Goal: Task Accomplishment & Management: Manage account settings

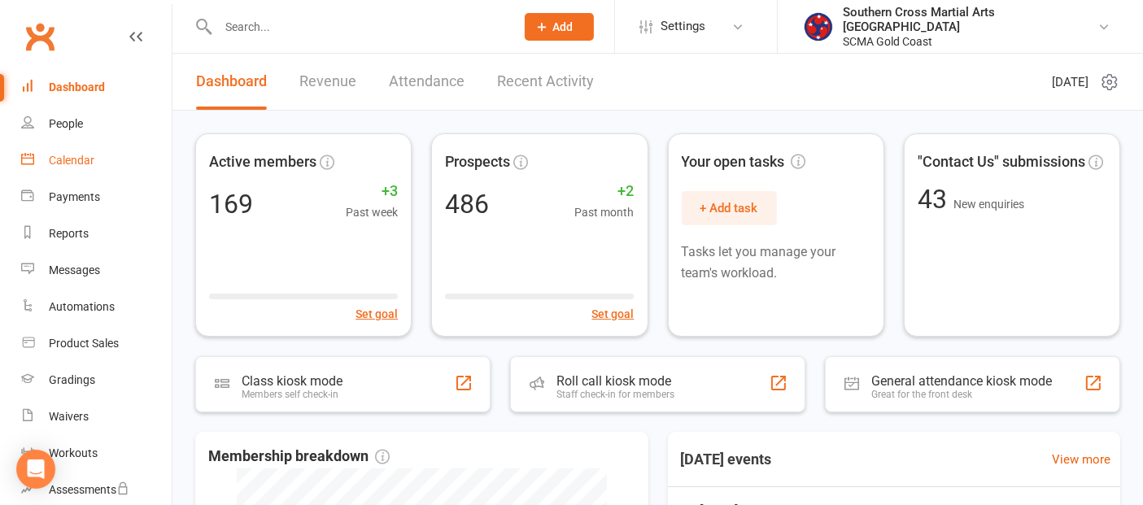
click at [96, 158] on link "Calendar" at bounding box center [96, 160] width 151 height 37
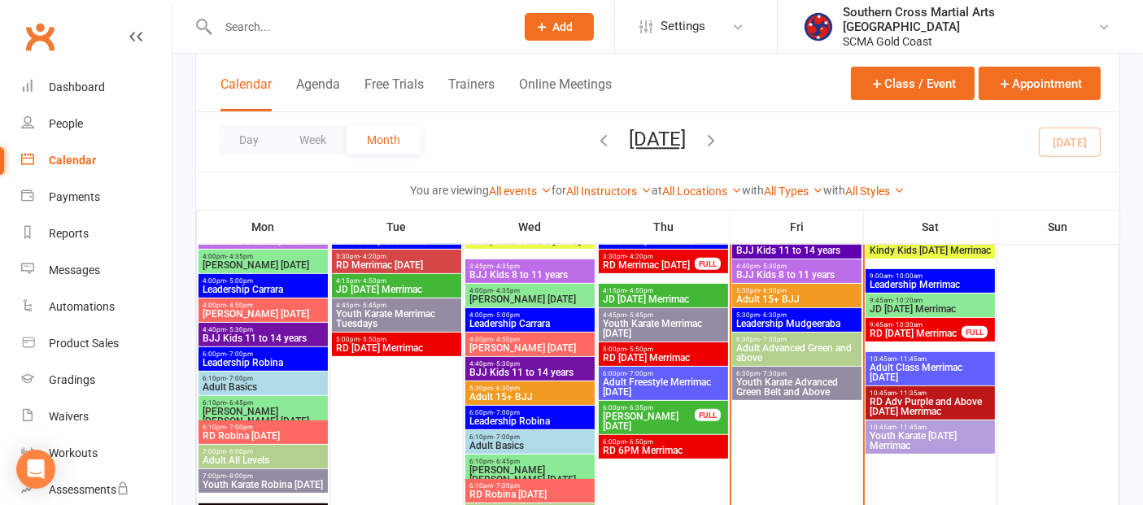
scroll to position [723, 0]
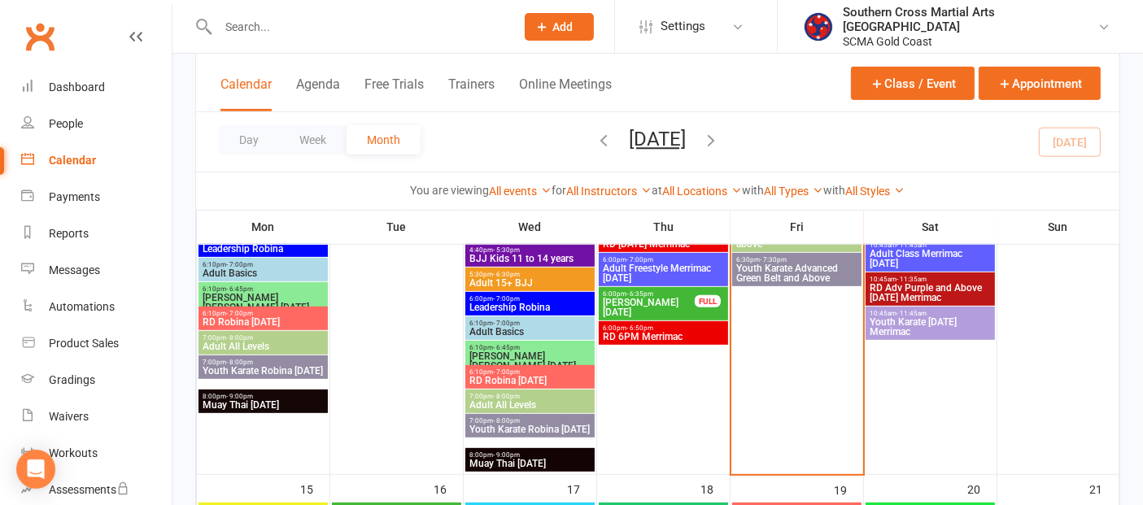
click at [656, 303] on span "[PERSON_NAME] [DATE]" at bounding box center [649, 308] width 94 height 20
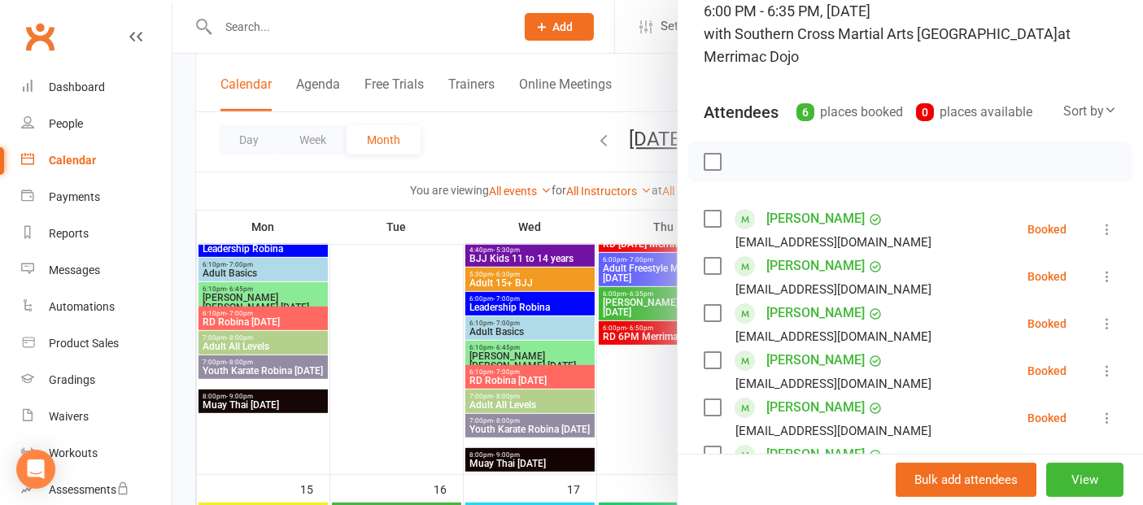
scroll to position [271, 0]
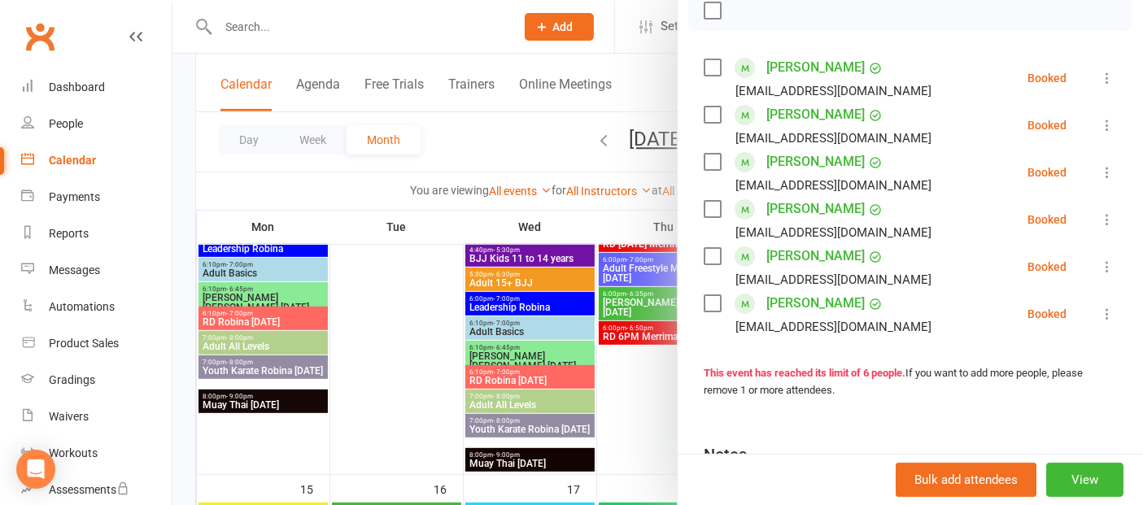
click at [785, 162] on link "[PERSON_NAME]" at bounding box center [815, 162] width 98 height 26
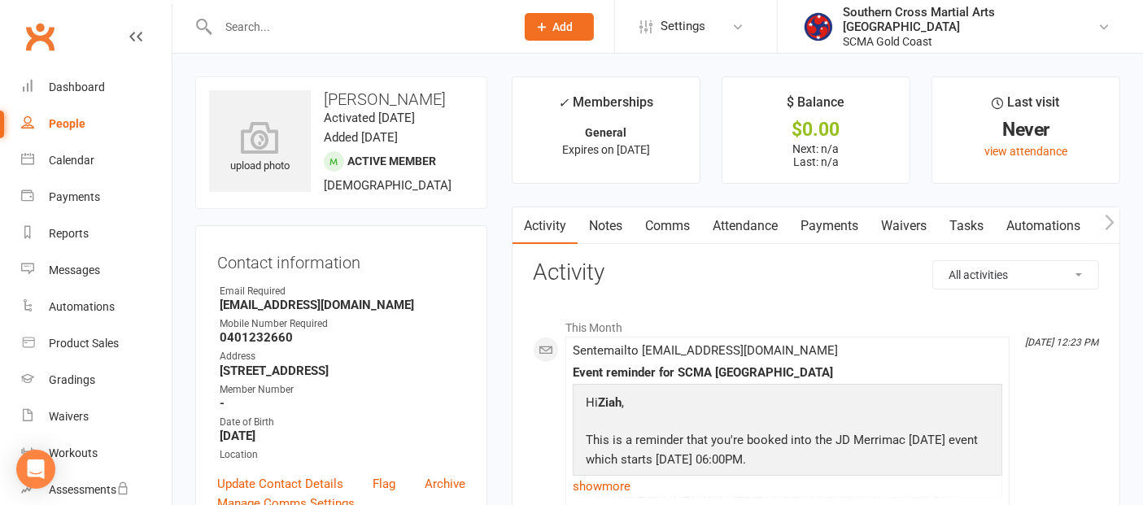
click at [679, 223] on link "Comms" at bounding box center [668, 225] width 68 height 37
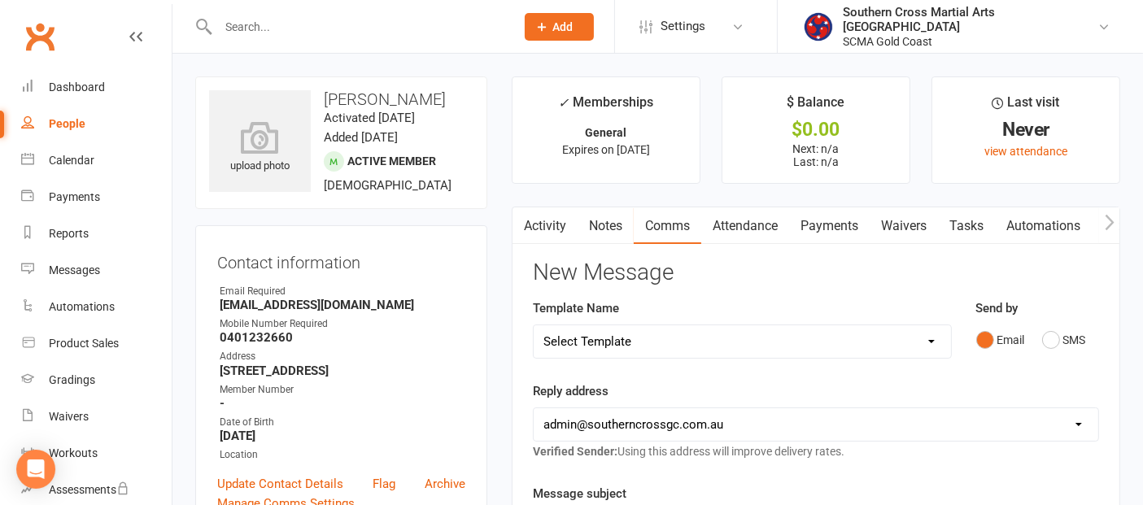
click at [888, 334] on select "Select Template [Email] 11 reasons [Email] 18 Bday [Email] 1 Week no training […" at bounding box center [742, 341] width 417 height 33
select select "16"
click at [534, 325] on select "Select Template [Email] 11 reasons [Email] 18 Bday [Email] 1 Week no training […" at bounding box center [742, 341] width 417 height 33
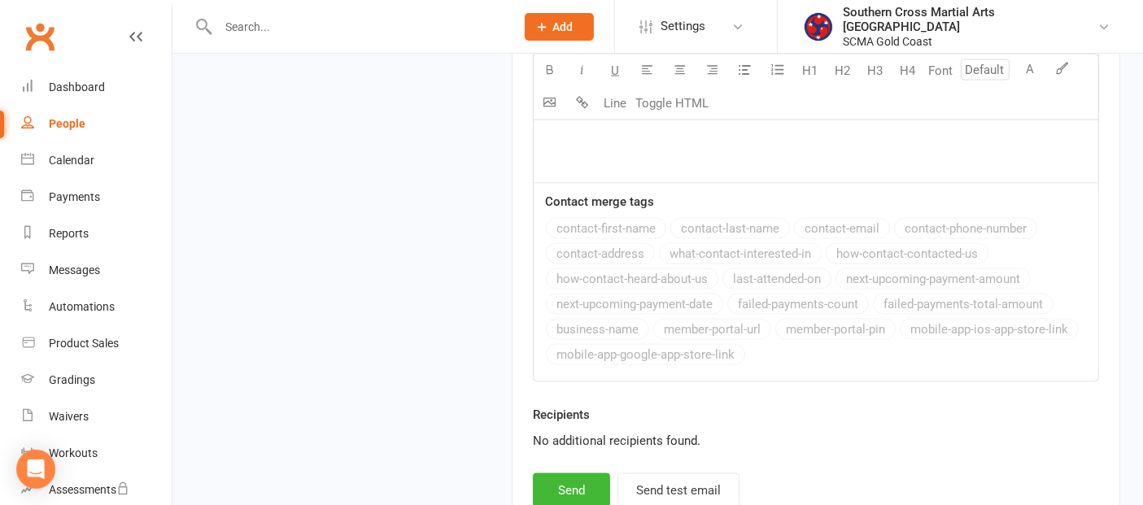
scroll to position [2622, 0]
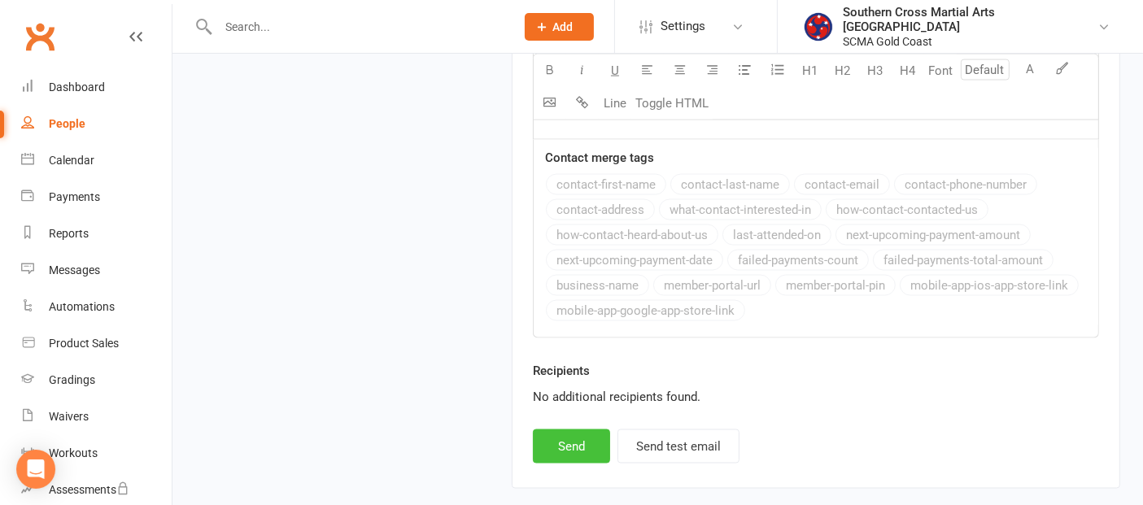
click at [576, 430] on button "Send" at bounding box center [571, 447] width 77 height 34
select select
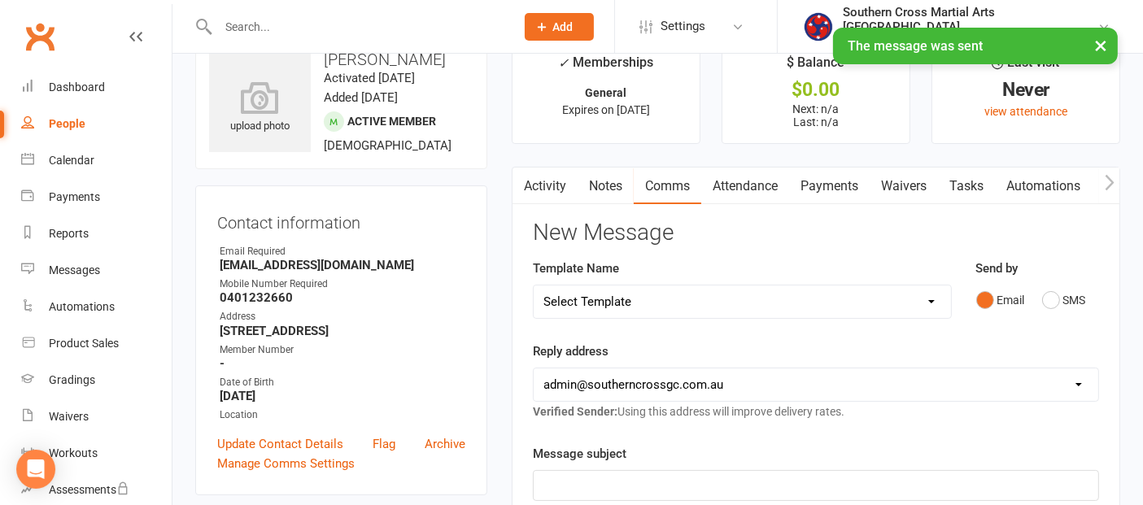
scroll to position [0, 0]
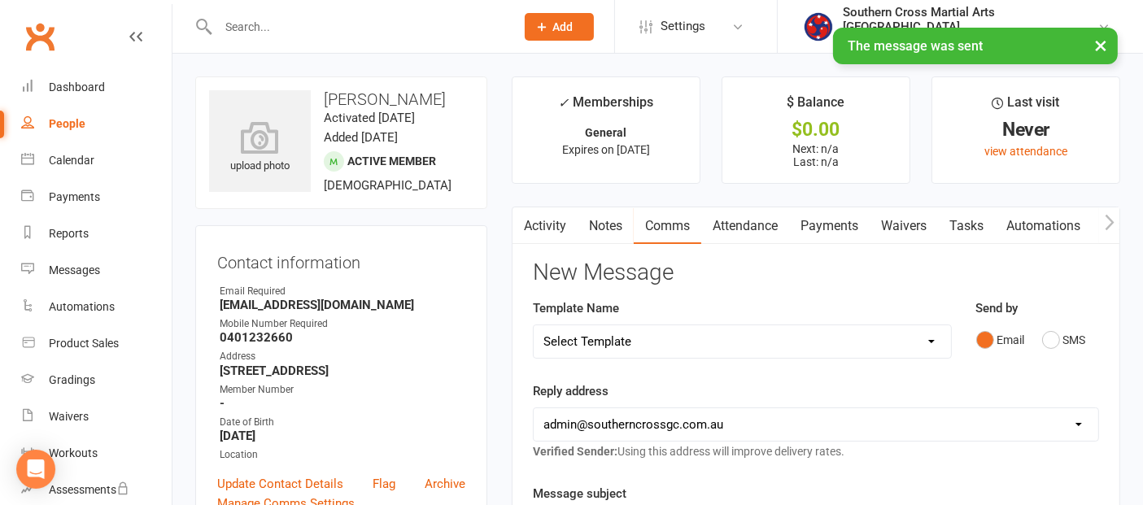
click at [1113, 214] on icon "button" at bounding box center [1110, 222] width 10 height 17
click at [1111, 218] on icon "button" at bounding box center [1109, 222] width 9 height 15
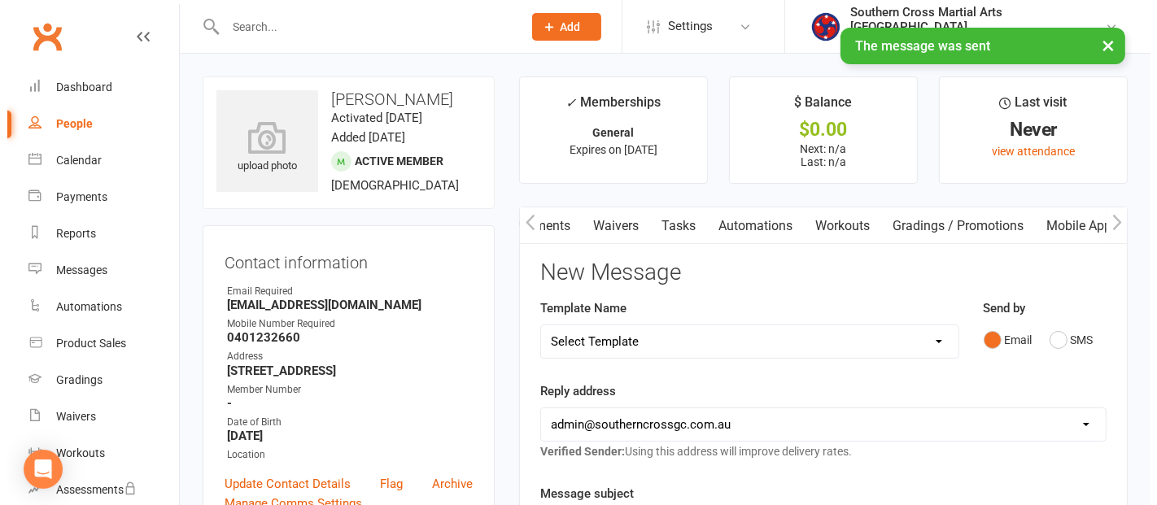
scroll to position [0, 295]
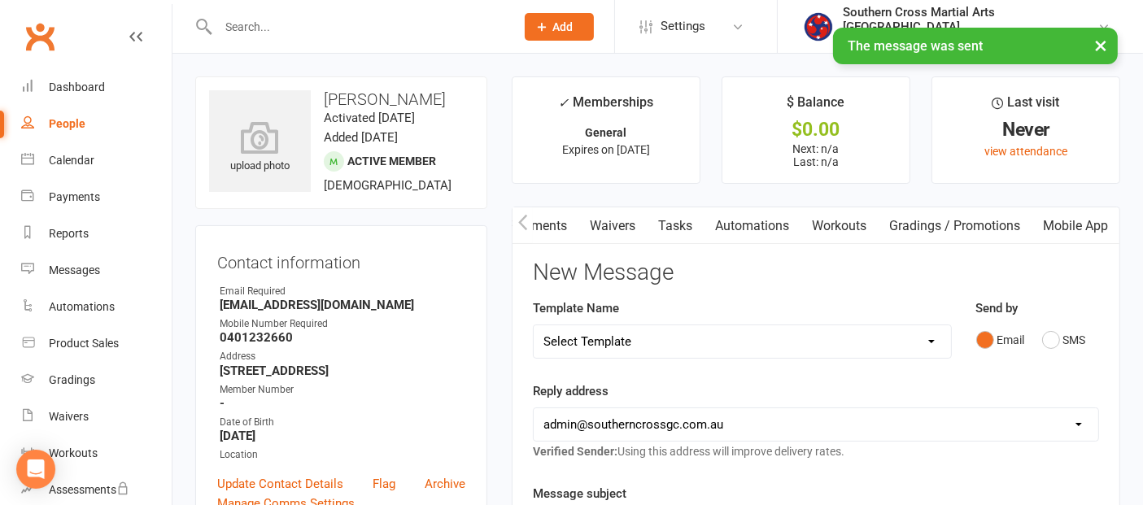
click at [1085, 226] on link "Mobile App" at bounding box center [1076, 225] width 88 height 37
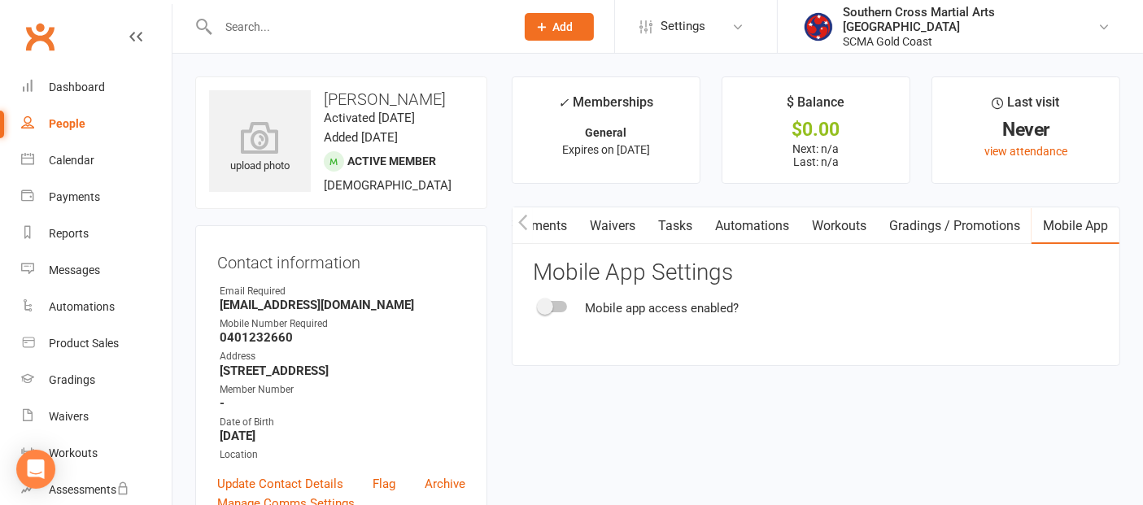
click at [560, 306] on div at bounding box center [553, 306] width 28 height 11
click at [539, 304] on input "checkbox" at bounding box center [539, 304] width 0 height 0
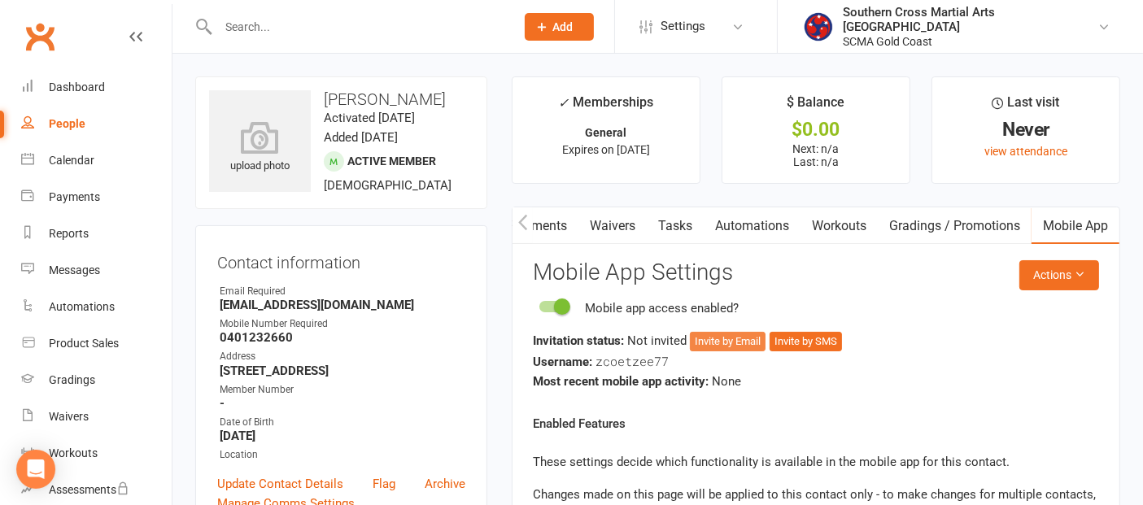
click at [750, 333] on button "Invite by Email" at bounding box center [728, 342] width 76 height 20
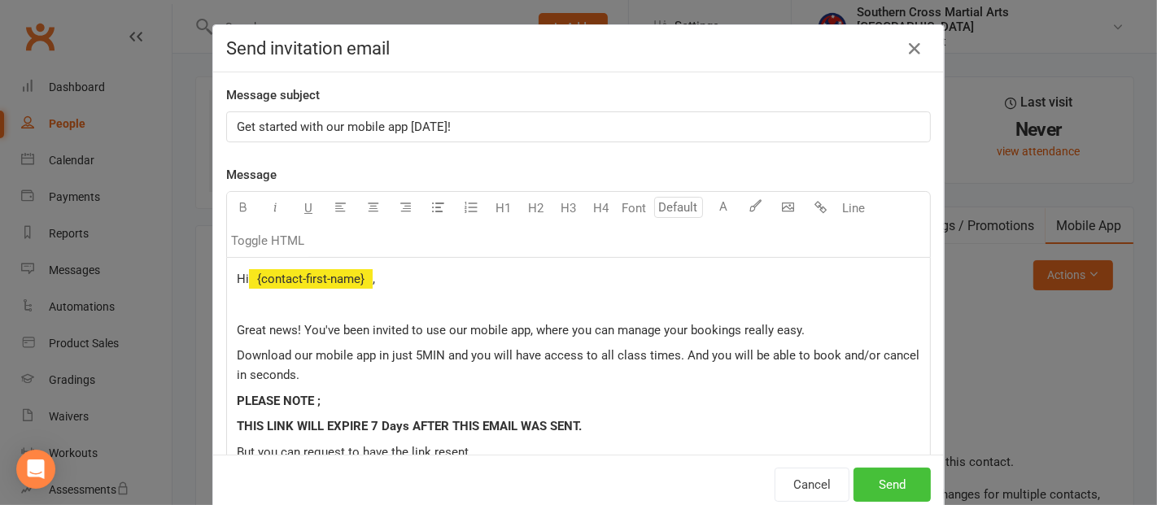
click at [867, 491] on button "Send" at bounding box center [892, 485] width 77 height 34
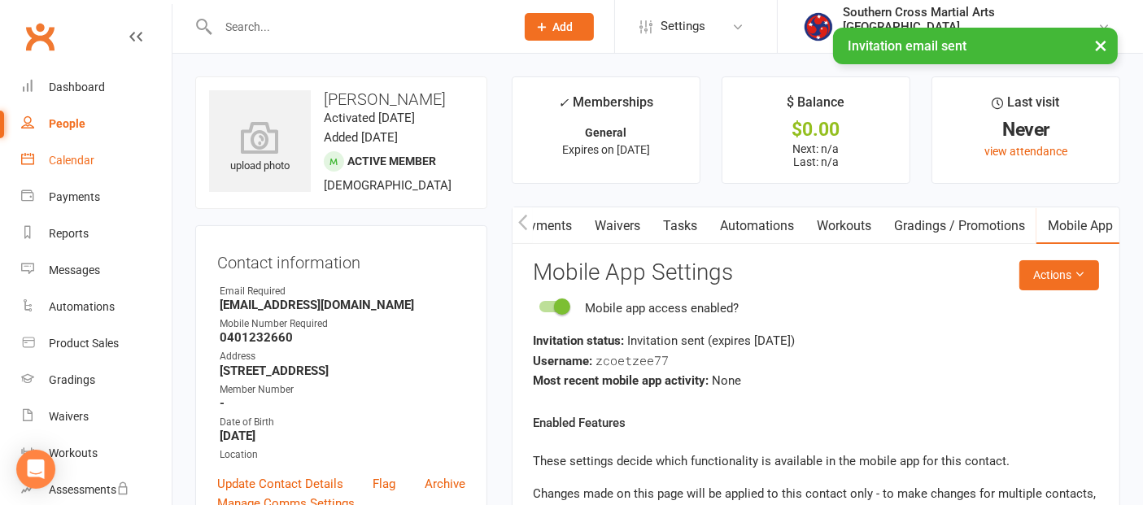
drag, startPoint x: 39, startPoint y: 155, endPoint x: 33, endPoint y: 161, distance: 9.2
click at [39, 155] on link "Calendar" at bounding box center [96, 160] width 151 height 37
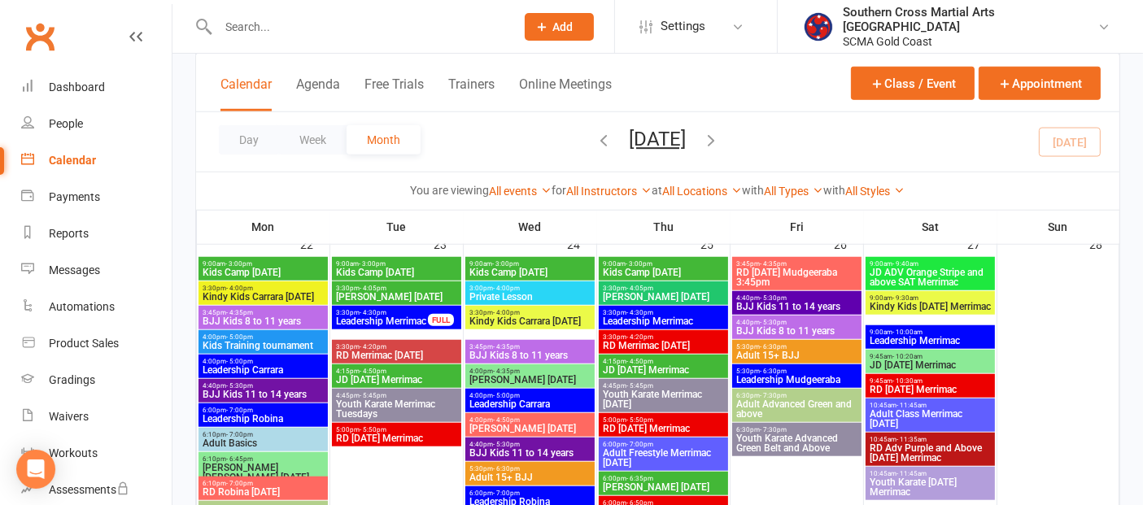
scroll to position [1356, 0]
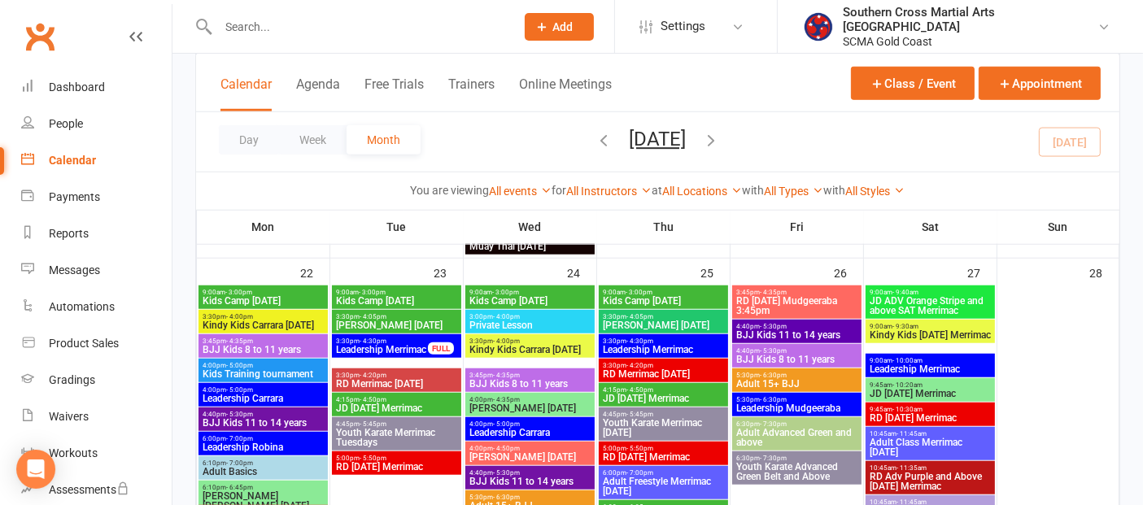
click at [273, 345] on span "BJJ Kids 8 to 11 years" at bounding box center [263, 350] width 123 height 10
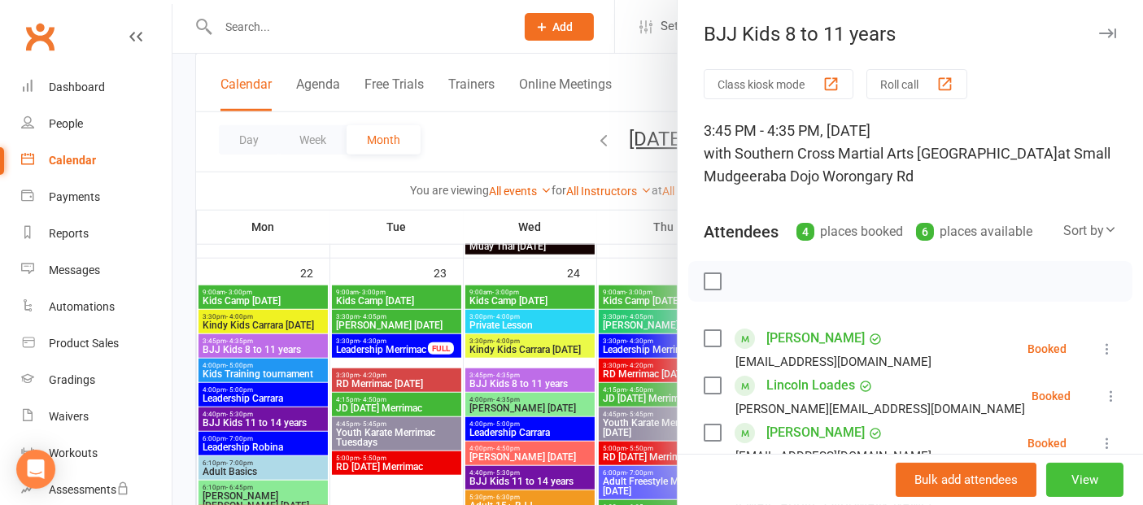
click at [1046, 469] on button "View" at bounding box center [1084, 480] width 77 height 34
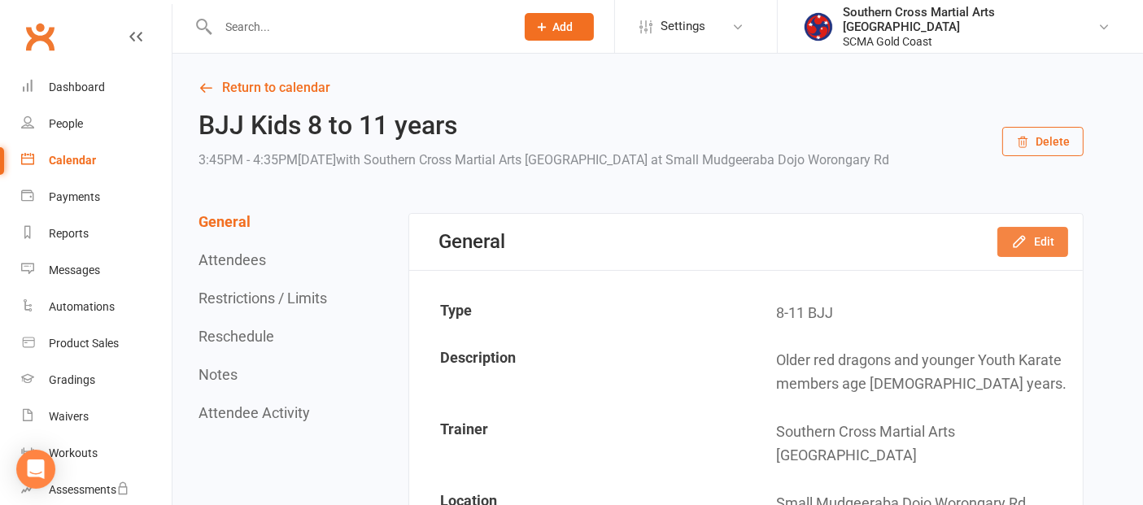
click at [1020, 248] on icon "button" at bounding box center [1019, 242] width 16 height 16
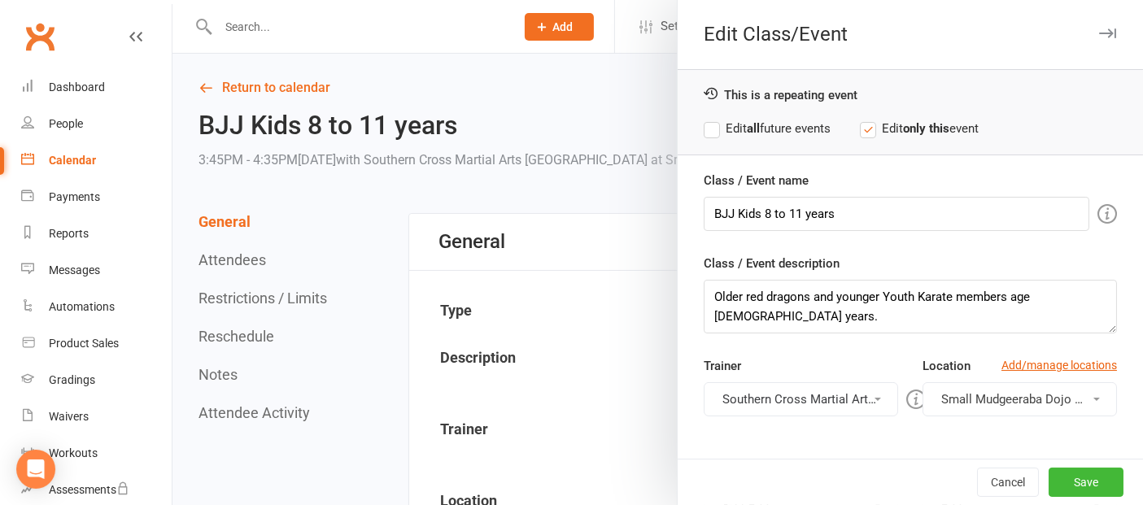
scroll to position [337, 0]
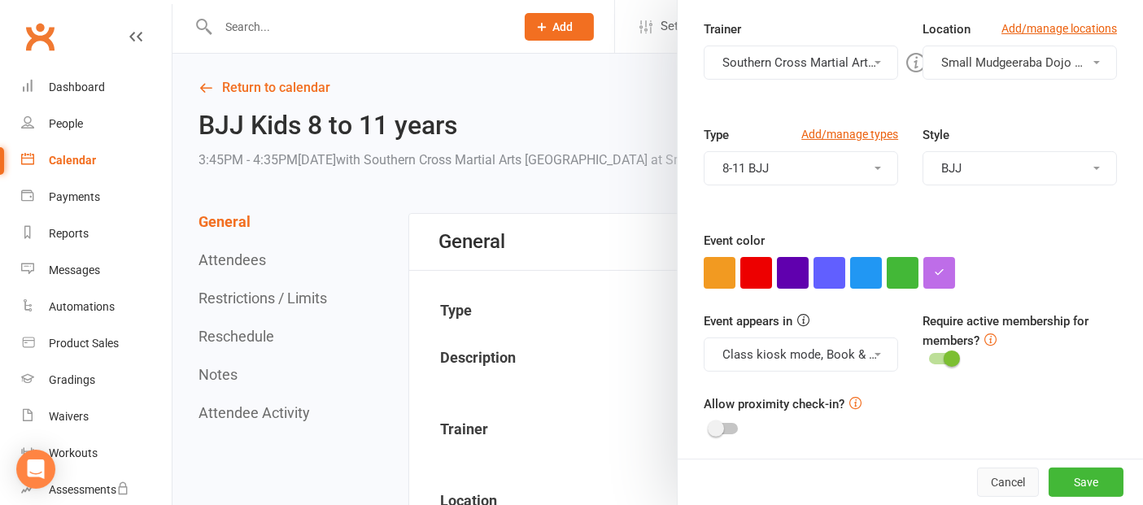
click at [993, 477] on button "Cancel" at bounding box center [1008, 482] width 62 height 29
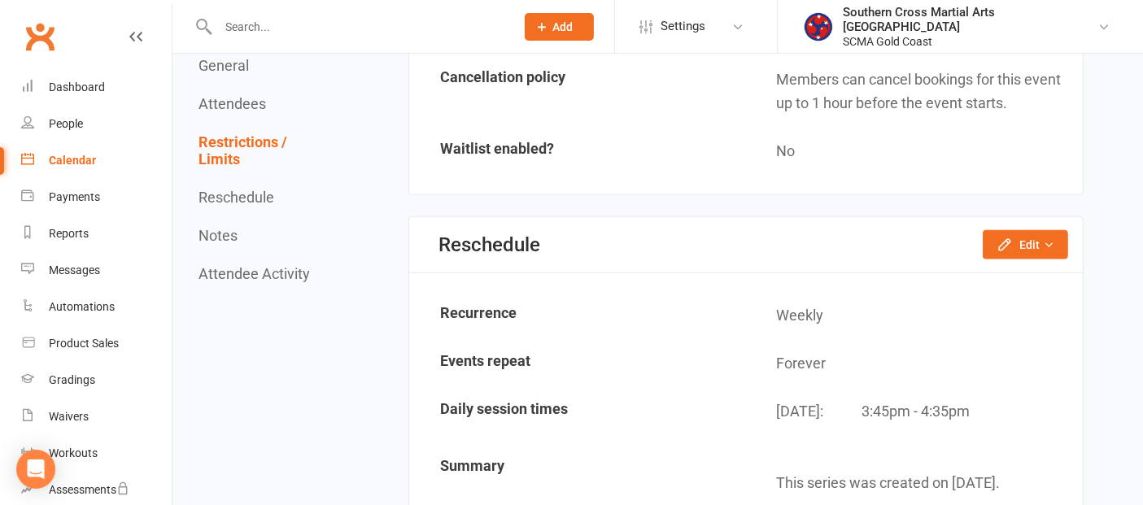
scroll to position [1627, 0]
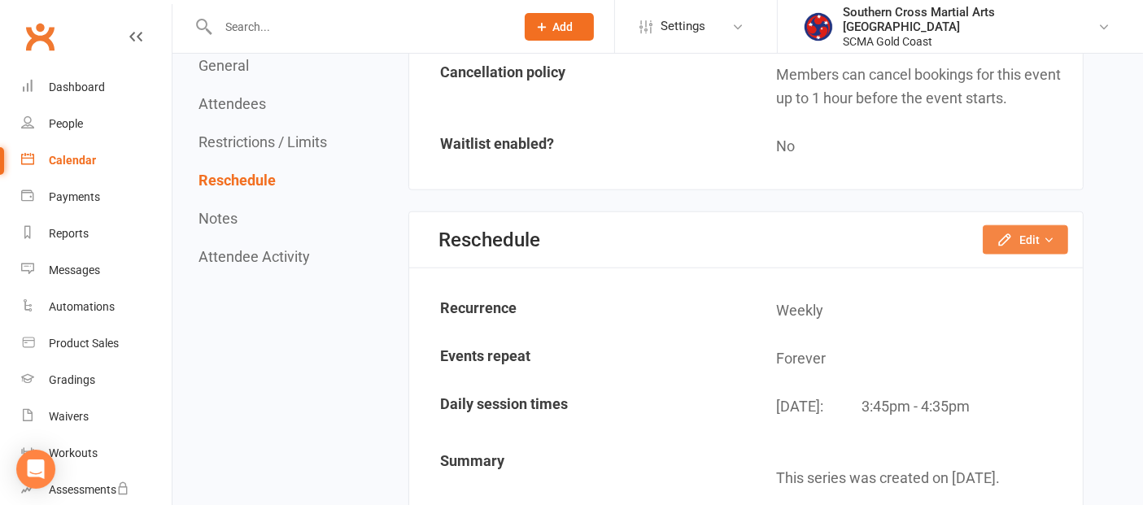
click at [1028, 225] on button "Edit" at bounding box center [1025, 239] width 85 height 29
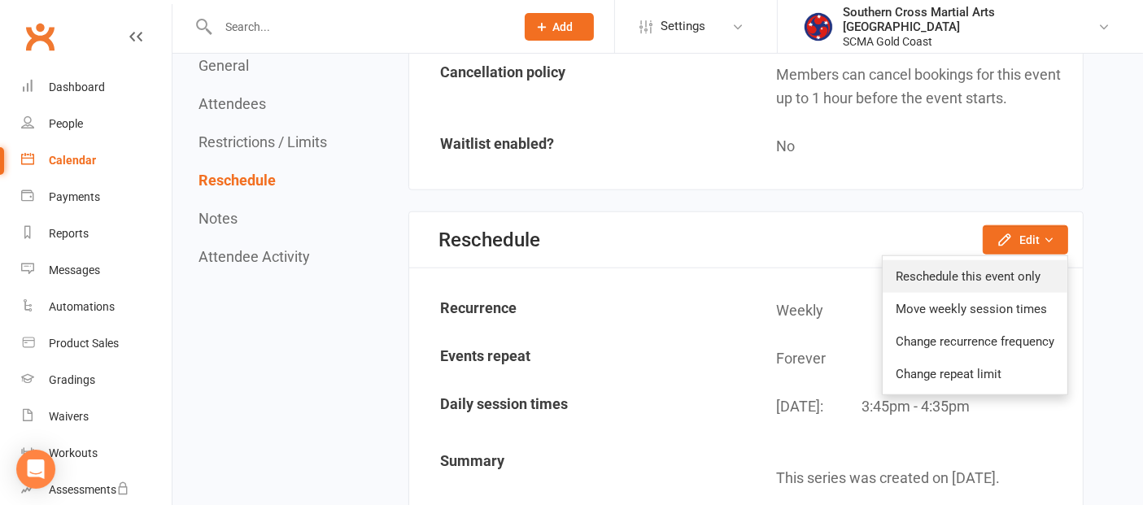
click at [1019, 260] on link "Reschedule this event only" at bounding box center [975, 276] width 185 height 33
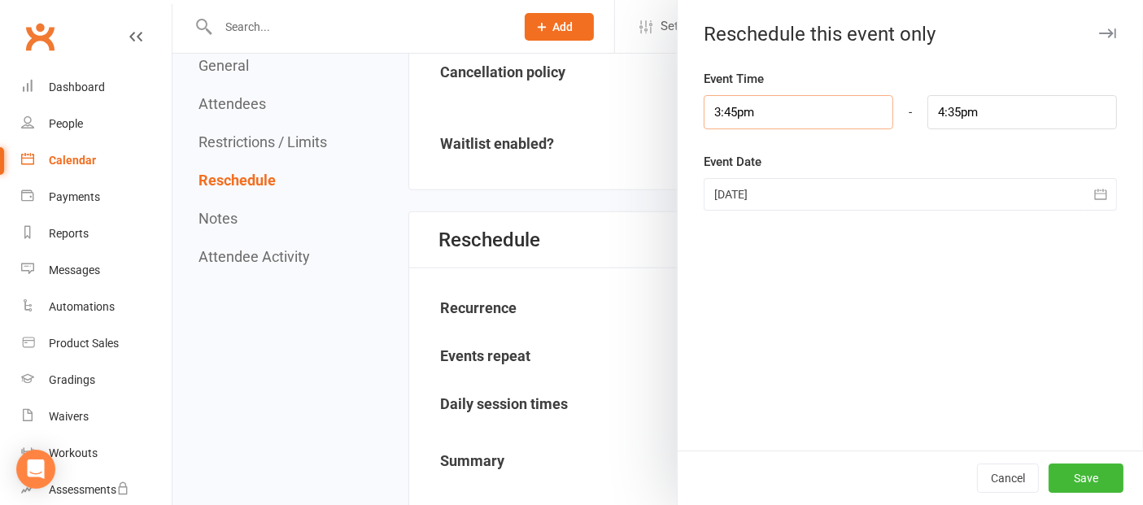
click at [845, 122] on input "3:45pm" at bounding box center [799, 112] width 190 height 34
type input "4:30pm"
type input "5:20pm"
click at [726, 232] on li "4:30pm" at bounding box center [744, 240] width 78 height 24
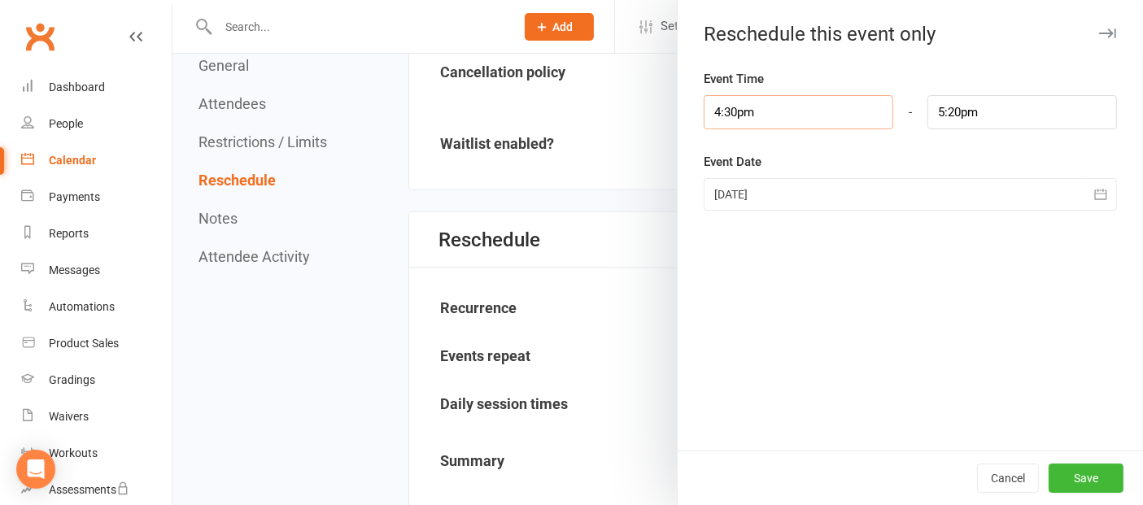
click at [724, 109] on input "4:30pm" at bounding box center [799, 112] width 190 height 34
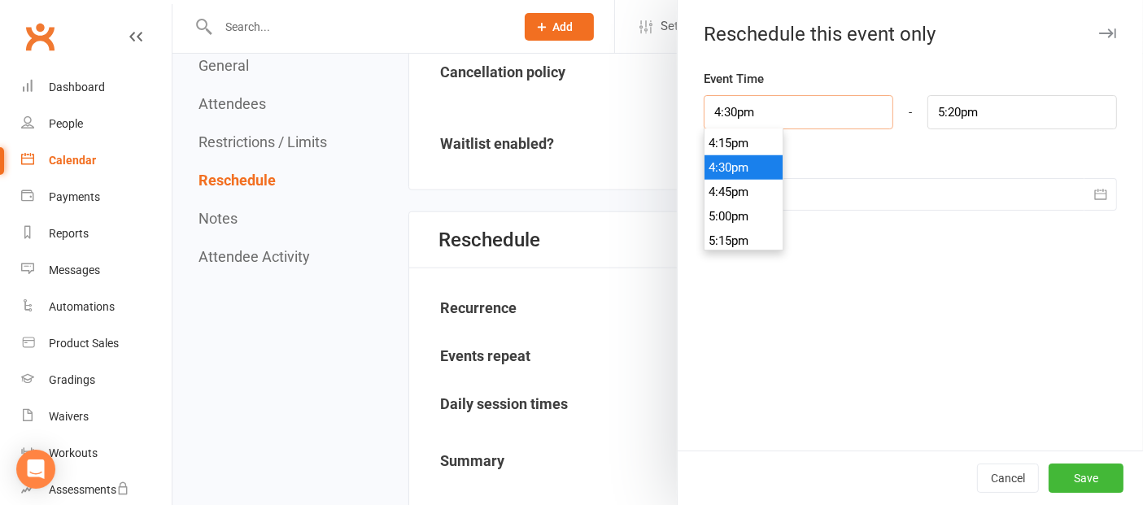
type input "4:0pm"
type input "10:14am"
type input "4:40pm"
type input "5:30pm"
type input "4:40pm"
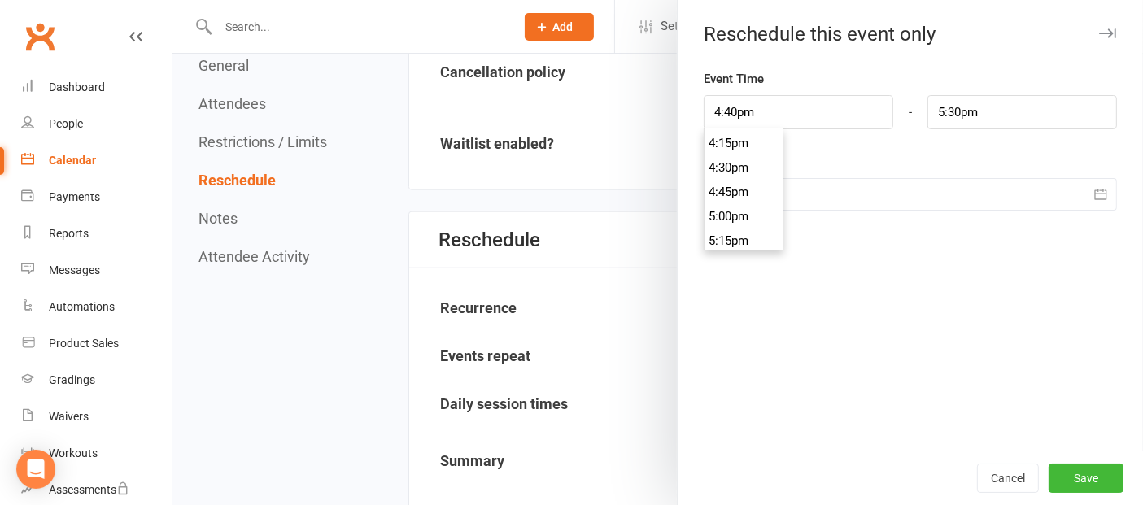
click at [841, 255] on div "Event Time 4:40pm 12:00am 12:15am 12:30am 12:45am 1:00am 1:15am 1:30am 1:45am 2…" at bounding box center [910, 260] width 465 height 382
click at [1076, 471] on button "Save" at bounding box center [1086, 478] width 75 height 29
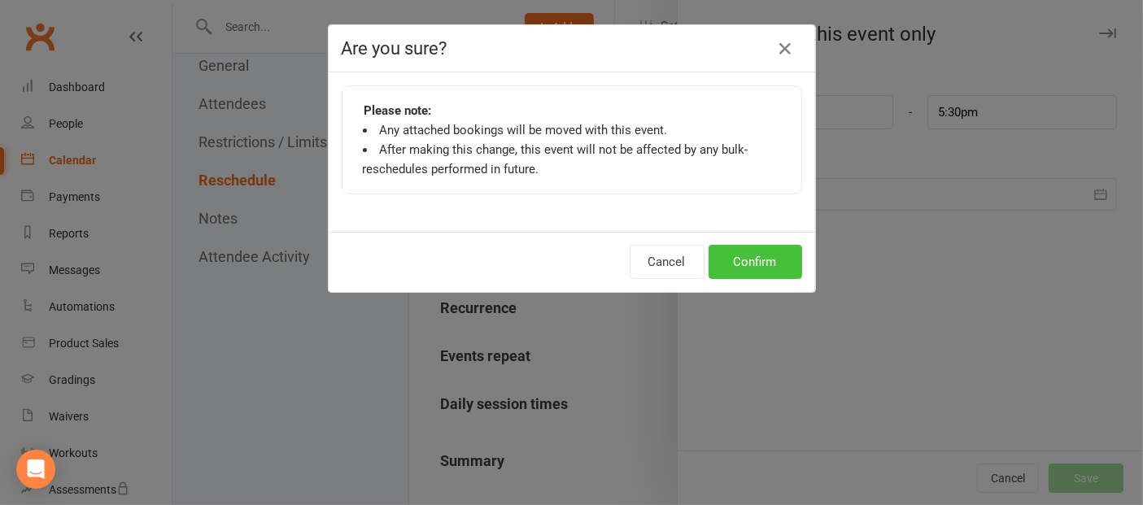
click at [748, 254] on button "Confirm" at bounding box center [756, 262] width 94 height 34
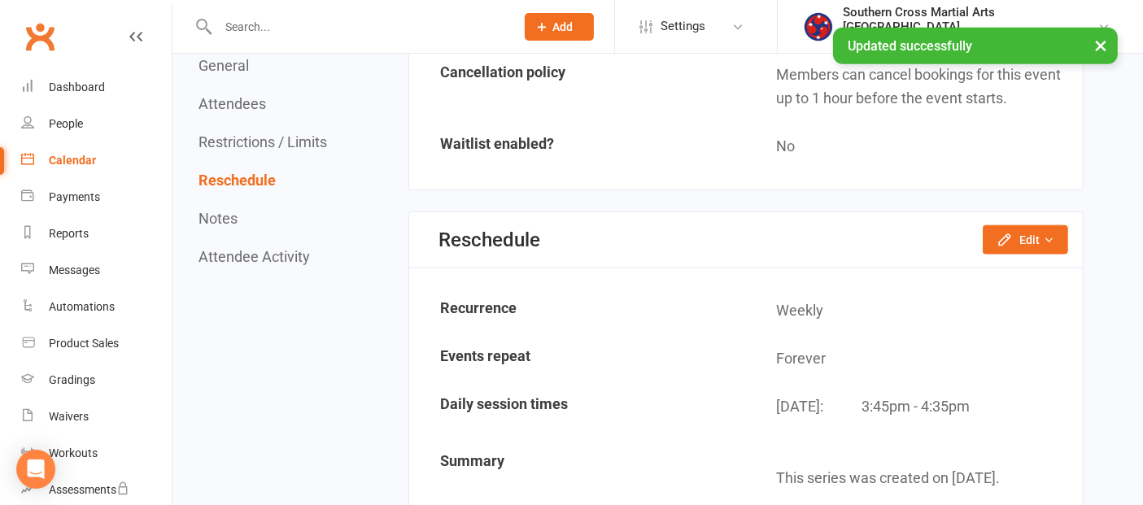
click at [67, 162] on div "Calendar" at bounding box center [72, 160] width 47 height 13
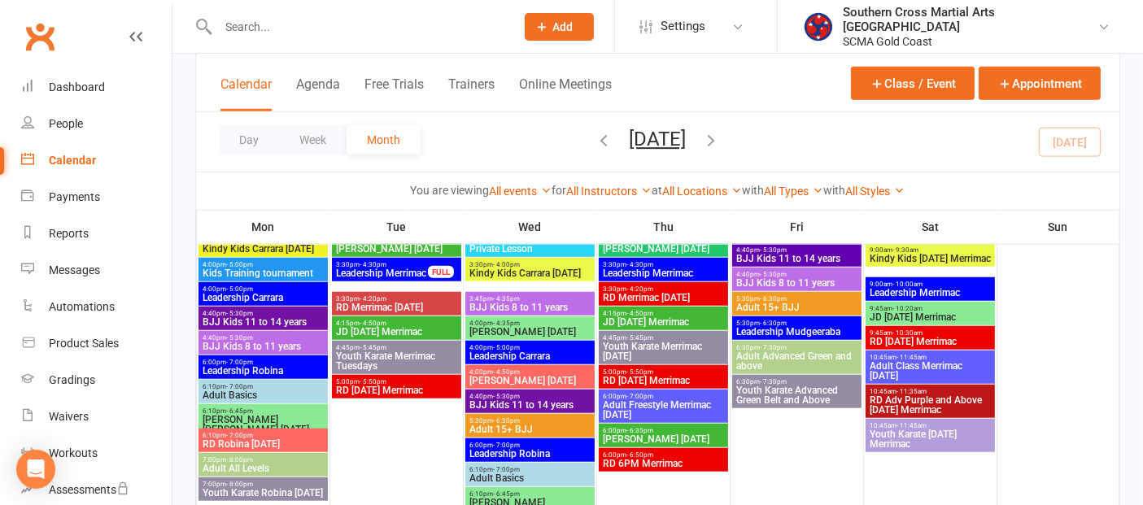
scroll to position [1446, 0]
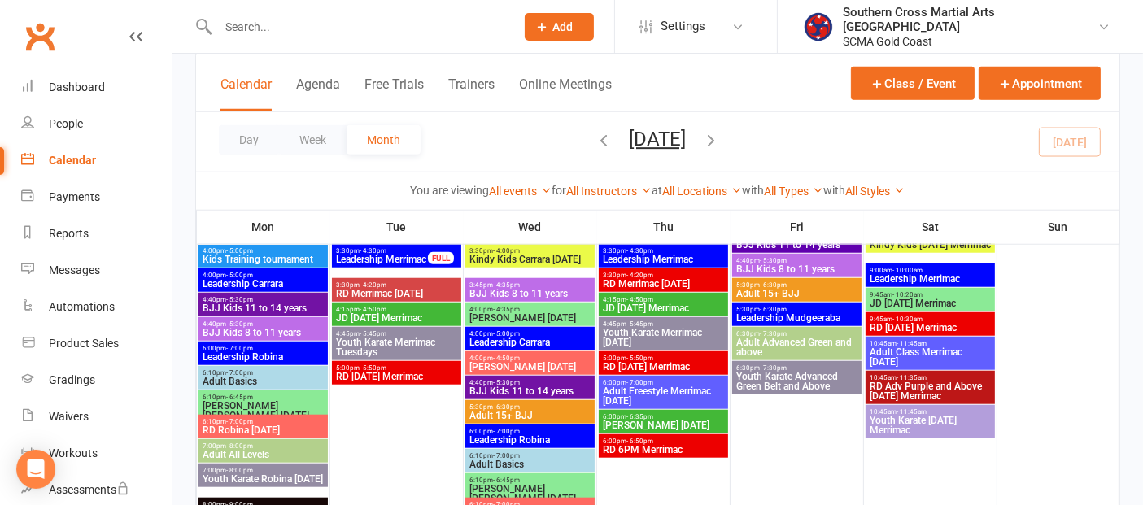
click at [536, 291] on span "BJJ Kids 8 to 11 years" at bounding box center [530, 294] width 123 height 10
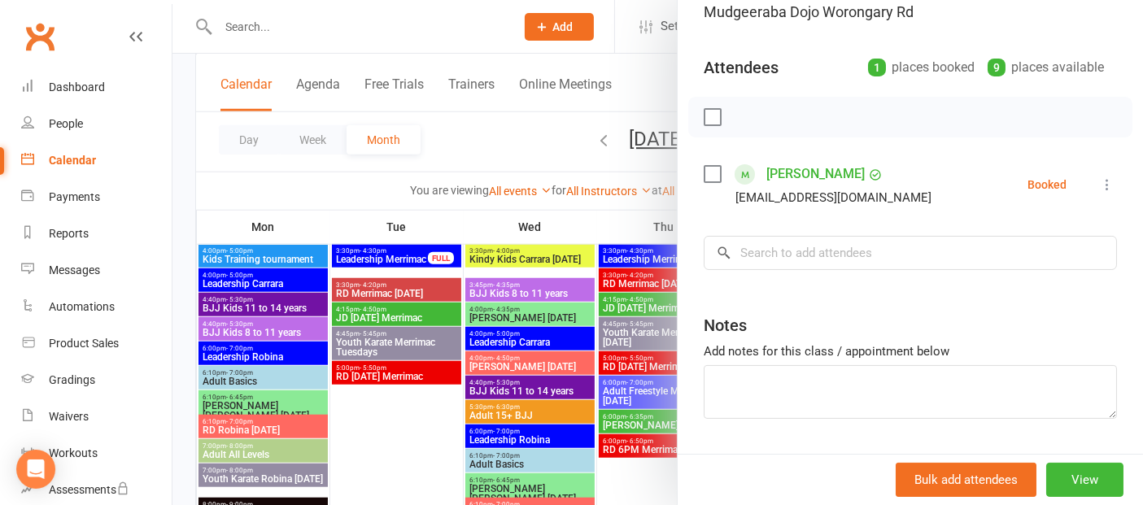
scroll to position [181, 0]
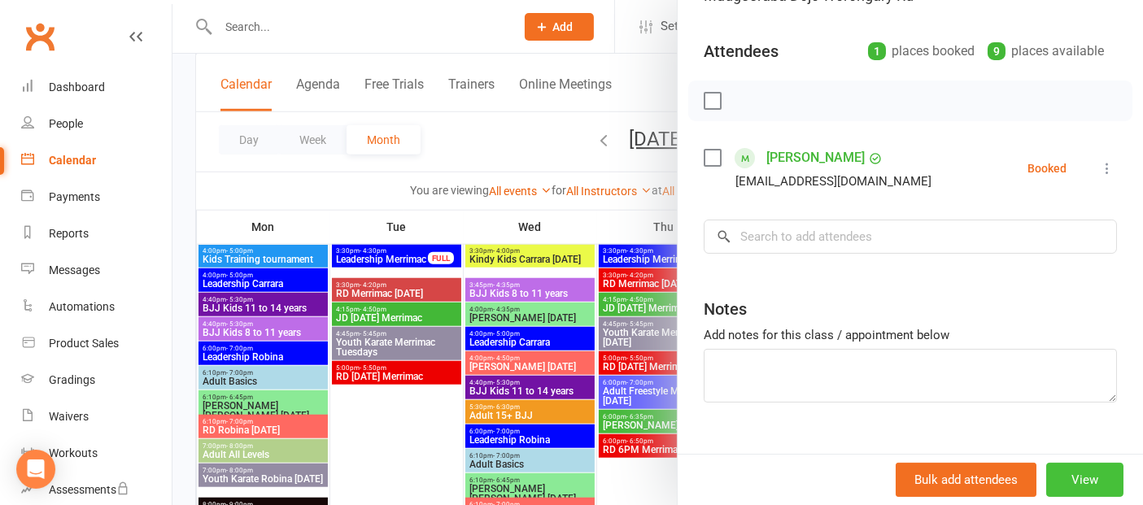
click at [1062, 485] on button "View" at bounding box center [1084, 480] width 77 height 34
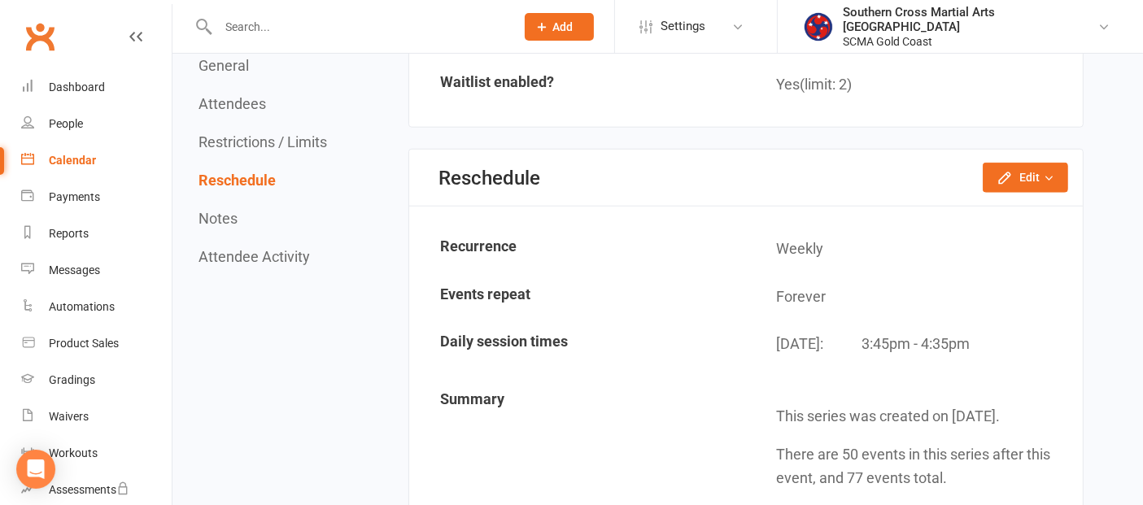
scroll to position [1627, 0]
click at [1026, 164] on button "Edit" at bounding box center [1025, 178] width 85 height 29
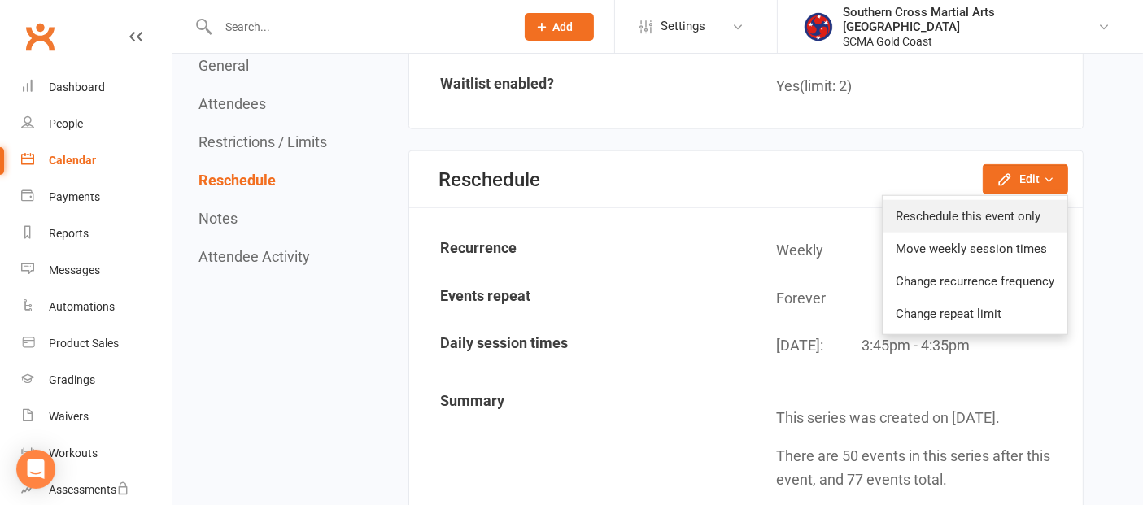
click at [1018, 200] on link "Reschedule this event only" at bounding box center [975, 216] width 185 height 33
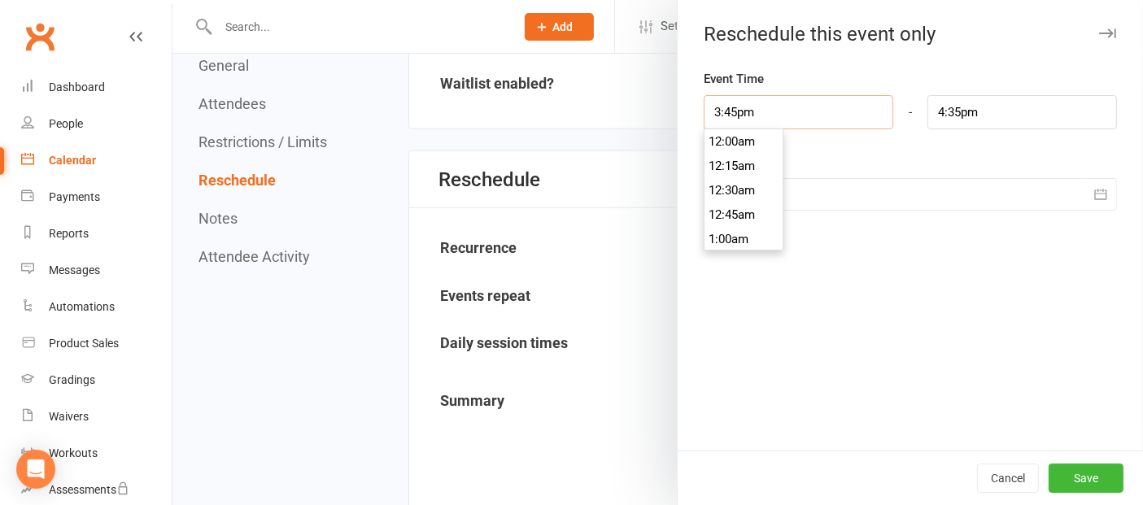
scroll to position [1513, 0]
drag, startPoint x: 766, startPoint y: 114, endPoint x: 688, endPoint y: 113, distance: 78.9
click at [692, 113] on div "3:45pm 12:00am 12:15am 12:30am 12:45am 1:00am 1:15am 1:30am 1:45am 2:00am 2:15a…" at bounding box center [799, 112] width 214 height 34
type input "4"
type input "4:50am"
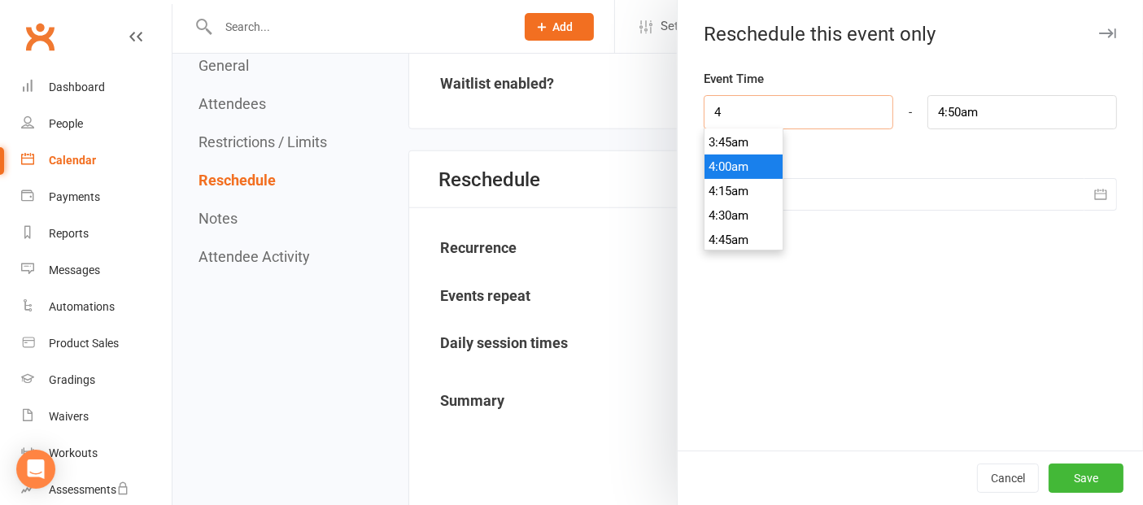
type input "44"
type input "8:50pm"
type input "440"
type input "5:30am"
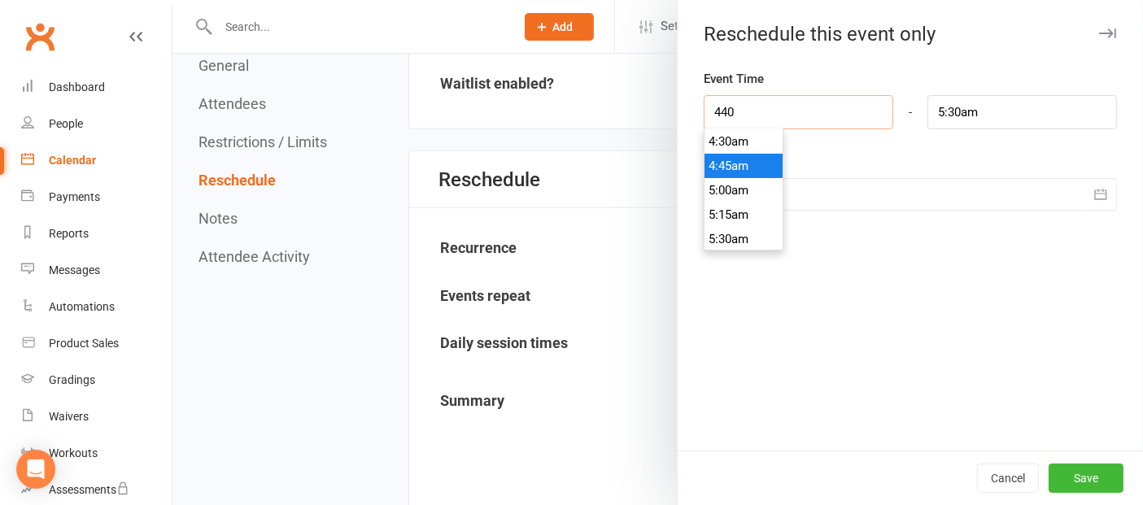
type input "4:45am"
type input "5:35am"
click at [709, 159] on li "4:45am" at bounding box center [744, 166] width 78 height 24
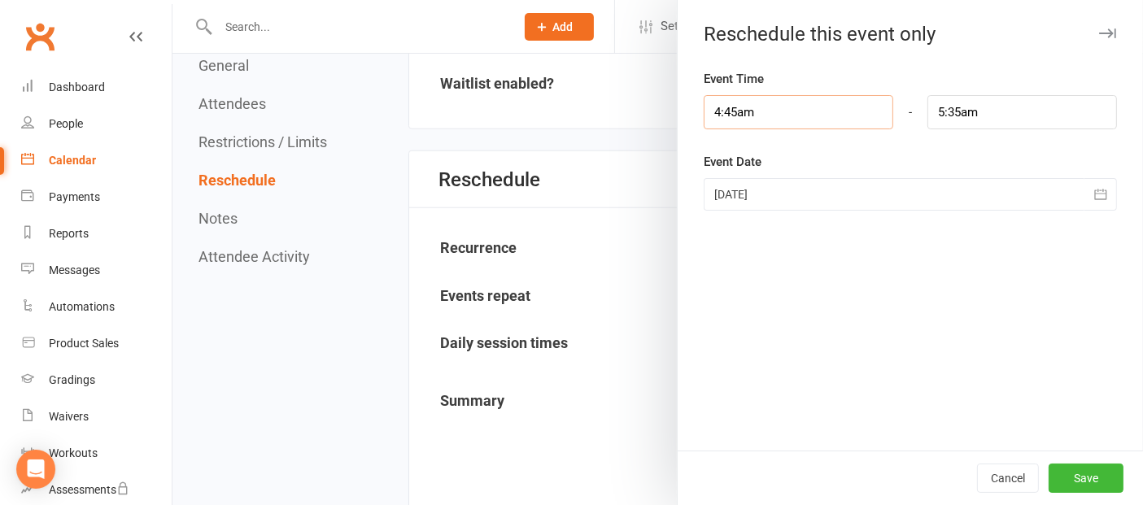
click at [730, 112] on input "4:45am" at bounding box center [799, 112] width 190 height 34
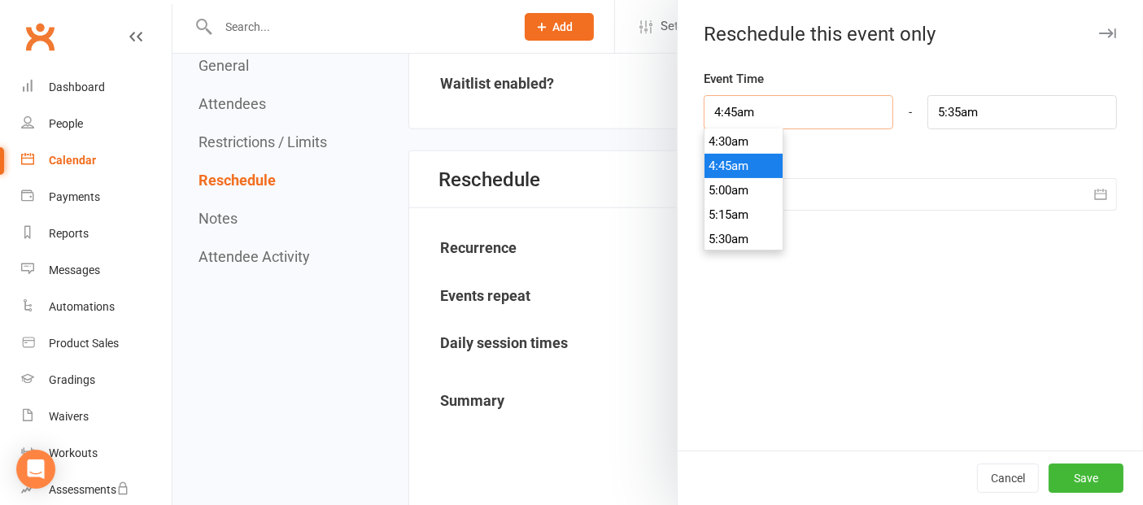
type input "4:4am"
type input "10:15am"
type input "4:40am"
type input "5:31am"
click at [787, 117] on input "4:40am" at bounding box center [799, 112] width 190 height 34
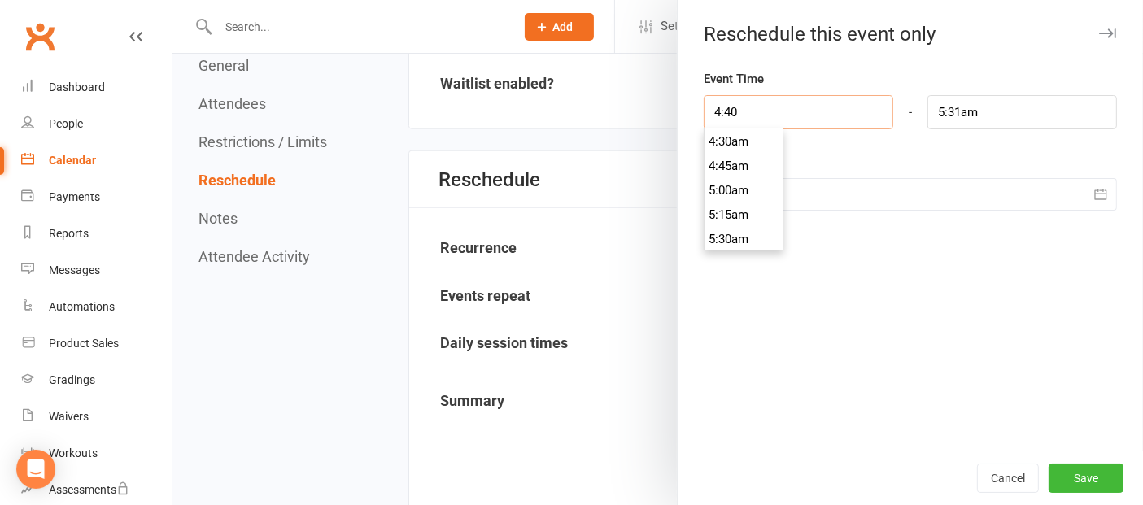
type input "4:40p"
type input "5:31pm"
type input "4:40pm"
click at [823, 280] on div "Event Time 4:40pm 12:00am 12:15am 12:30am 12:45am 1:00am 1:15am 1:30am 1:45am 2…" at bounding box center [910, 260] width 465 height 382
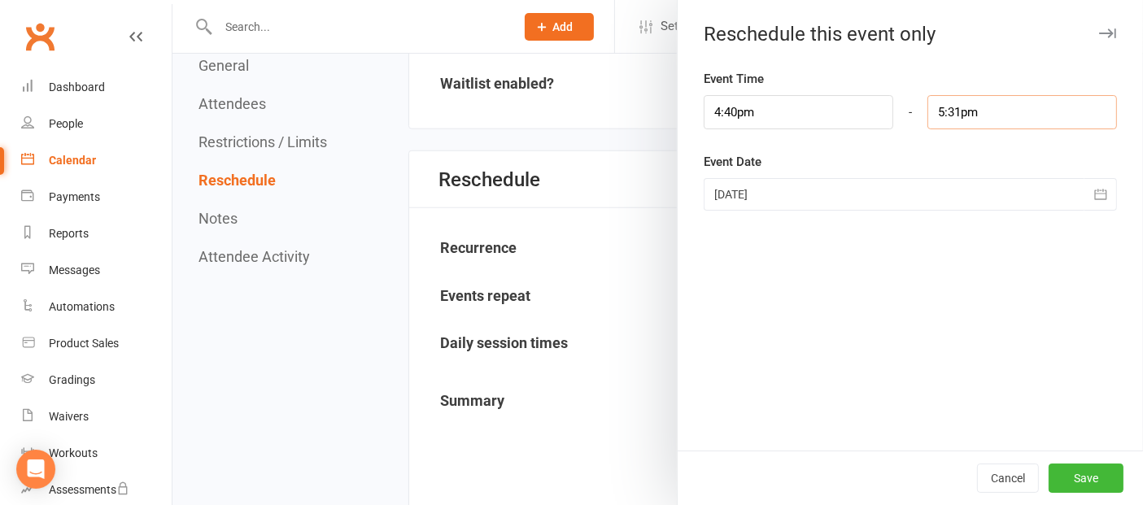
click at [945, 107] on input "5:31pm" at bounding box center [1023, 112] width 190 height 34
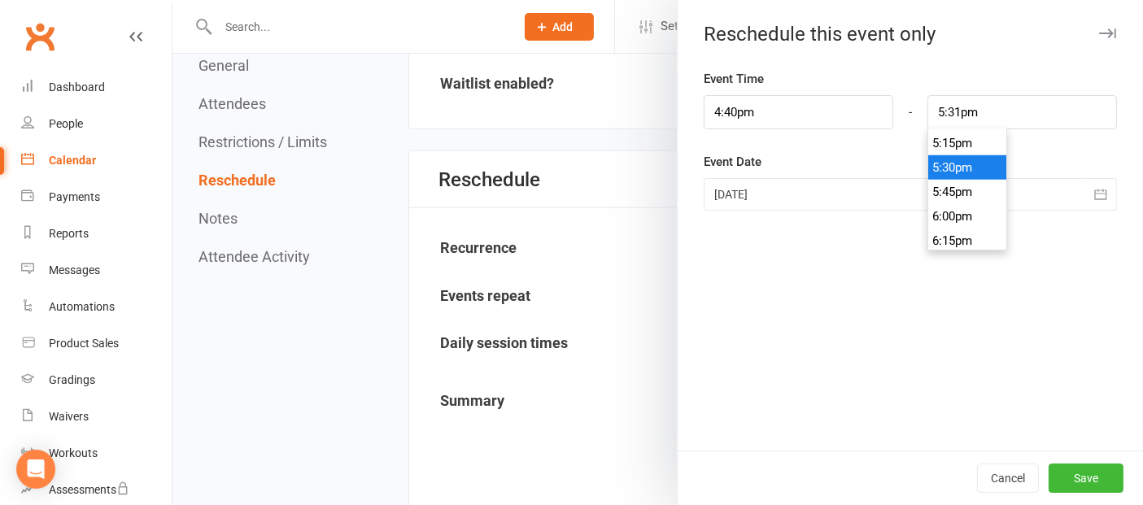
type input "5:30pm"
click at [950, 169] on li "5:30pm" at bounding box center [967, 167] width 78 height 24
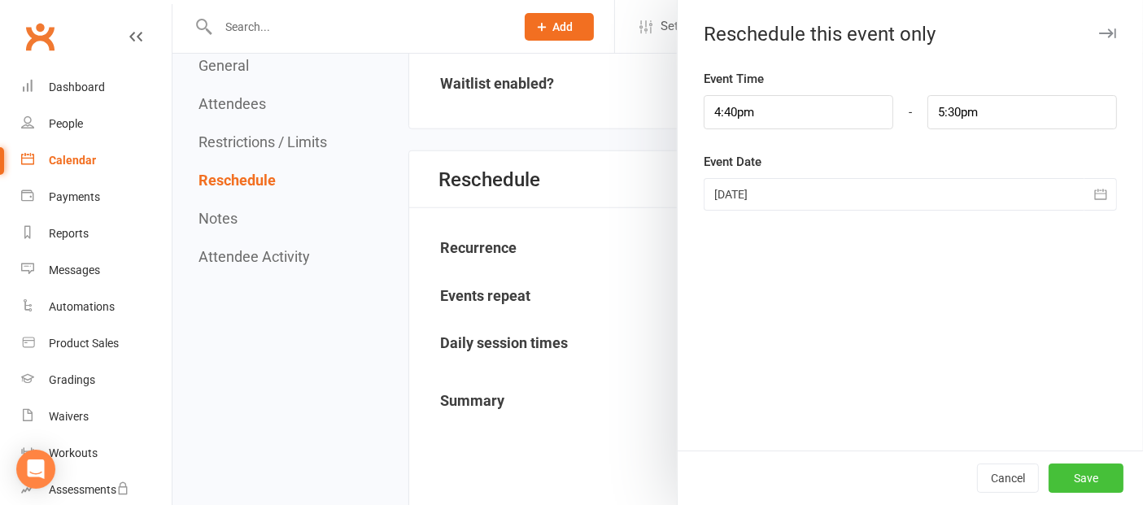
click at [1075, 470] on button "Save" at bounding box center [1086, 478] width 75 height 29
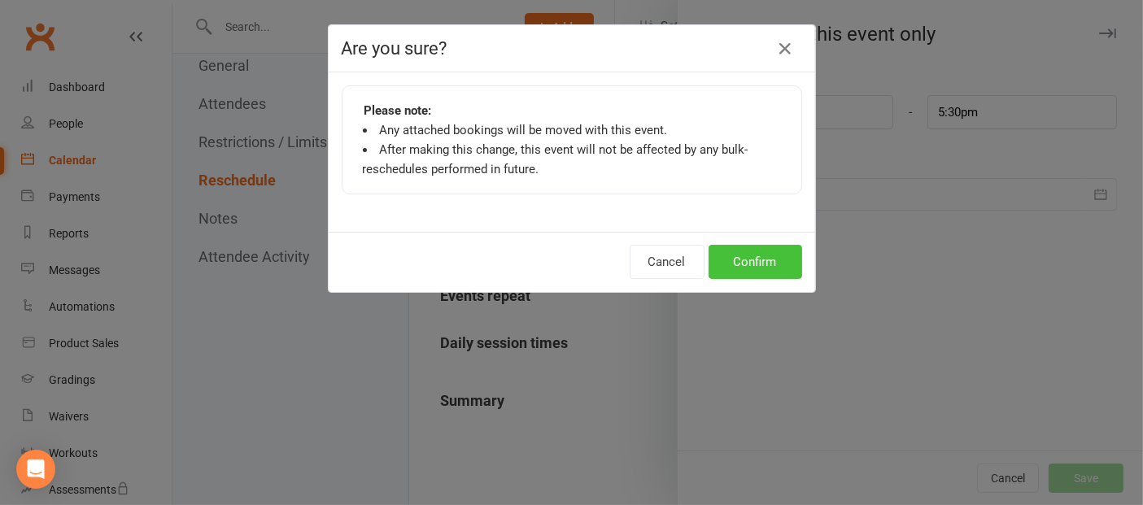
click at [774, 250] on button "Confirm" at bounding box center [756, 262] width 94 height 34
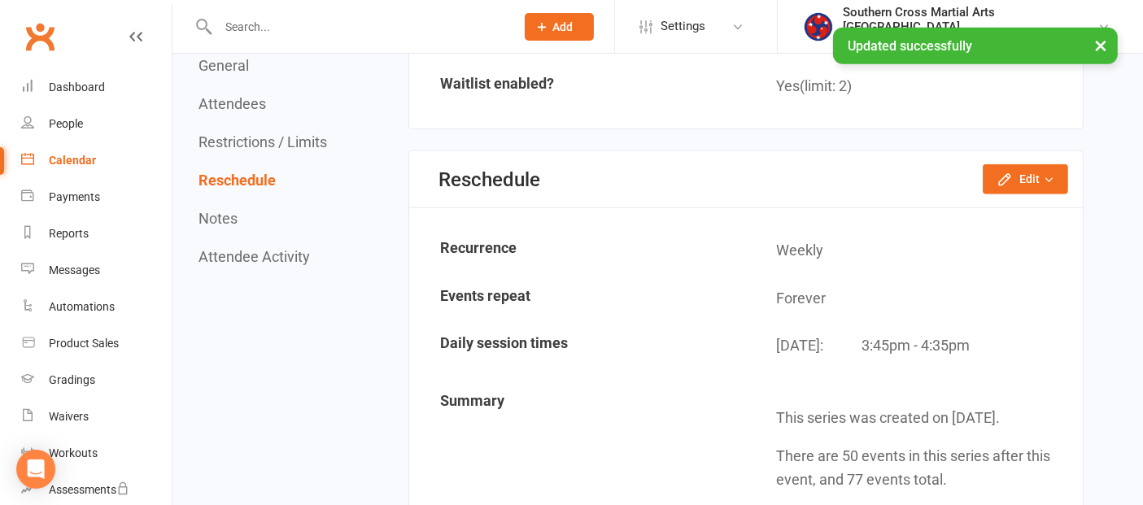
click at [74, 157] on div "Calendar" at bounding box center [72, 160] width 47 height 13
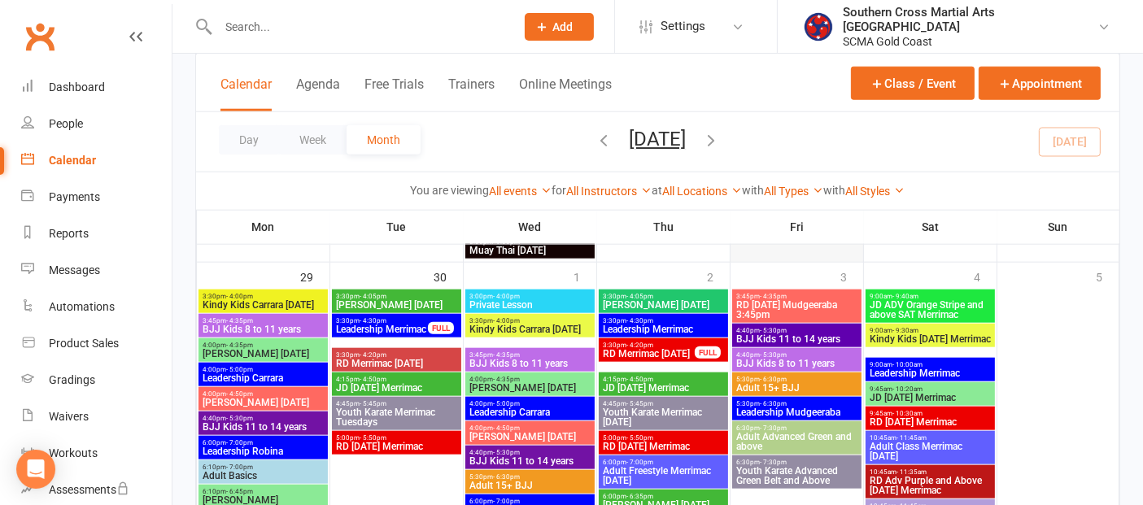
scroll to position [1808, 0]
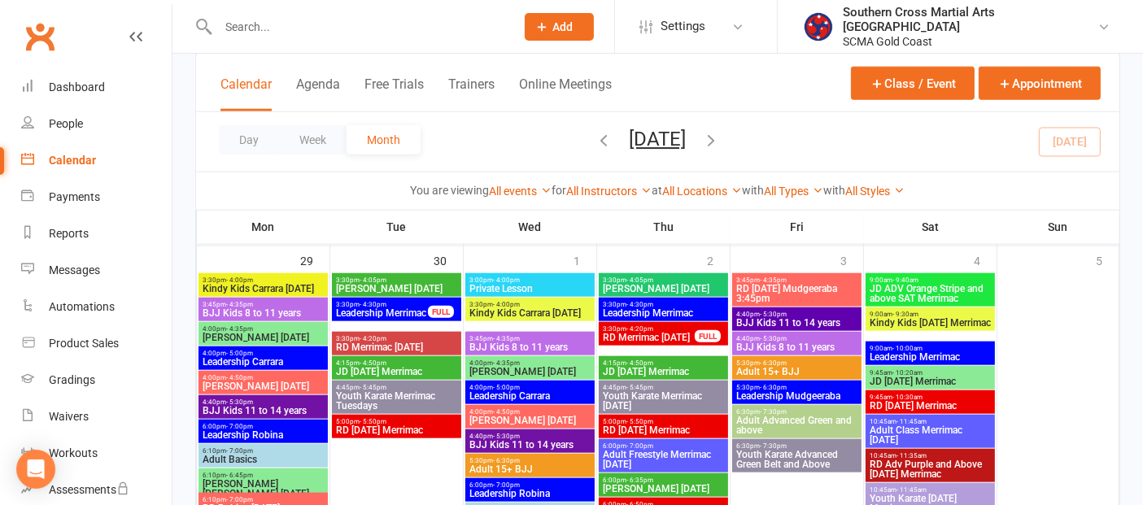
click at [287, 308] on span "BJJ Kids 8 to 11 years" at bounding box center [263, 313] width 123 height 10
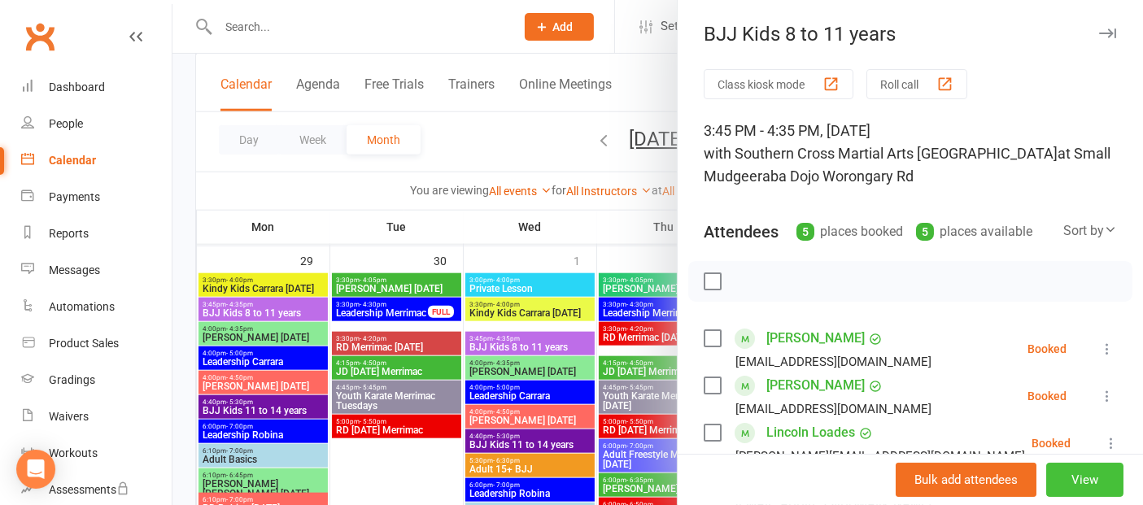
drag, startPoint x: 1072, startPoint y: 480, endPoint x: 1047, endPoint y: 503, distance: 34.0
click at [1072, 481] on button "View" at bounding box center [1084, 480] width 77 height 34
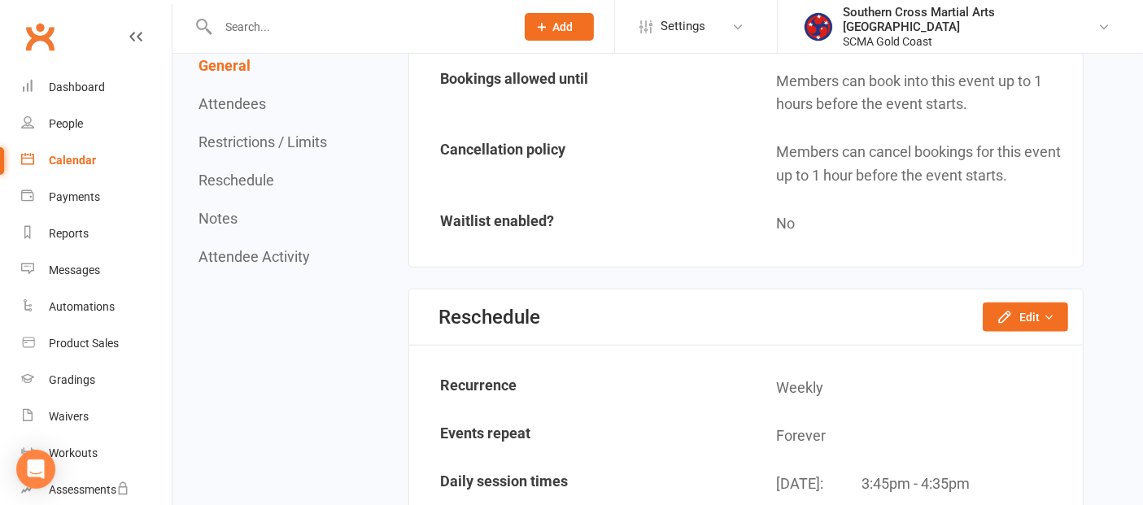
scroll to position [1718, 0]
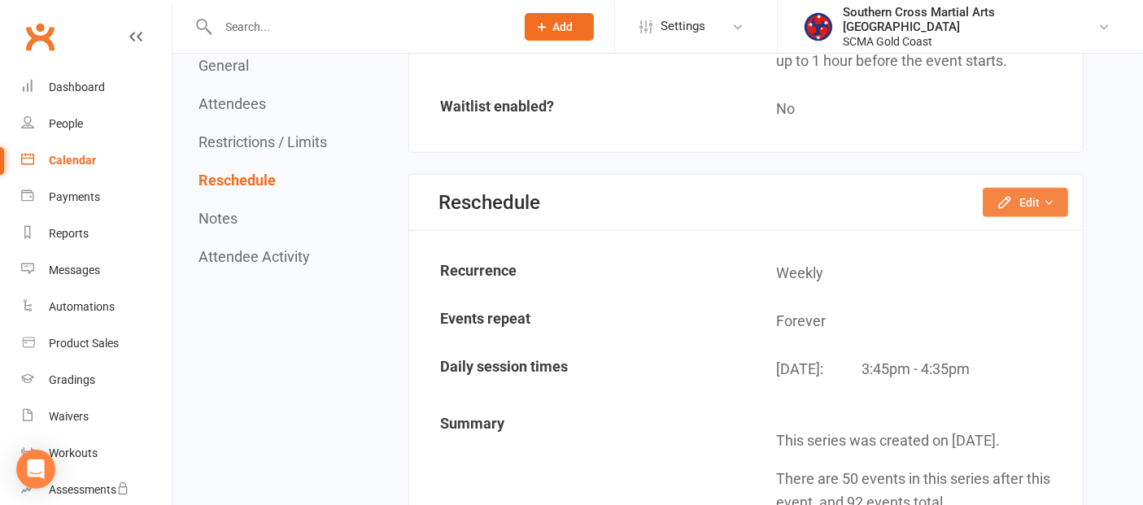
click at [1028, 188] on button "Edit" at bounding box center [1025, 202] width 85 height 29
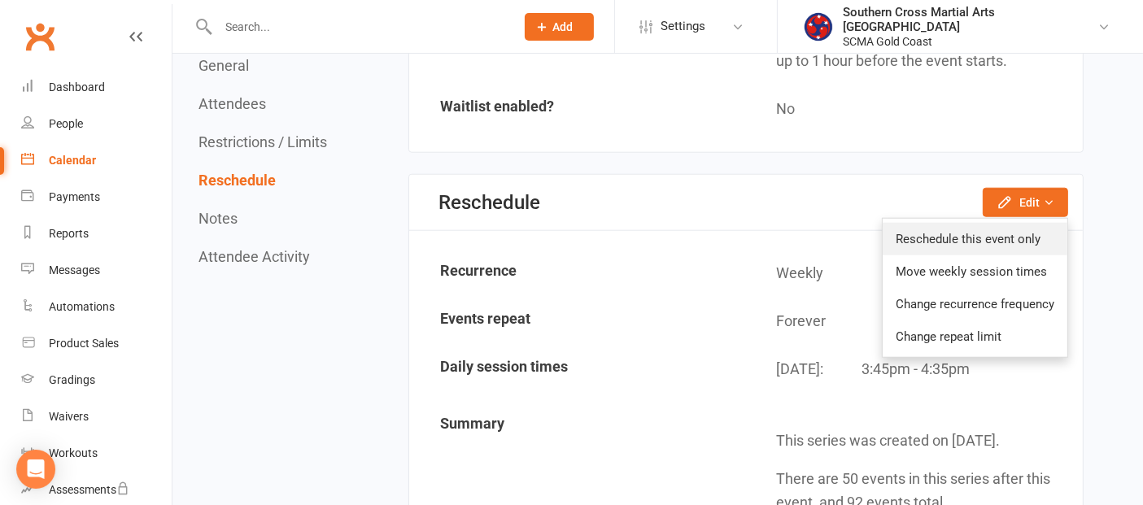
click at [1018, 223] on link "Reschedule this event only" at bounding box center [975, 239] width 185 height 33
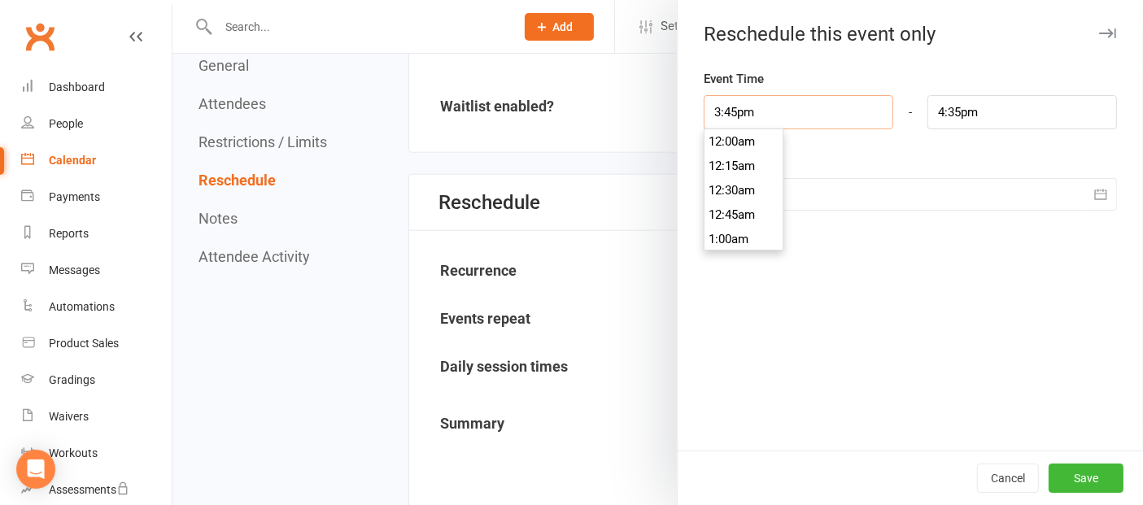
scroll to position [1513, 0]
drag, startPoint x: 757, startPoint y: 117, endPoint x: 702, endPoint y: 120, distance: 55.4
click at [704, 120] on input "3:45pm" at bounding box center [799, 112] width 190 height 34
type input "4"
type input "4:50am"
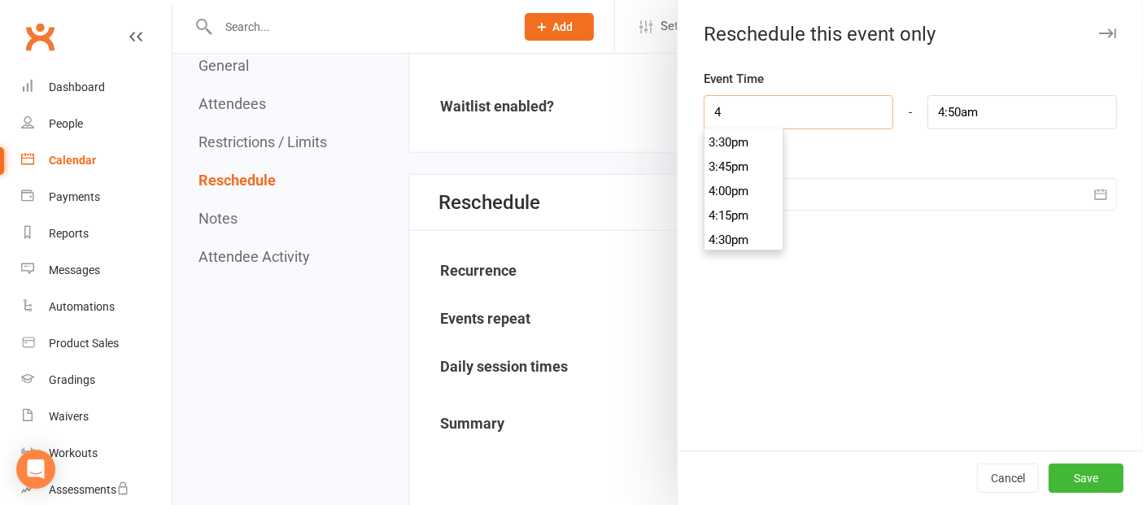
scroll to position [365, 0]
type input "4:4"
type input "10:15am"
type input "4:40"
type input "5:31am"
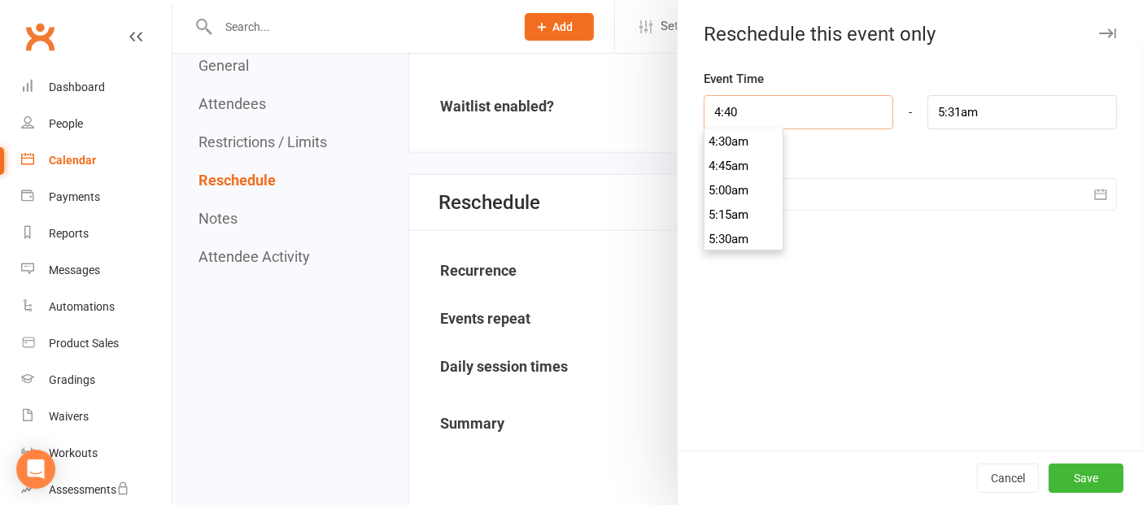
type input "4:40P"
type input "5:31pm"
type input "4:40pm"
click at [879, 320] on div "Event Time 4:40pm 12:00am 12:15am 12:30am 12:45am 1:00am 1:15am 1:30am 1:45am 2…" at bounding box center [910, 260] width 465 height 382
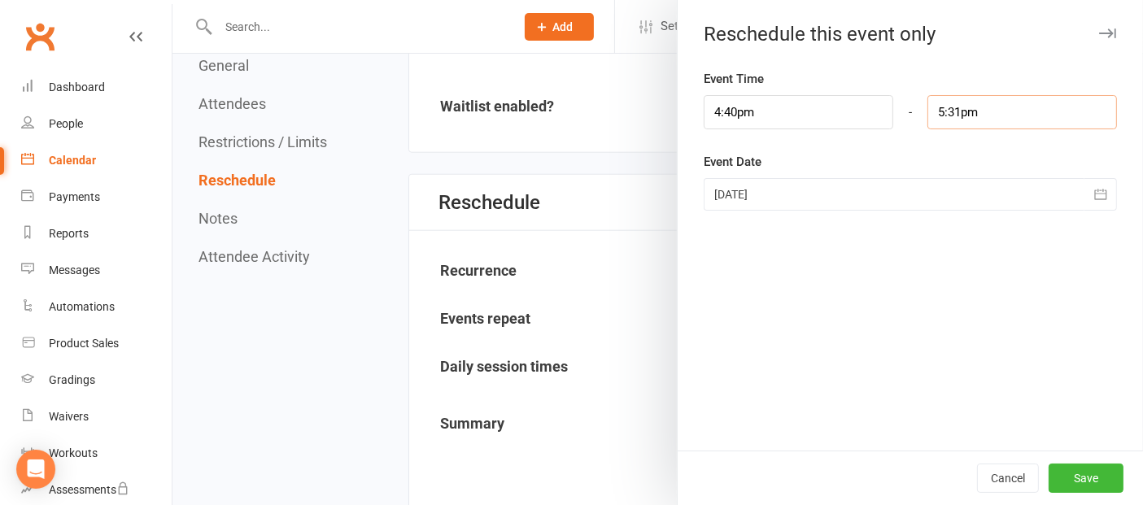
click at [939, 103] on input "5:31pm" at bounding box center [1023, 112] width 190 height 34
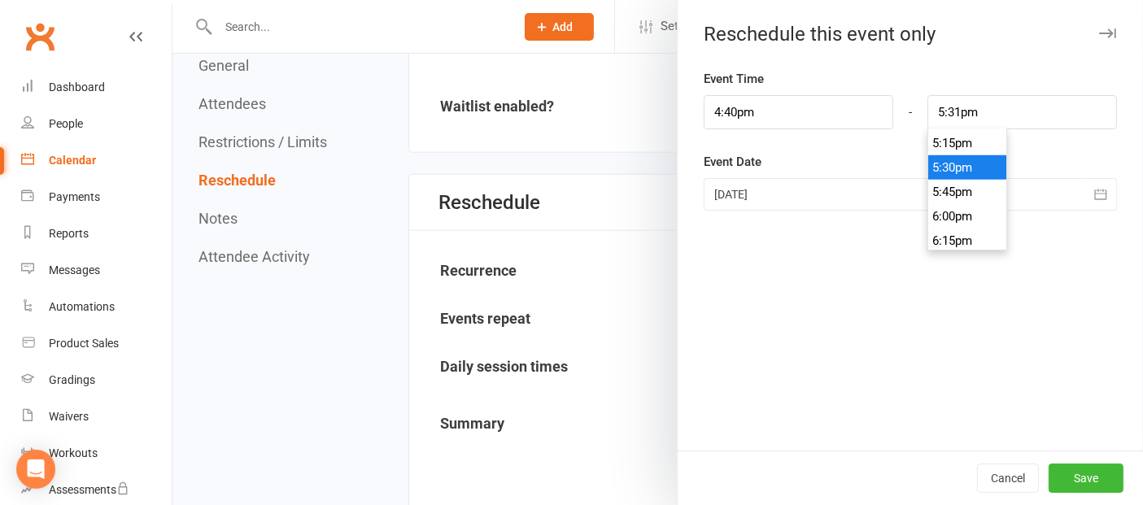
type input "5:30pm"
click at [941, 156] on li "5:30pm" at bounding box center [967, 167] width 78 height 24
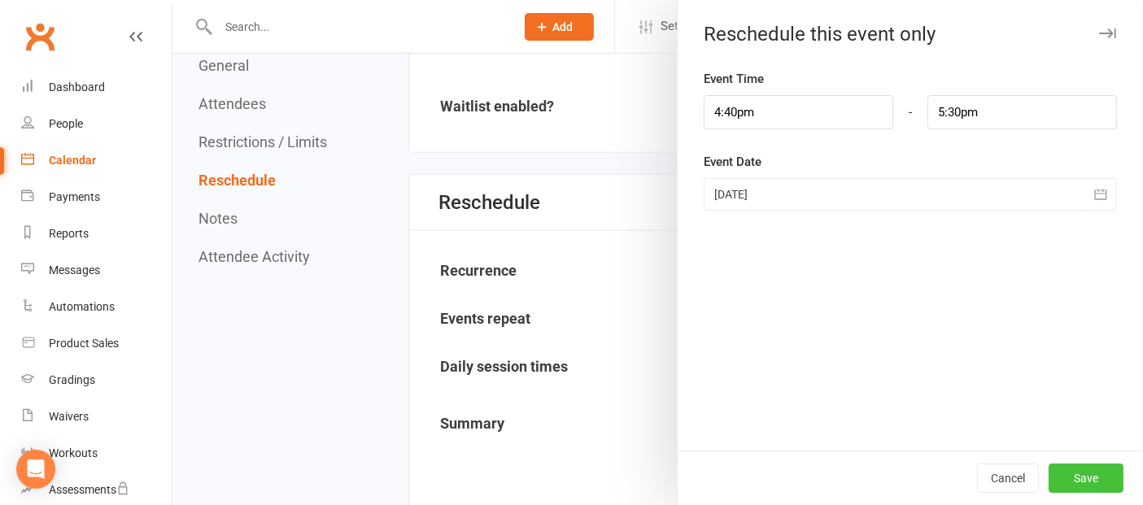
click at [1067, 475] on button "Save" at bounding box center [1086, 478] width 75 height 29
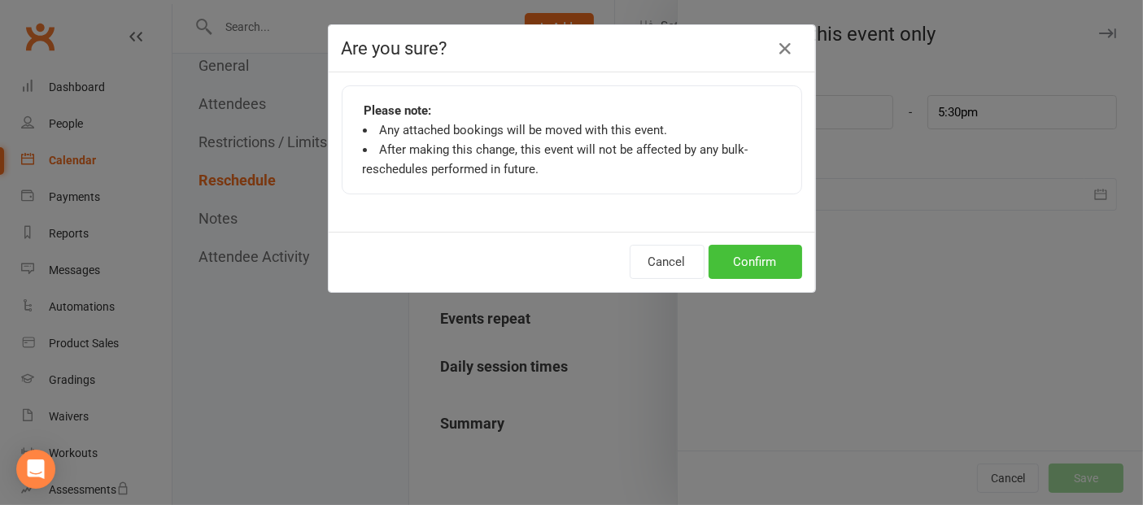
click at [766, 253] on button "Confirm" at bounding box center [756, 262] width 94 height 34
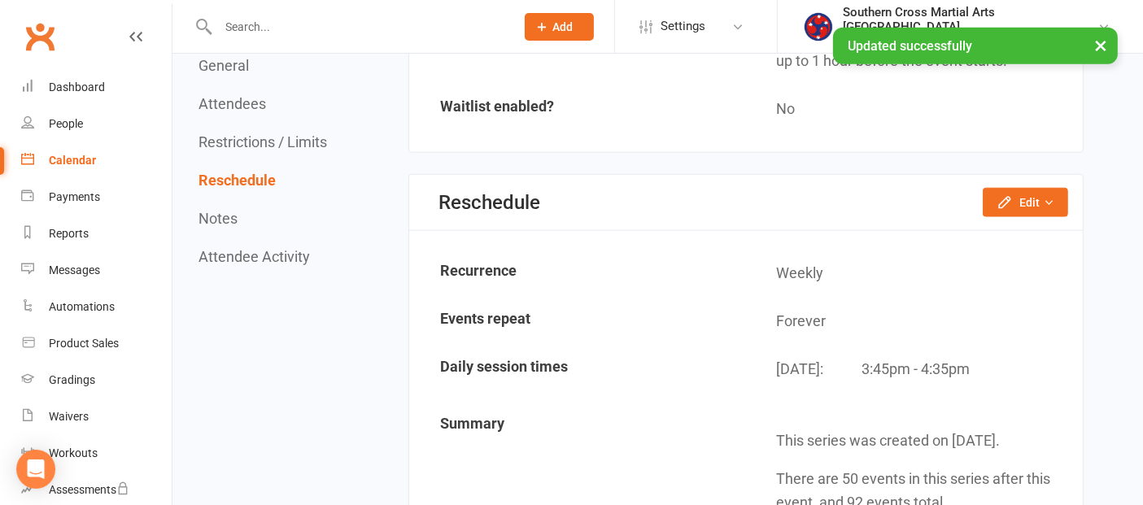
click at [90, 163] on div "Calendar" at bounding box center [72, 160] width 47 height 13
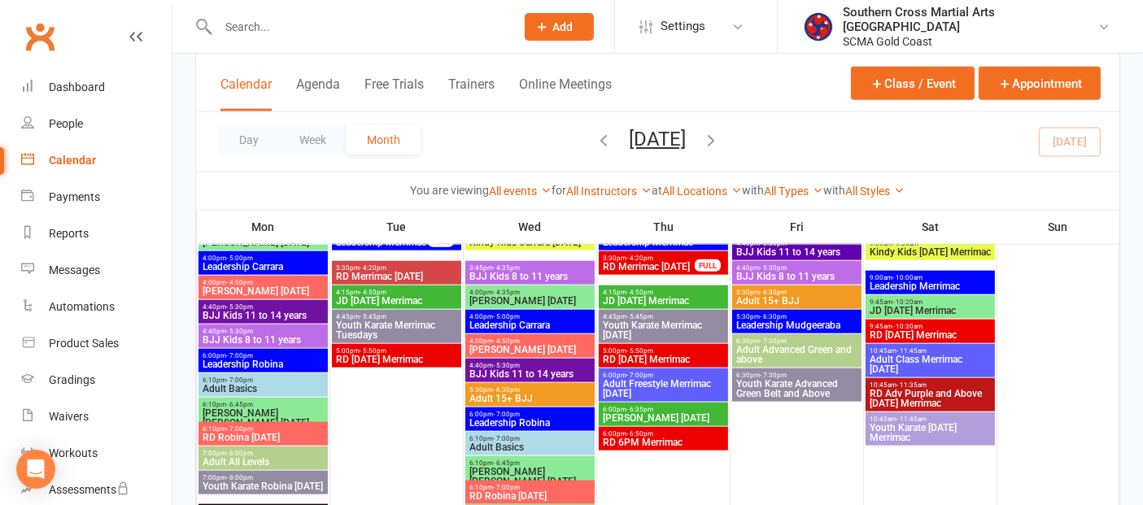
scroll to position [1898, 0]
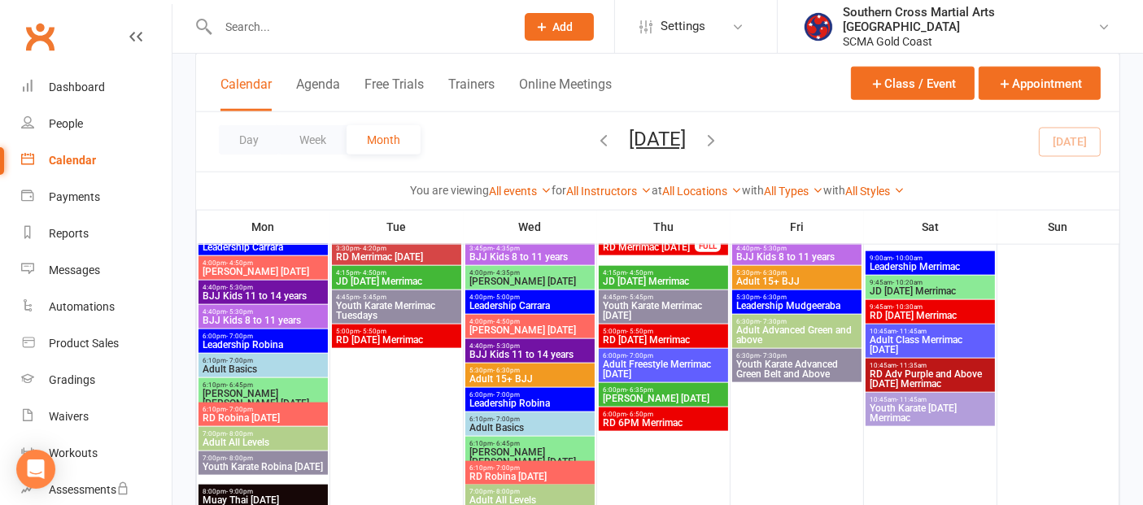
click at [533, 257] on span "BJJ Kids 8 to 11 years" at bounding box center [530, 257] width 123 height 10
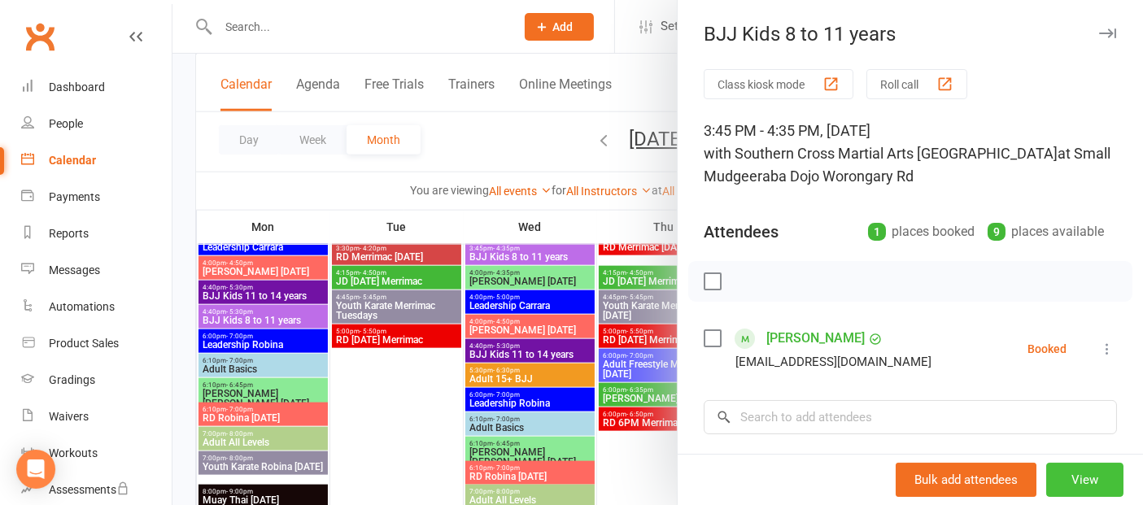
click at [1046, 469] on button "View" at bounding box center [1084, 480] width 77 height 34
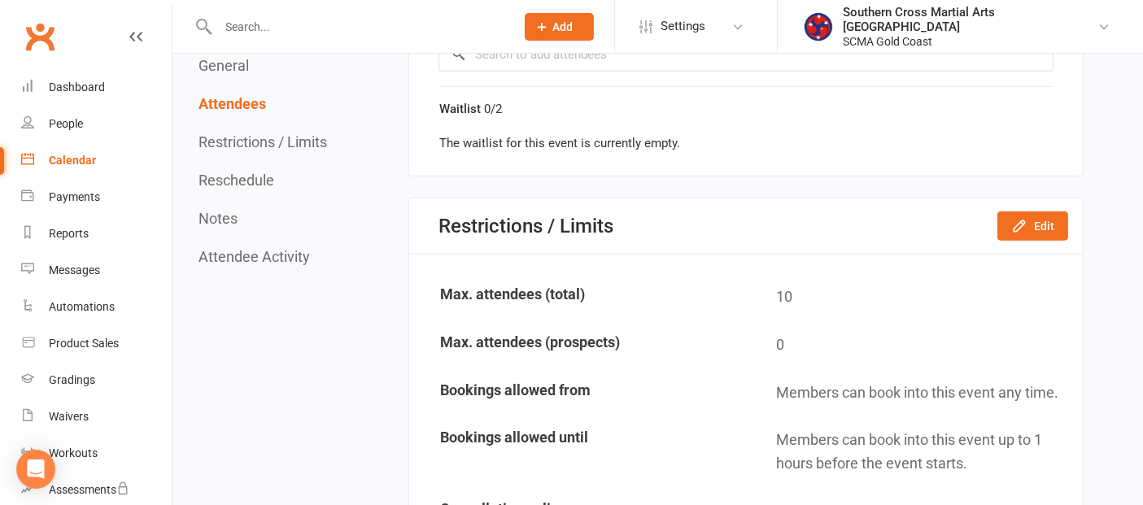
scroll to position [1175, 0]
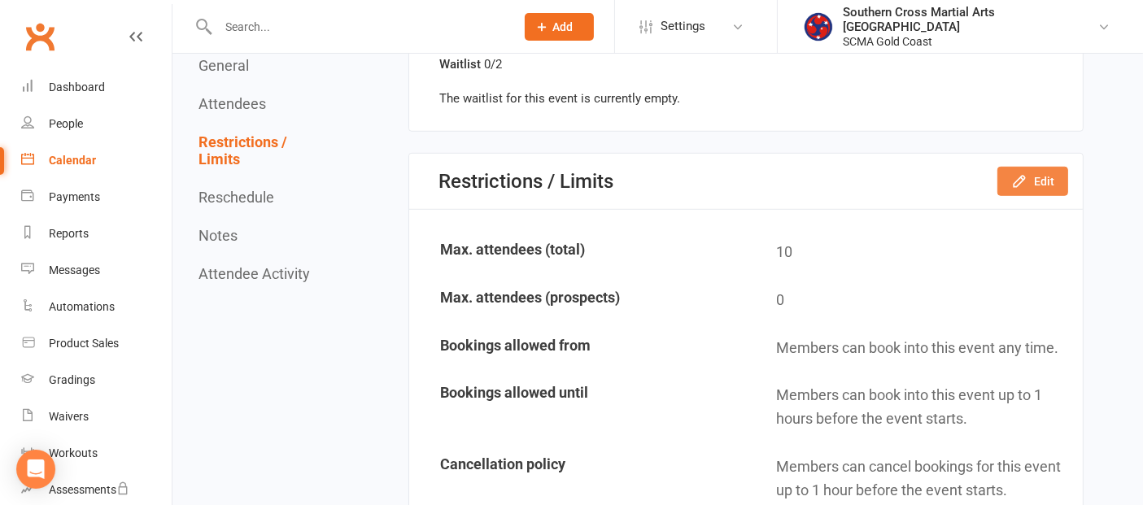
click at [1024, 173] on icon "button" at bounding box center [1019, 181] width 16 height 16
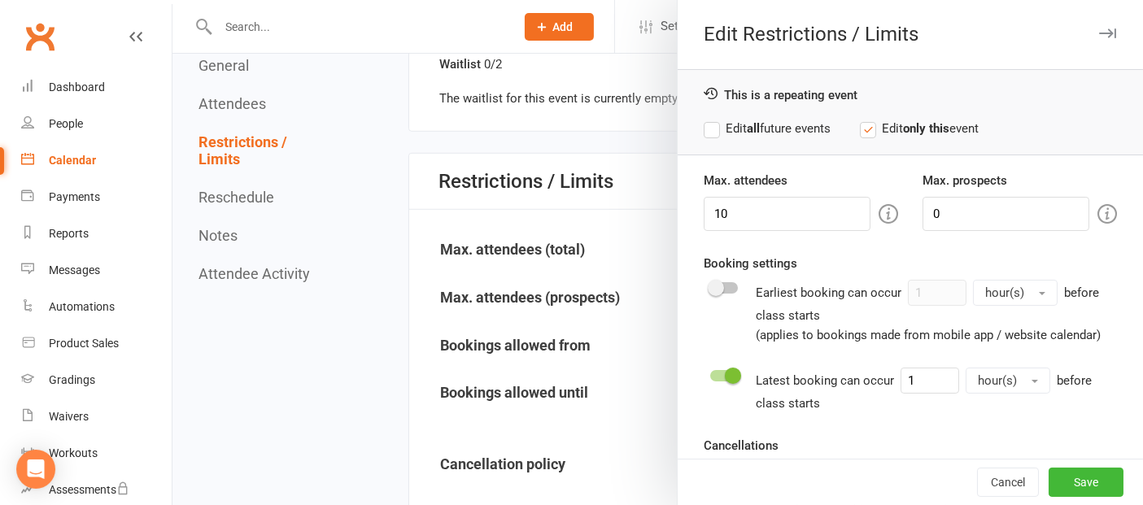
click at [1099, 28] on icon "button" at bounding box center [1107, 33] width 17 height 10
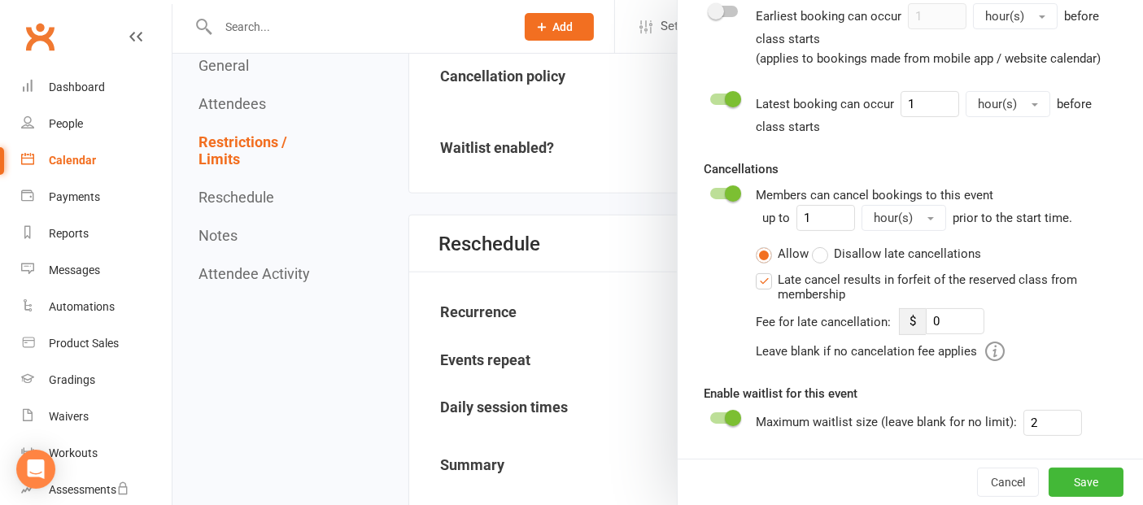
scroll to position [1718, 0]
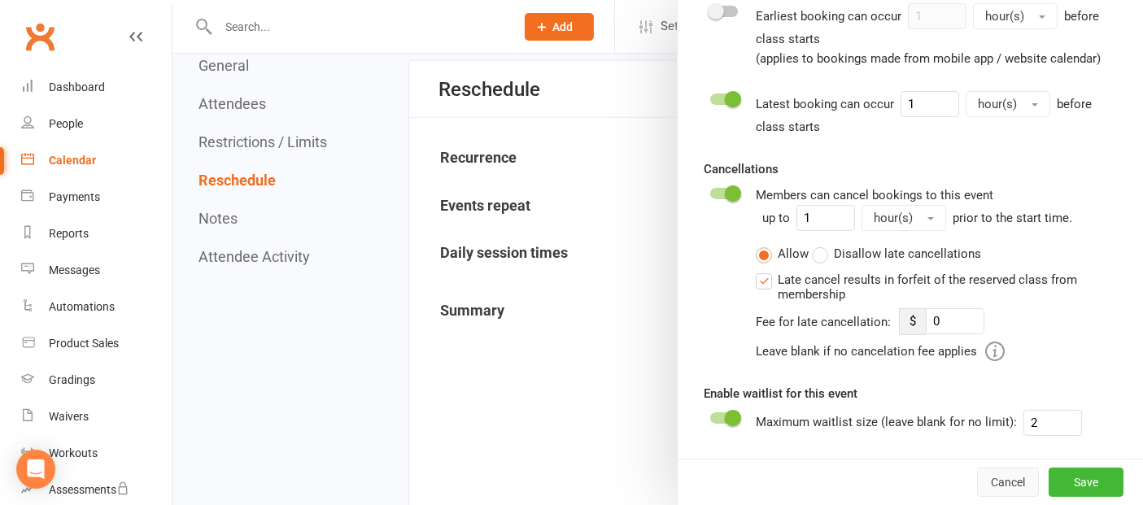
click at [977, 487] on button "Cancel" at bounding box center [1008, 482] width 62 height 29
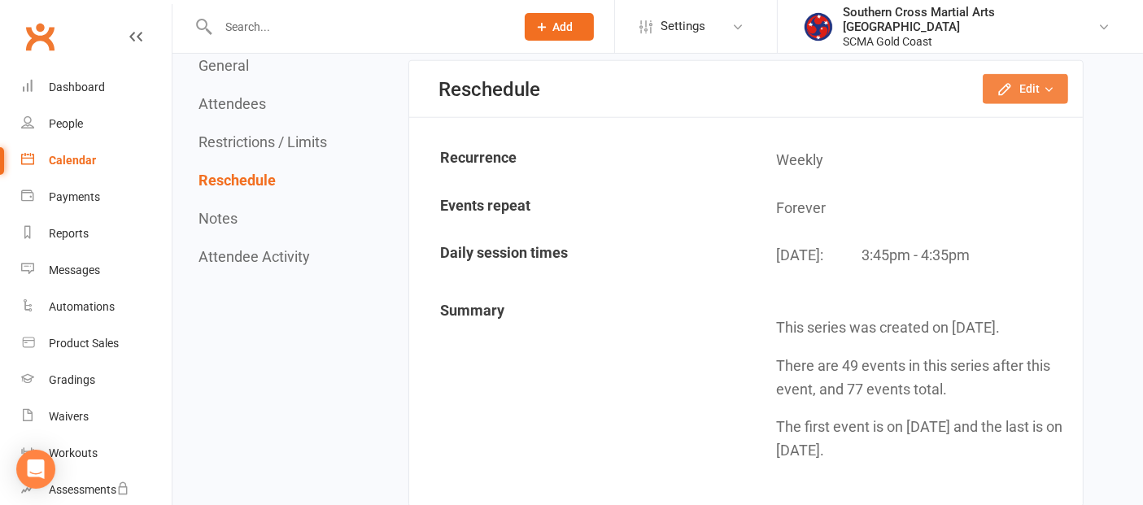
click at [1023, 74] on button "Edit" at bounding box center [1025, 88] width 85 height 29
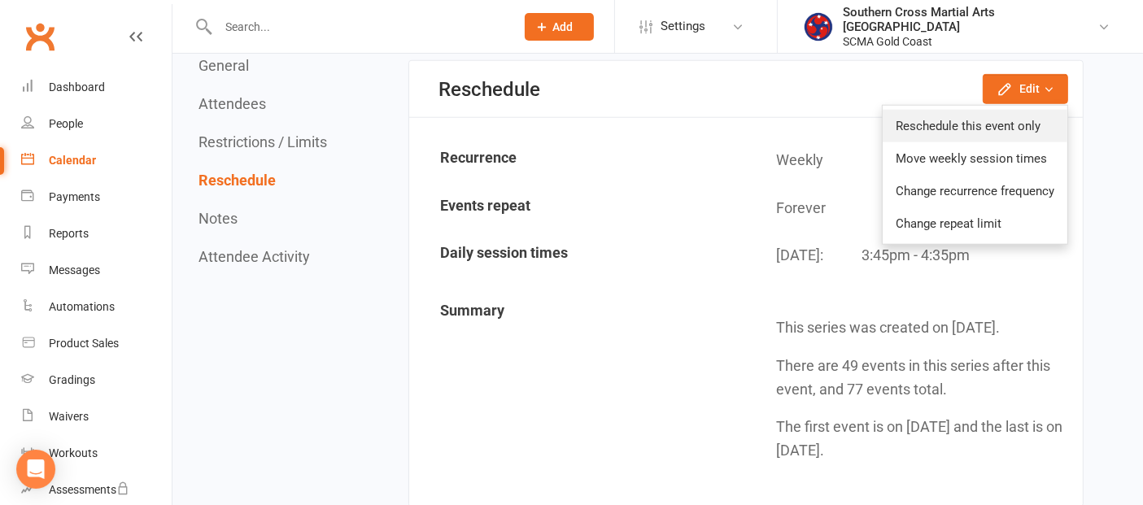
click at [1002, 110] on link "Reschedule this event only" at bounding box center [975, 126] width 185 height 33
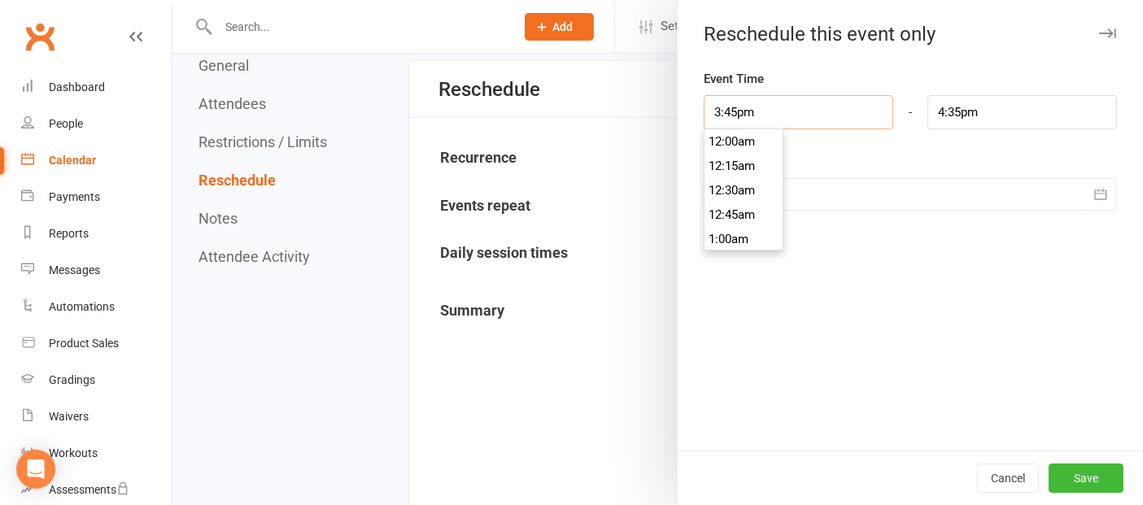
scroll to position [1513, 0]
drag, startPoint x: 765, startPoint y: 115, endPoint x: 690, endPoint y: 114, distance: 74.9
click at [692, 114] on div "3:45pm 12:00am 12:15am 12:30am 12:45am 1:00am 1:15am 1:30am 1:45am 2:00am 2:15a…" at bounding box center [799, 112] width 214 height 34
type input "4"
type input "4:50am"
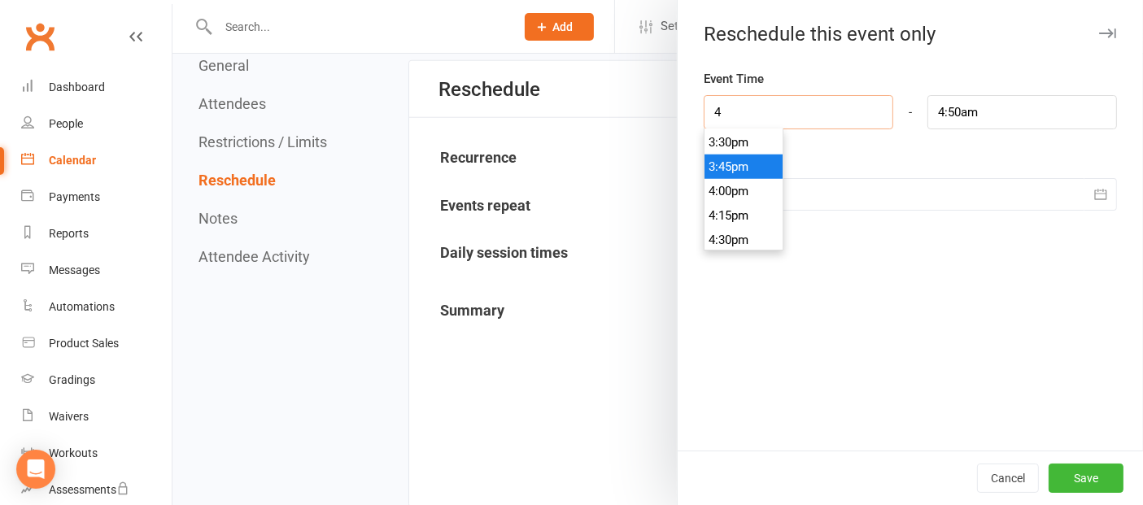
scroll to position [365, 0]
type input "4:4"
type input "10:16am"
type input "4:40"
type input "5:31am"
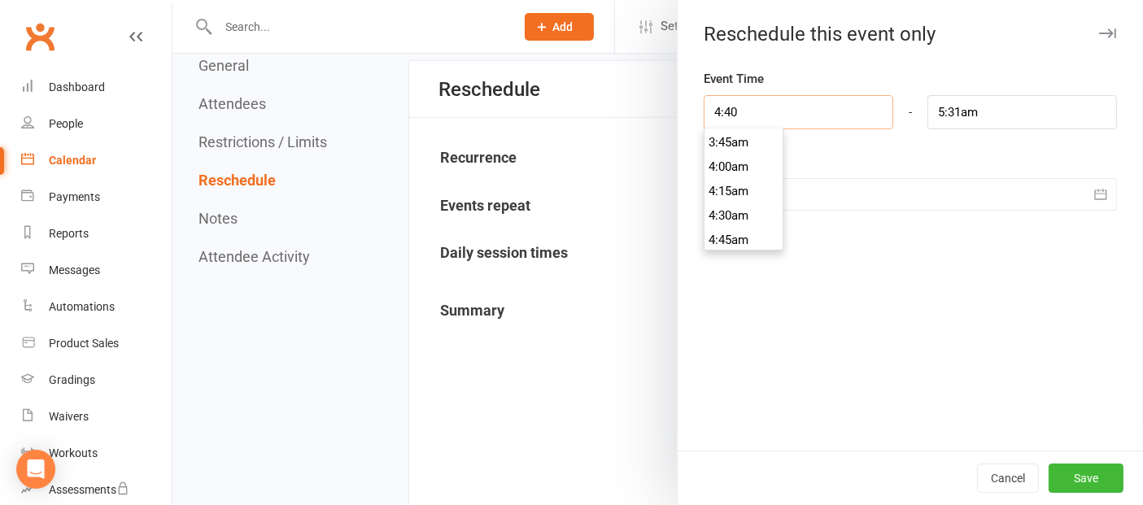
scroll to position [439, 0]
type input "4:40p"
type input "5:31pm"
type input "4:40pm"
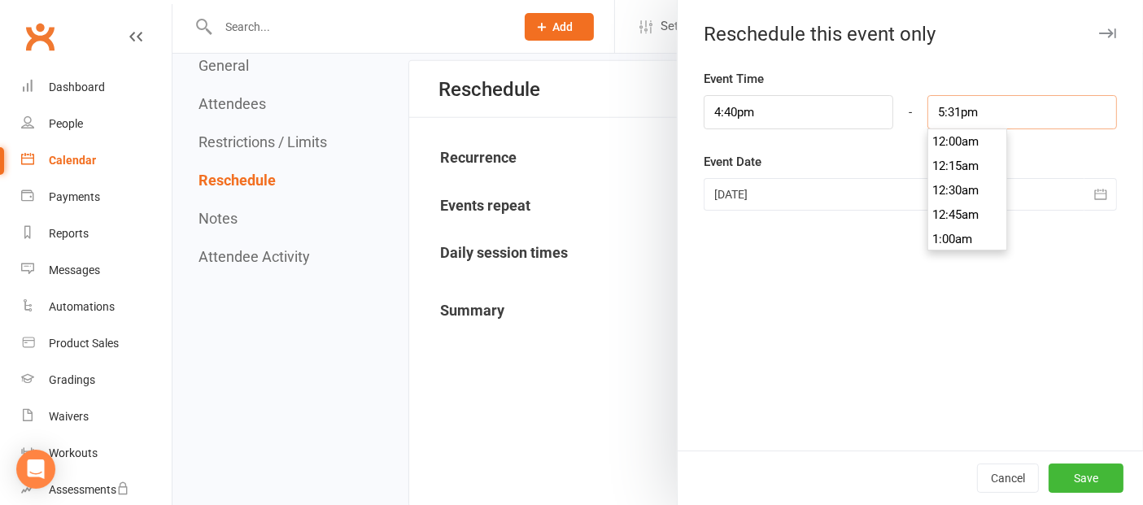
click at [999, 117] on input "5:31pm" at bounding box center [1023, 112] width 190 height 34
type input "5:30pm"
click at [947, 156] on li "5:30pm" at bounding box center [967, 167] width 78 height 24
click at [1052, 466] on button "Save" at bounding box center [1086, 478] width 75 height 29
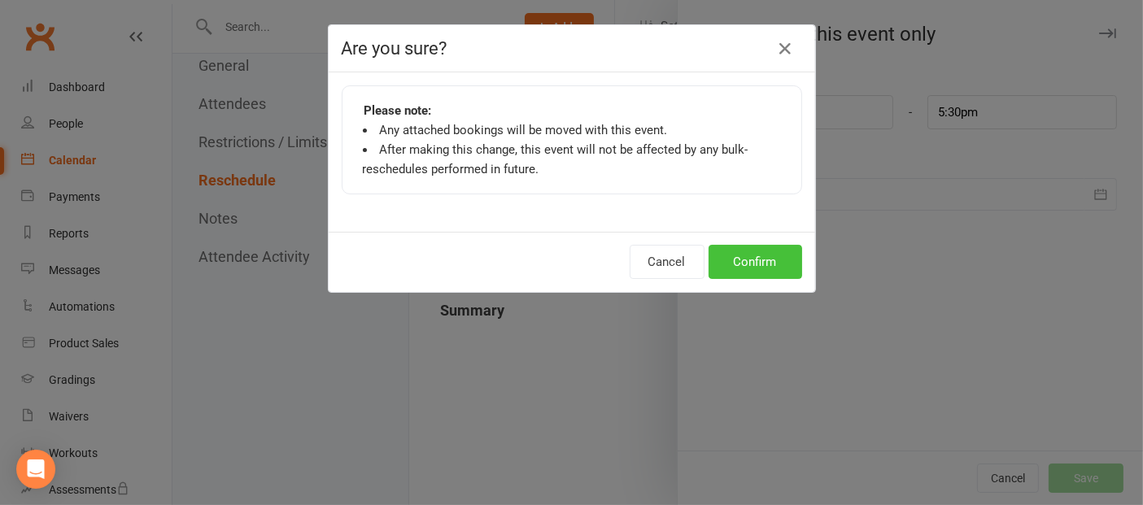
click at [765, 269] on button "Confirm" at bounding box center [756, 262] width 94 height 34
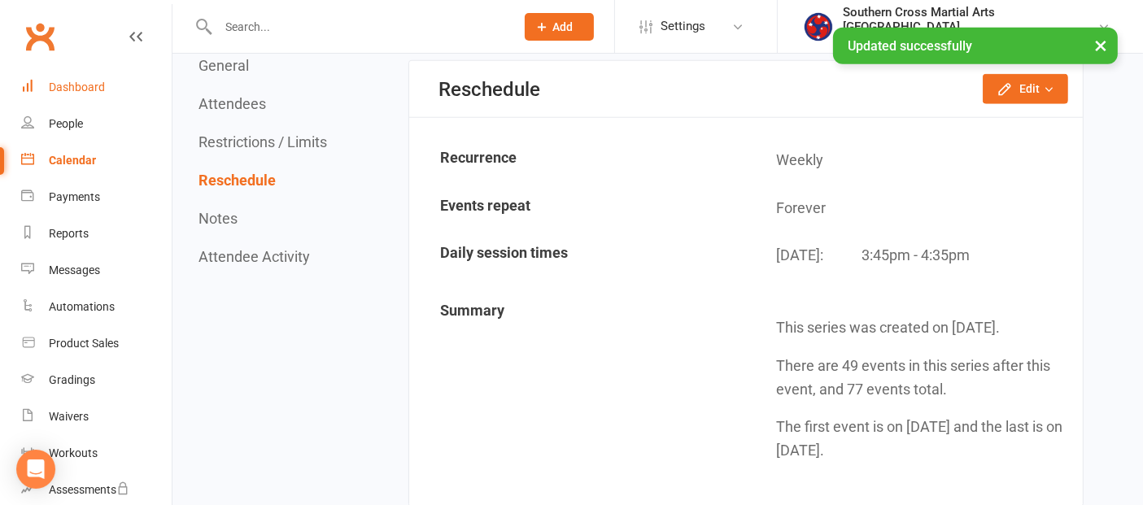
click at [80, 81] on div "Dashboard" at bounding box center [77, 87] width 56 height 13
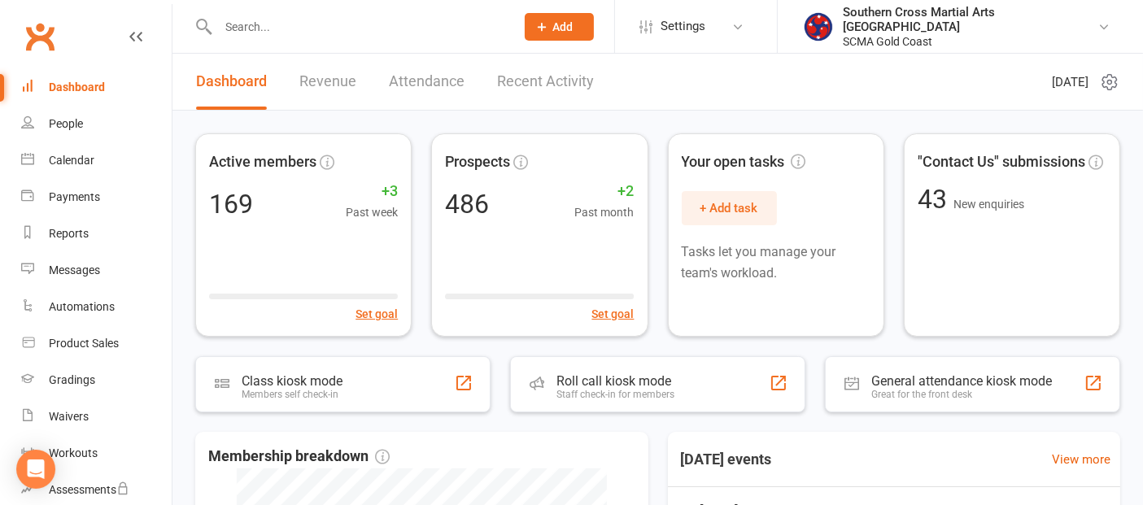
click at [83, 83] on div "Dashboard" at bounding box center [77, 87] width 56 height 13
click at [71, 389] on link "Gradings" at bounding box center [96, 380] width 151 height 37
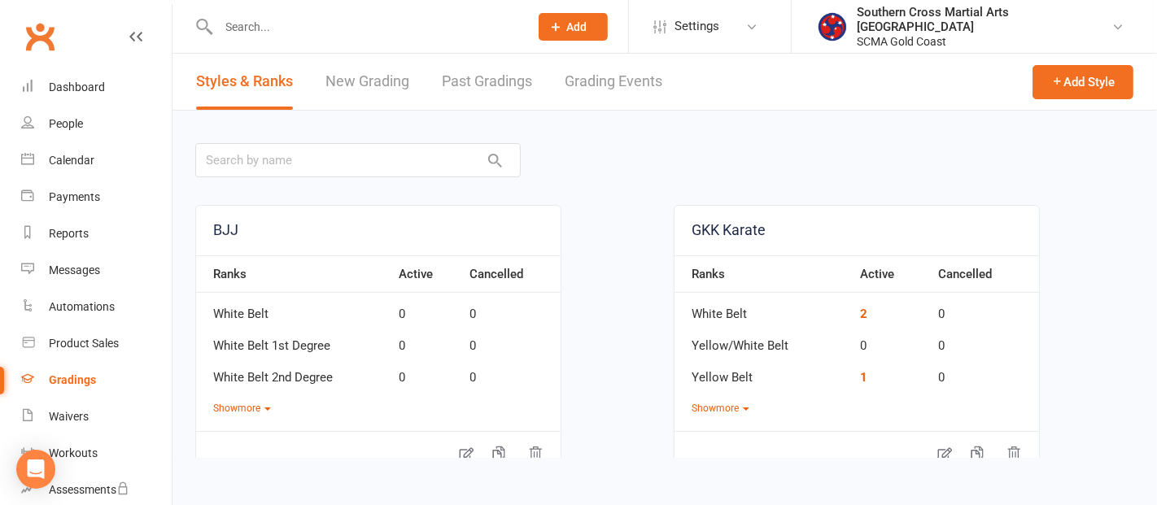
click at [584, 89] on link "Grading Events" at bounding box center [614, 82] width 98 height 56
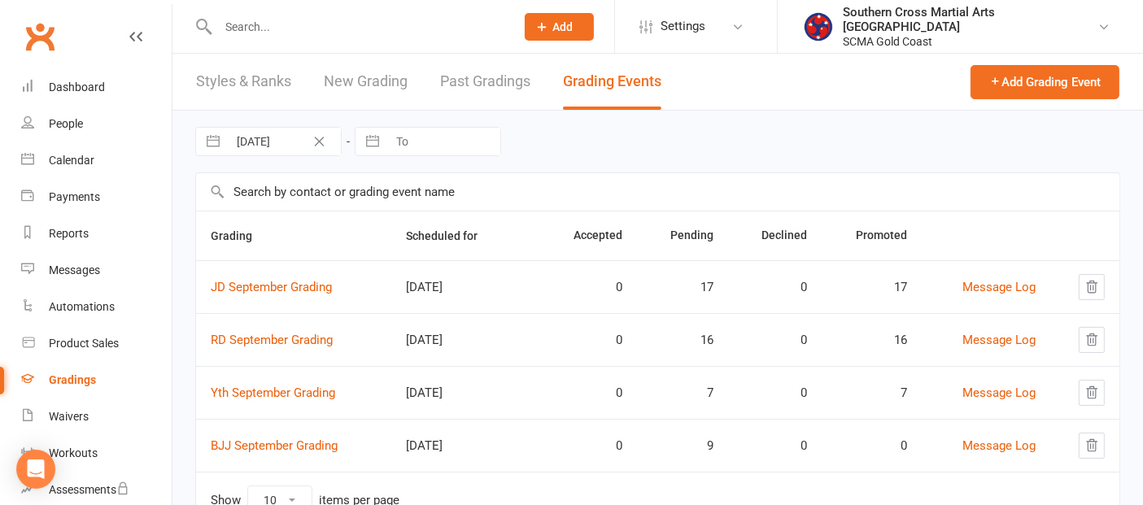
click at [478, 188] on input "text" at bounding box center [657, 191] width 923 height 37
click at [314, 442] on link "BJJ September Grading" at bounding box center [274, 446] width 127 height 15
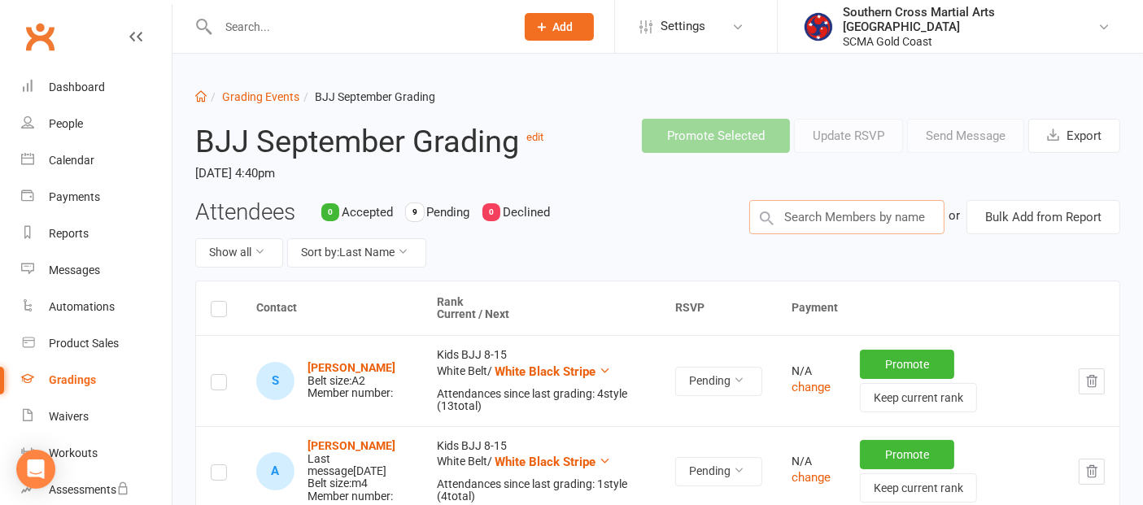
drag, startPoint x: 816, startPoint y: 220, endPoint x: 804, endPoint y: 220, distance: 12.2
click at [816, 220] on input "text" at bounding box center [846, 217] width 195 height 34
type input "harley"
click at [69, 123] on div "People" at bounding box center [66, 123] width 34 height 13
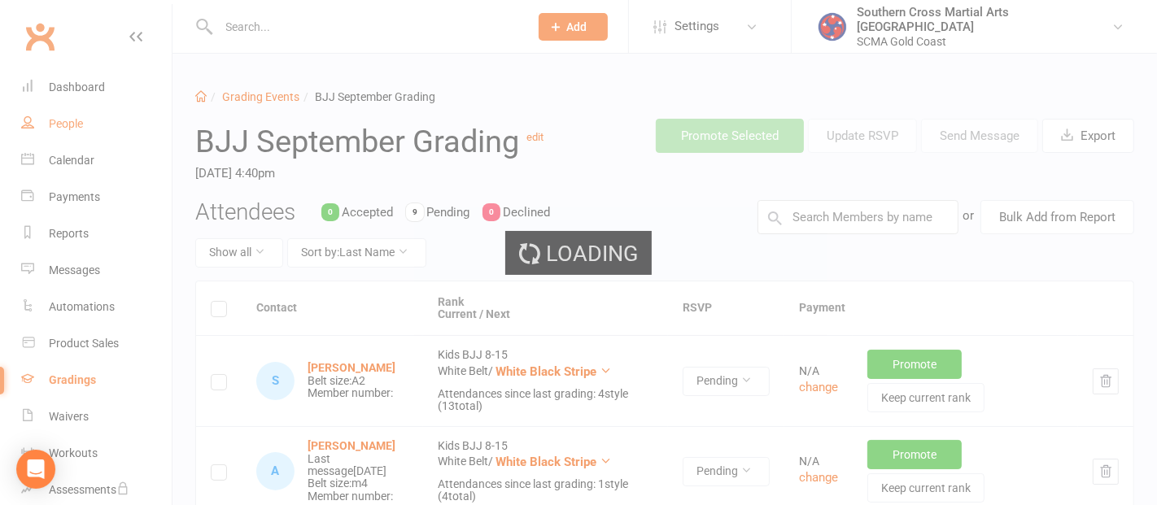
select select "100"
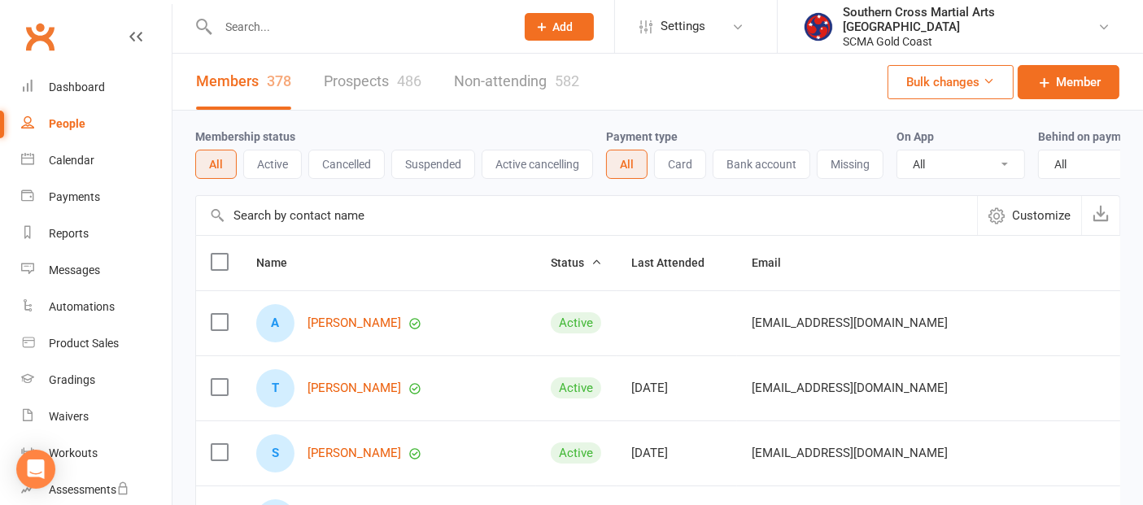
click at [330, 223] on input "text" at bounding box center [586, 215] width 781 height 39
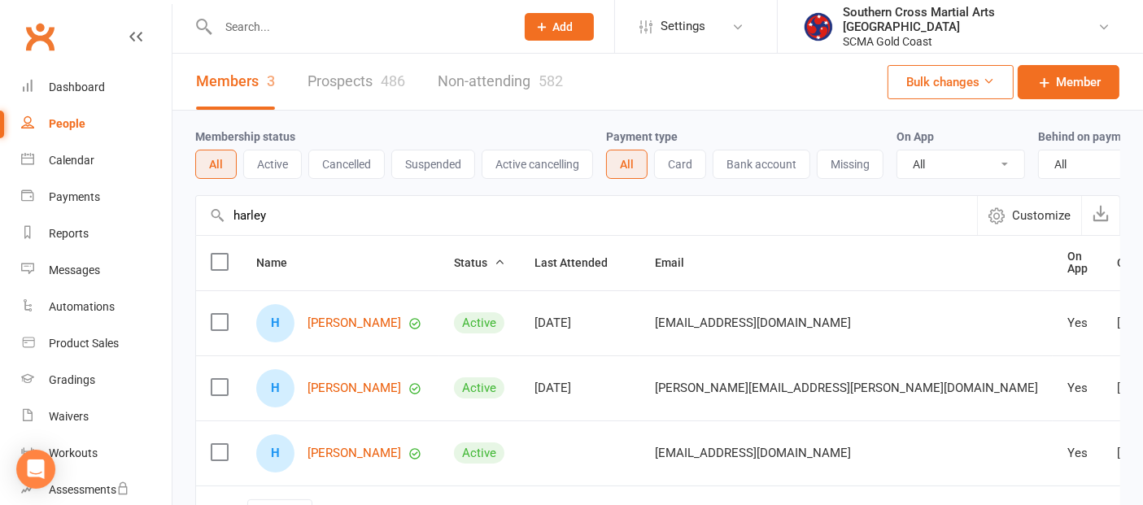
type input "harley"
click at [343, 325] on div "H [PERSON_NAME]" at bounding box center [340, 323] width 168 height 38
click at [342, 330] on link "[PERSON_NAME]" at bounding box center [355, 324] width 94 height 14
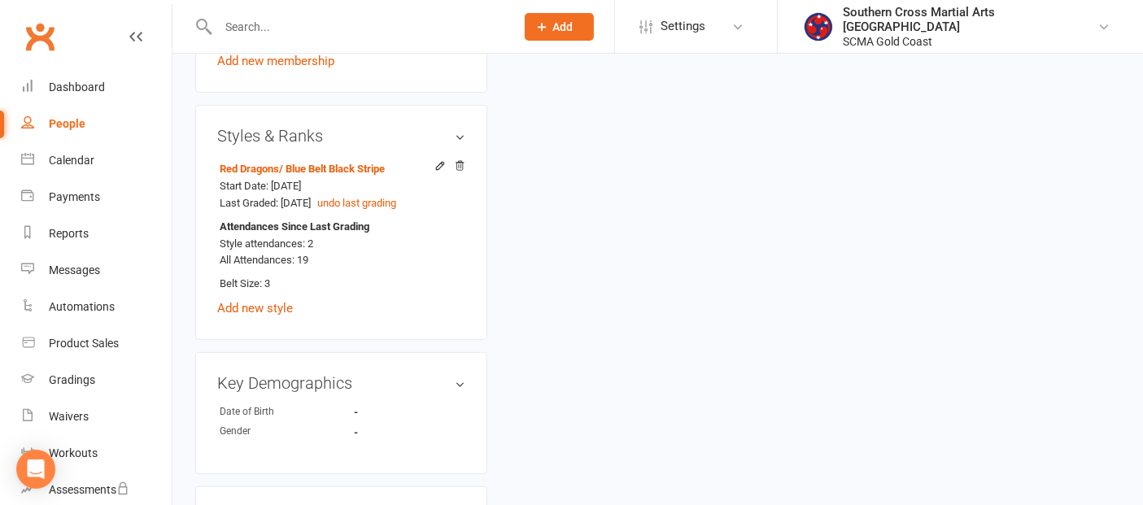
scroll to position [814, 0]
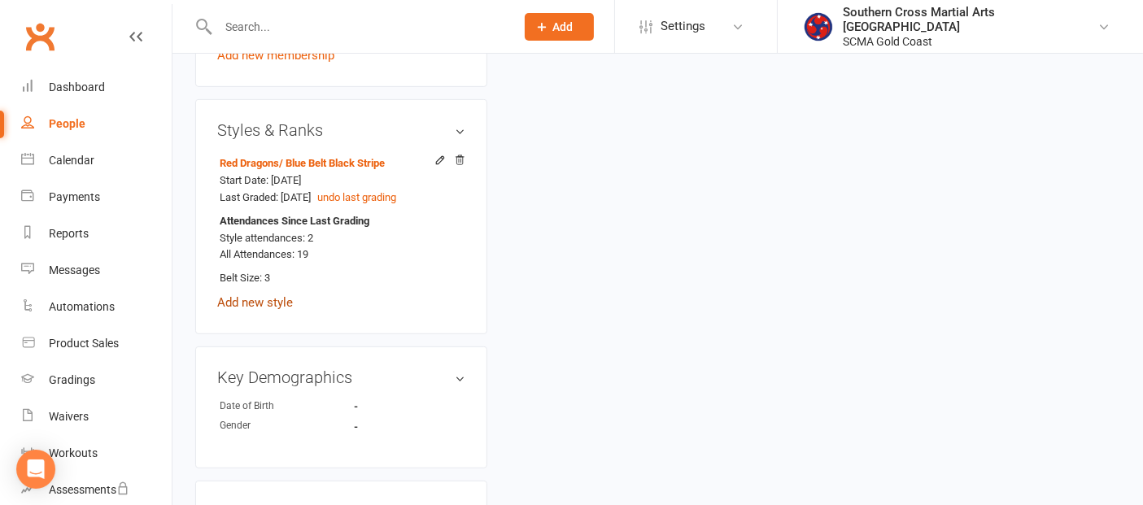
click at [273, 300] on link "Add new style" at bounding box center [255, 302] width 76 height 15
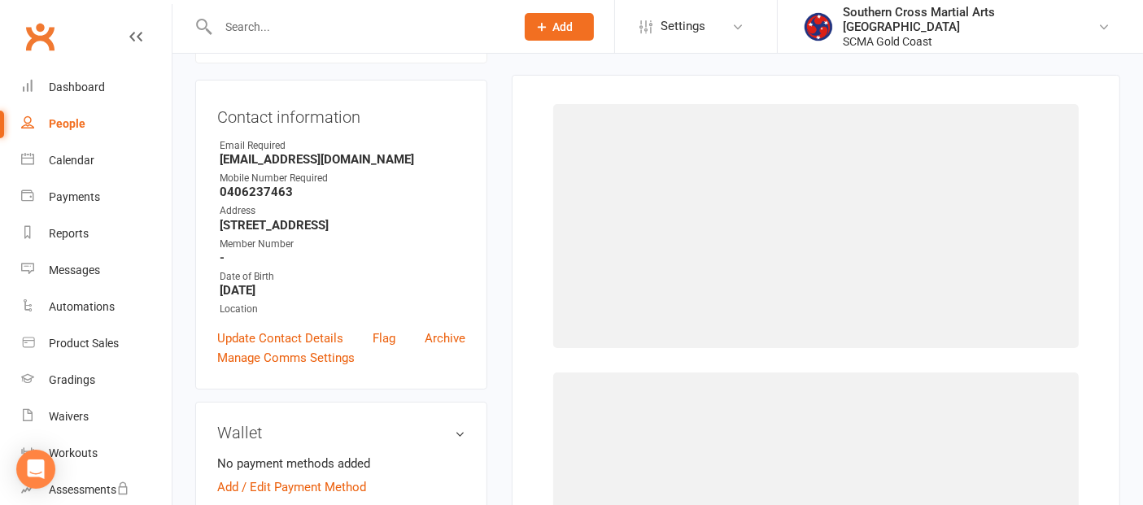
scroll to position [139, 0]
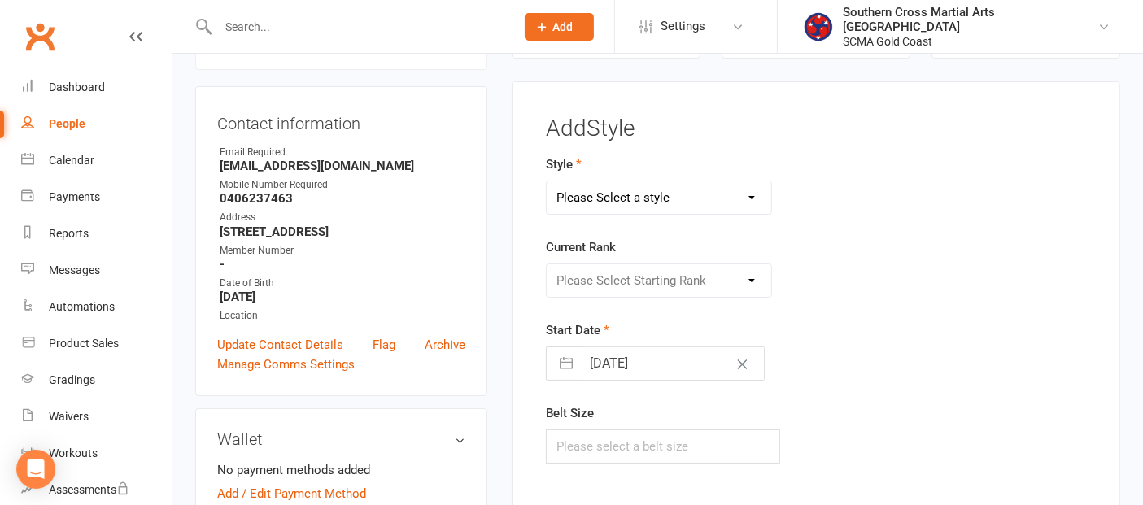
click at [680, 201] on select "Please Select a style BJJ GKK Karate Instructors/Leadership Junior Dragons KEF …" at bounding box center [659, 197] width 225 height 33
select select "3364"
click at [547, 181] on select "Please Select a style BJJ GKK Karate Instructors/Leadership Junior Dragons KEF …" at bounding box center [659, 197] width 225 height 33
click at [658, 280] on select "Please Select Starting Rank White Belt White Black Stripe Half Grey/White Belt …" at bounding box center [659, 280] width 225 height 33
select select "39461"
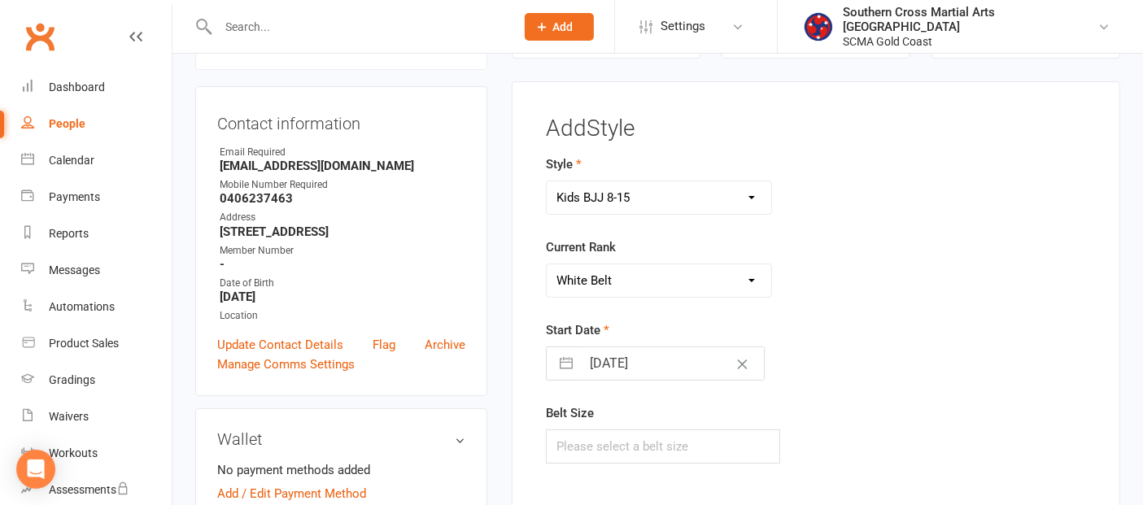
click at [547, 264] on select "Please Select Starting Rank White Belt White Black Stripe Half Grey/White Belt …" at bounding box center [659, 280] width 225 height 33
click at [679, 430] on input "text" at bounding box center [663, 447] width 234 height 34
type input "M4"
click at [566, 355] on button "button" at bounding box center [566, 363] width 29 height 33
select select "7"
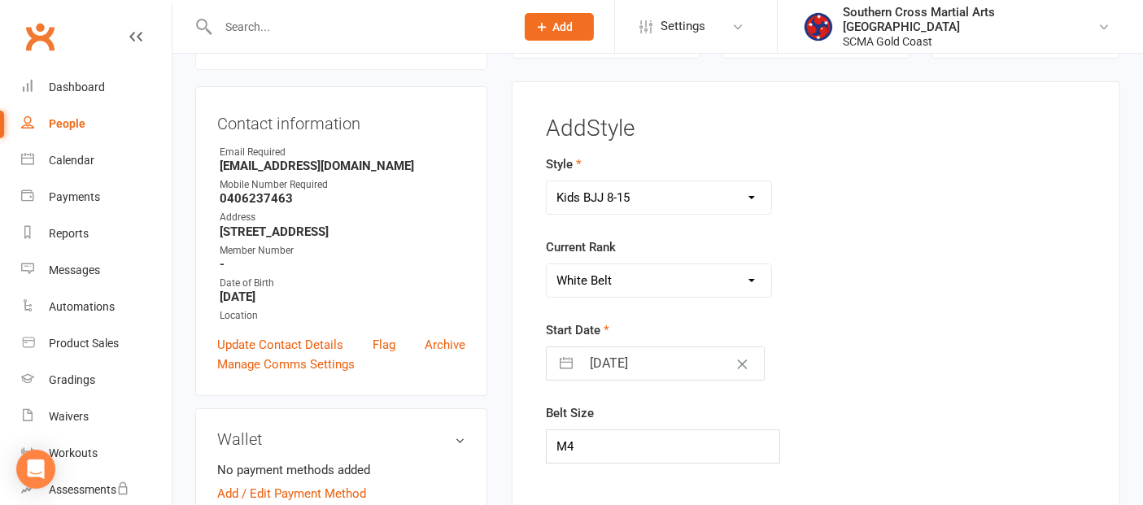
select select "2025"
select select "8"
select select "2025"
select select "9"
select select "2025"
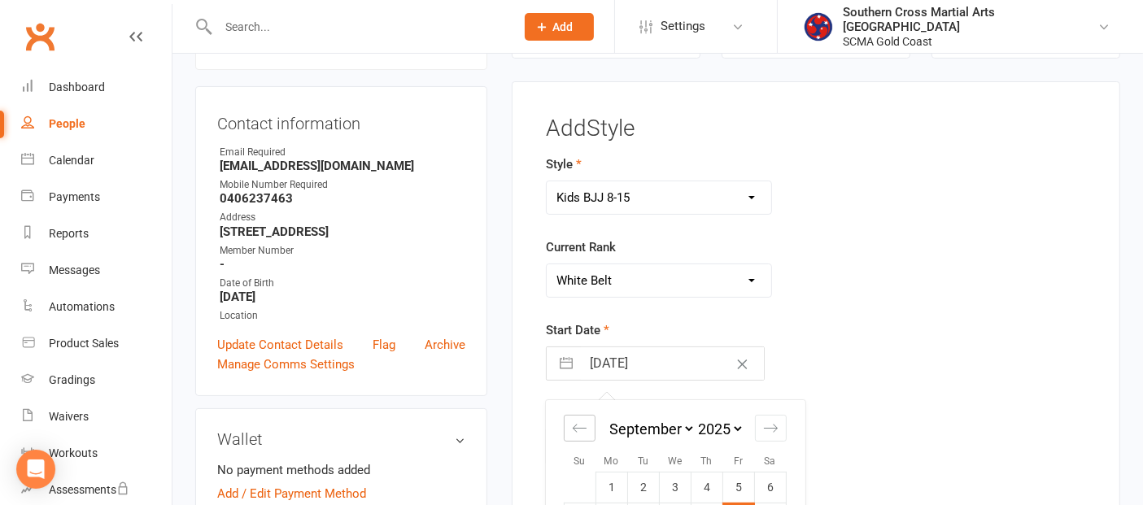
click at [577, 424] on icon "Move backward to switch to the previous month." at bounding box center [579, 428] width 15 height 15
select select "6"
select select "2025"
click at [577, 424] on icon "Move backward to switch to the previous month." at bounding box center [579, 428] width 15 height 15
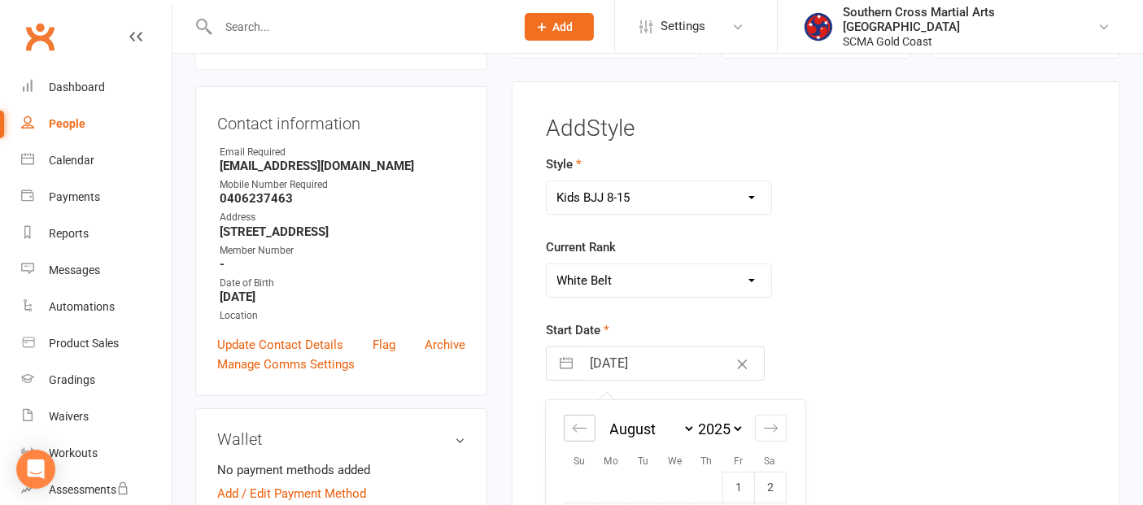
select select "4"
select select "2025"
select select "5"
select select "2025"
click at [577, 424] on icon "Move backward to switch to the previous month." at bounding box center [579, 428] width 15 height 15
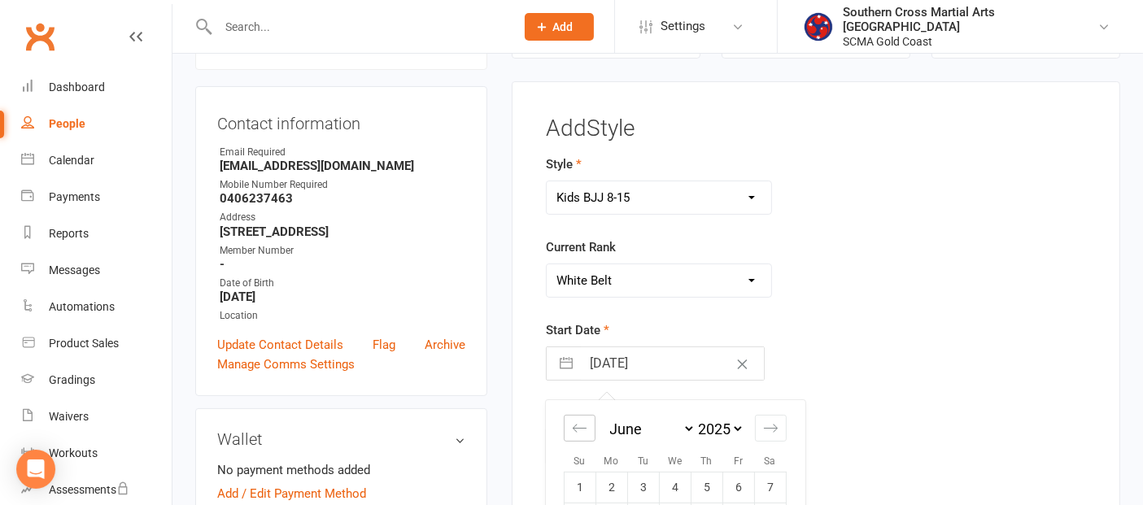
select select "3"
select select "2025"
click at [577, 424] on icon "Move backward to switch to the previous month." at bounding box center [579, 428] width 15 height 15
select select "1"
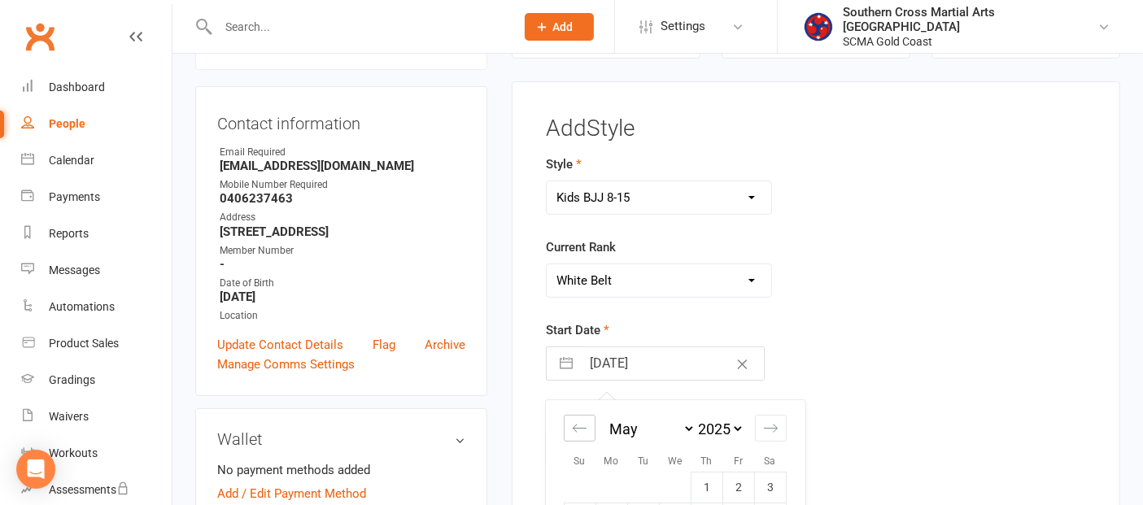
select select "2025"
select select "2"
select select "2025"
click at [577, 424] on icon "Move backward to switch to the previous month." at bounding box center [579, 428] width 15 height 15
select select "2025"
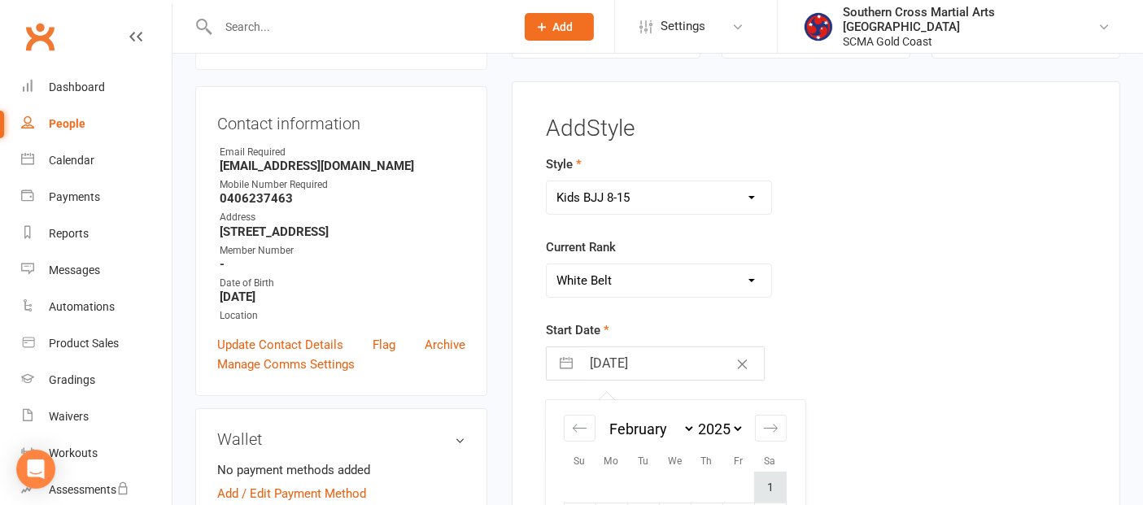
click at [779, 478] on td "1" at bounding box center [771, 487] width 32 height 31
type input "[DATE]"
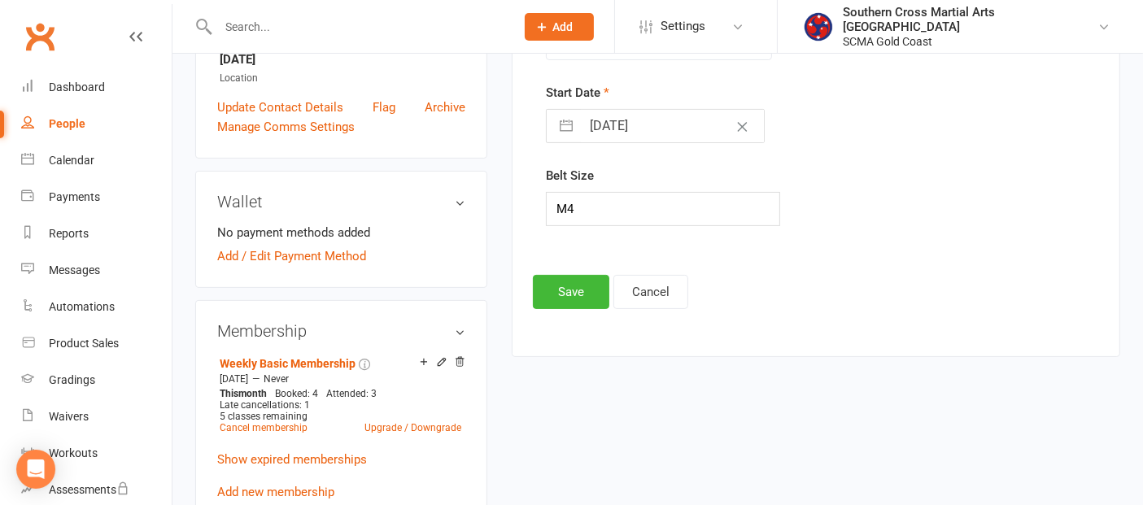
scroll to position [410, 0]
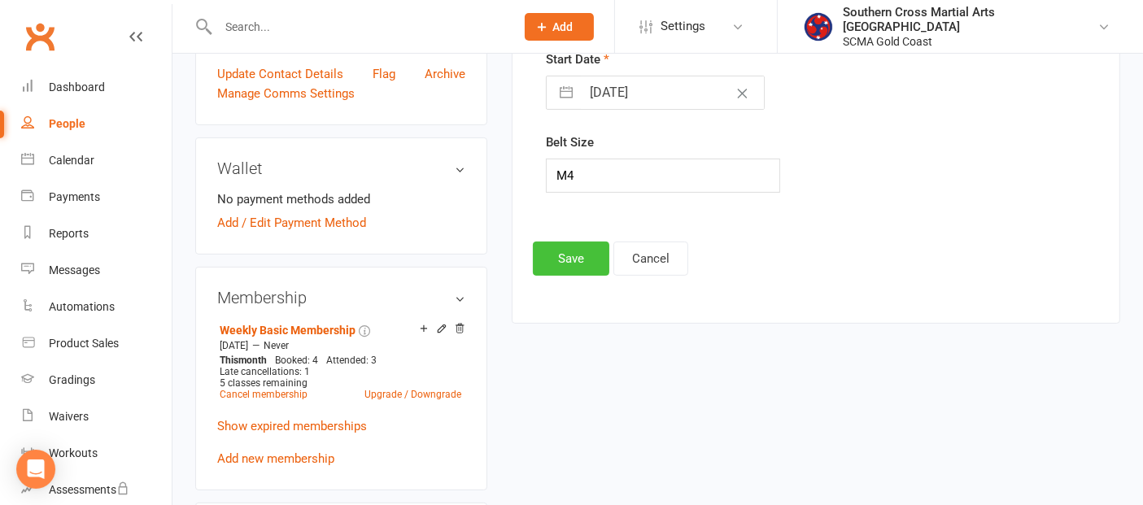
click at [557, 266] on button "Save" at bounding box center [571, 259] width 76 height 34
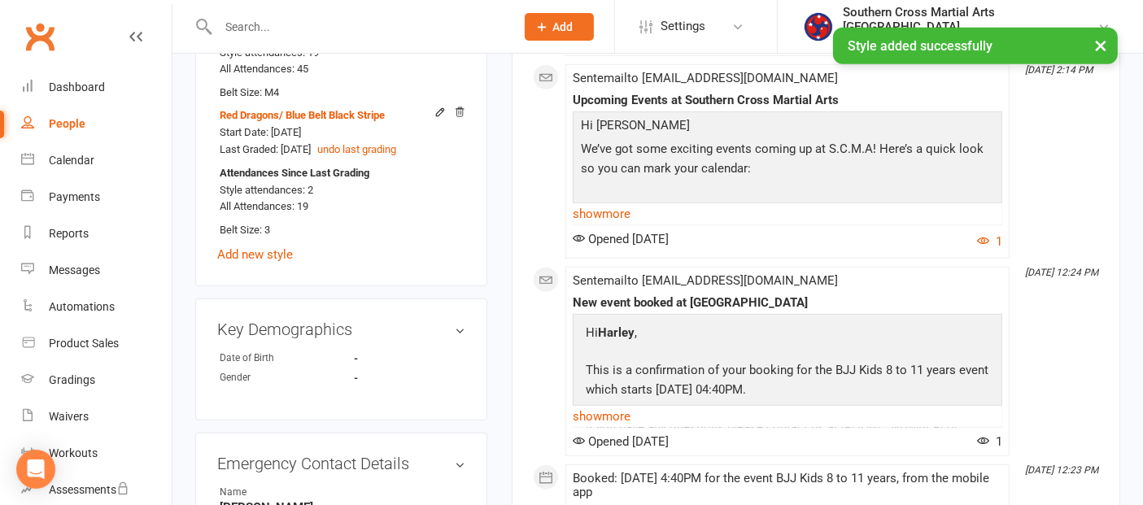
scroll to position [862, 0]
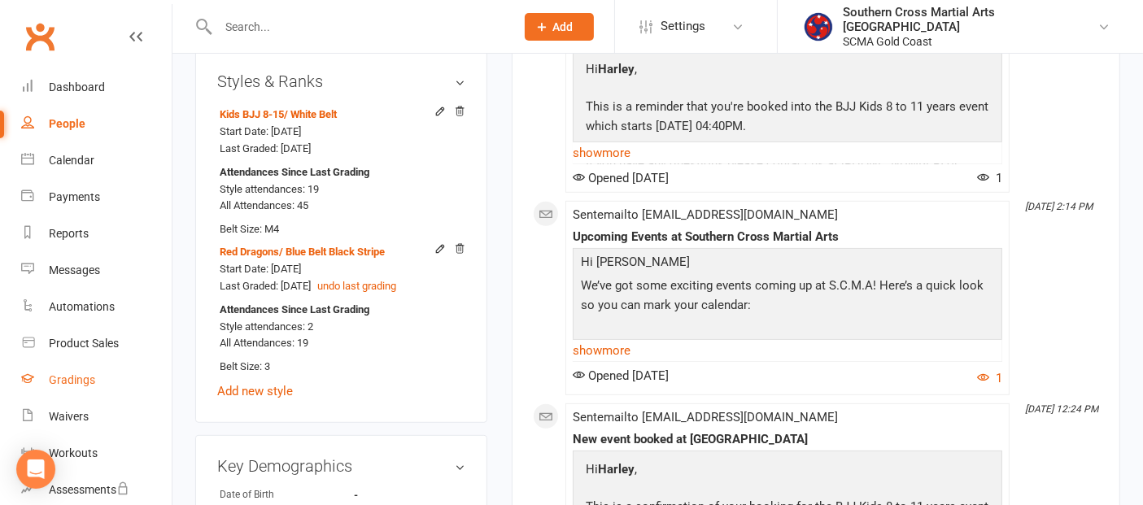
click at [91, 374] on div "Gradings" at bounding box center [72, 379] width 46 height 13
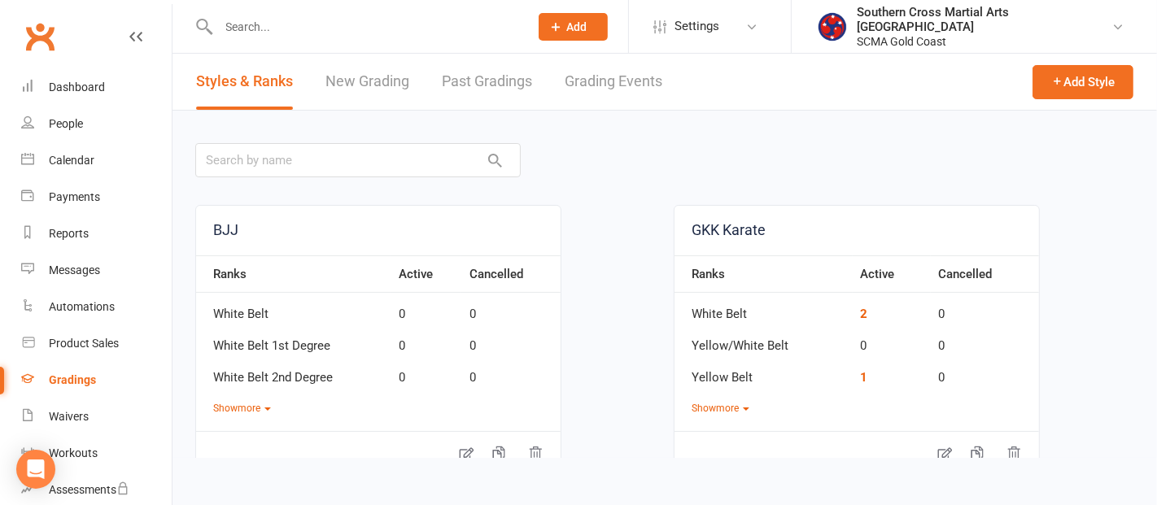
click at [620, 94] on link "Grading Events" at bounding box center [614, 82] width 98 height 56
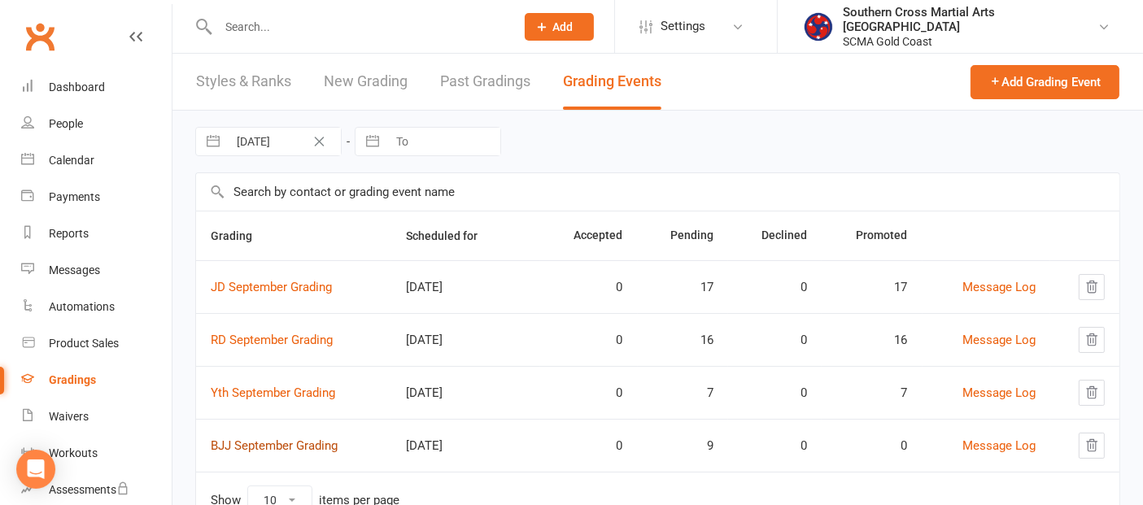
click at [286, 446] on link "BJJ September Grading" at bounding box center [274, 446] width 127 height 15
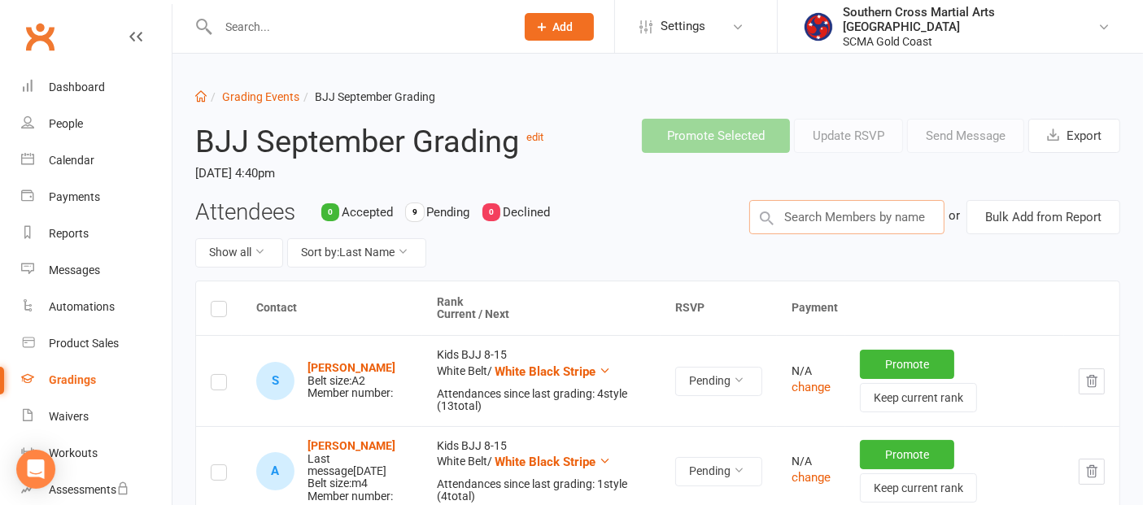
click at [841, 220] on input "text" at bounding box center [846, 217] width 195 height 34
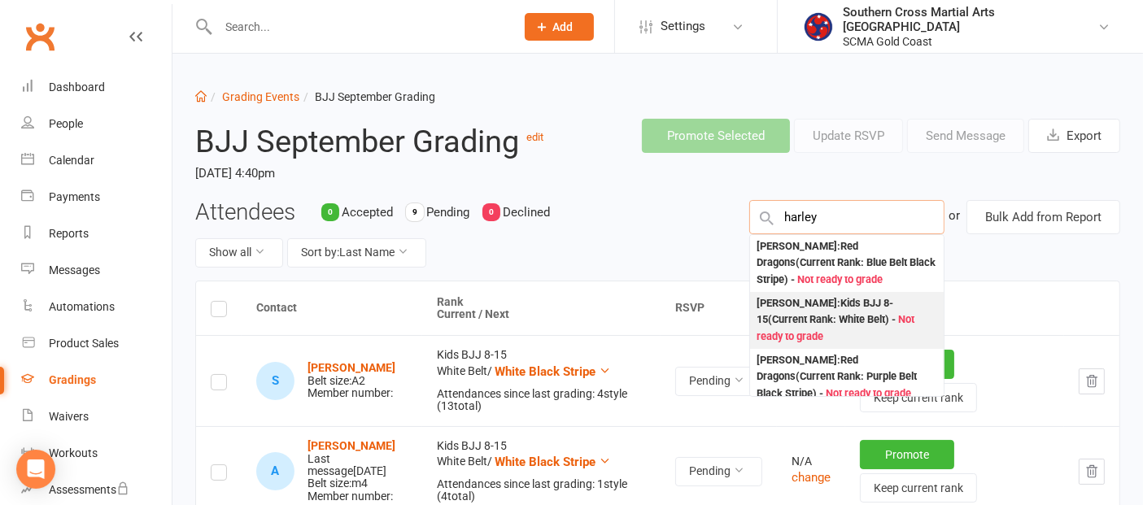
type input "harley"
click at [811, 304] on div "[PERSON_NAME] : Kids BJJ 8-15 (Current Rank: White Belt ) - Not ready to grade" at bounding box center [847, 320] width 181 height 50
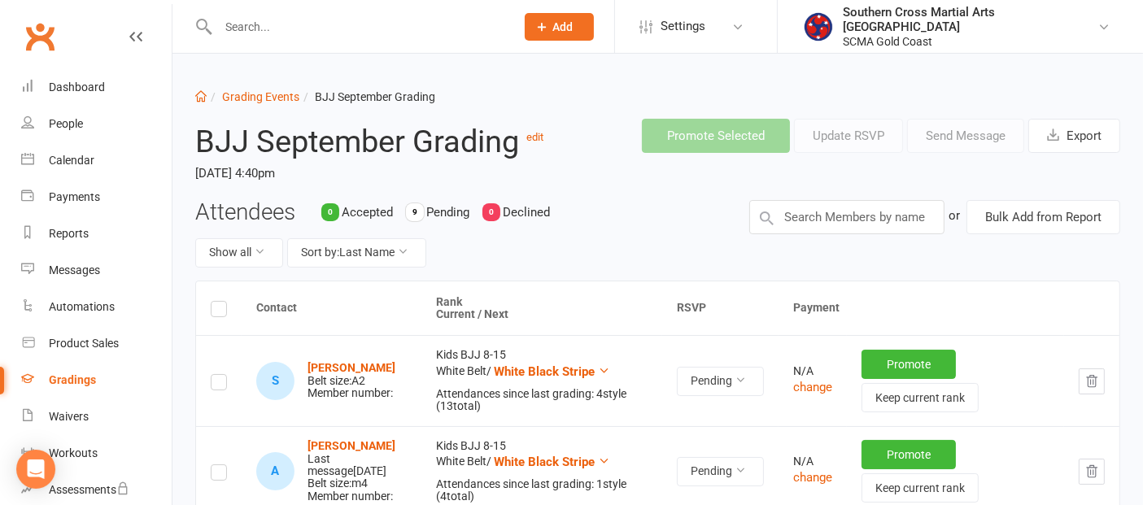
scroll to position [90, 0]
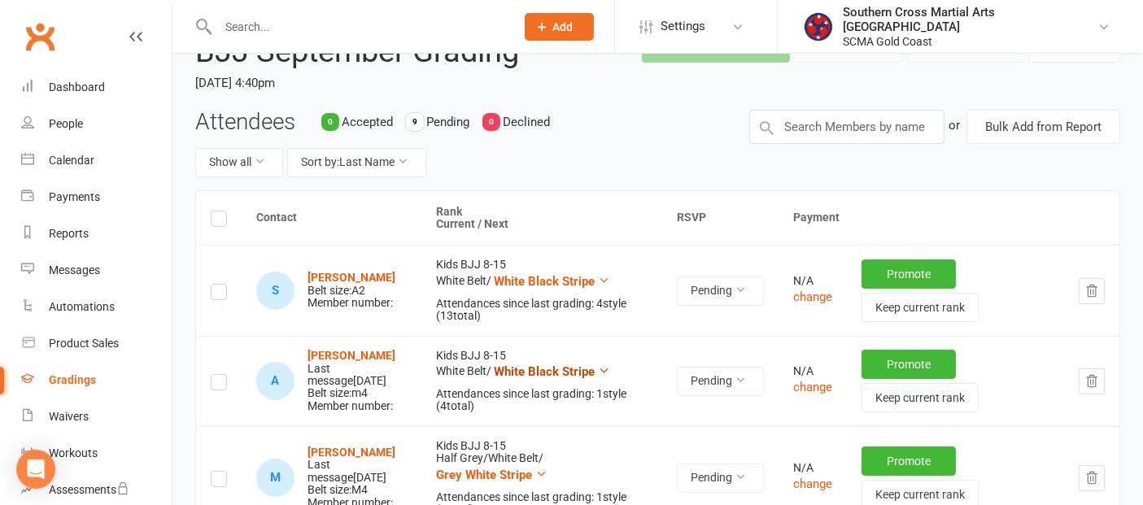
click at [595, 371] on span "White Black Stripe" at bounding box center [544, 372] width 101 height 15
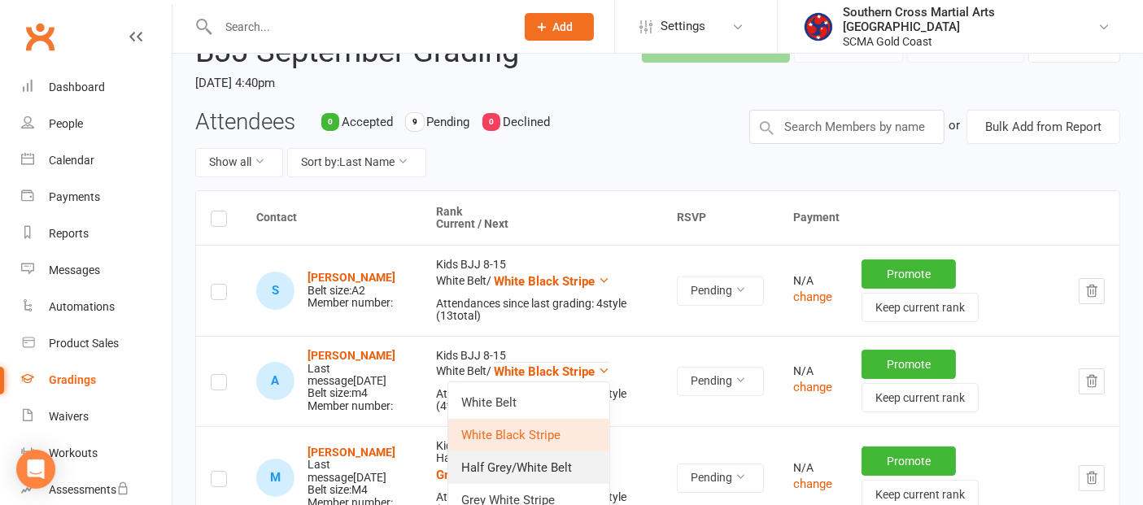
click at [544, 463] on link "Half Grey/White Belt" at bounding box center [528, 468] width 161 height 33
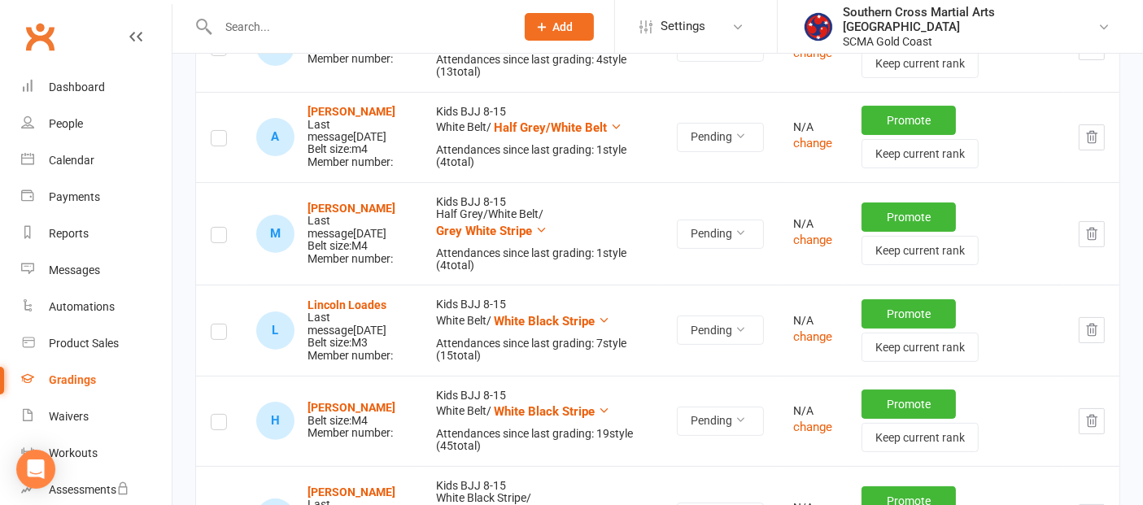
scroll to position [361, 0]
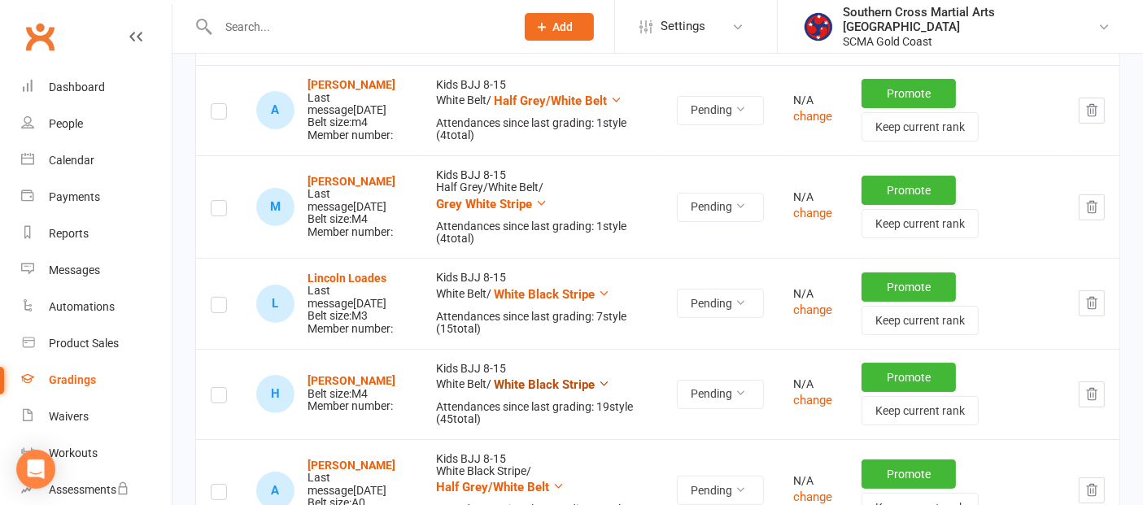
click at [595, 386] on span "White Black Stripe" at bounding box center [544, 385] width 101 height 15
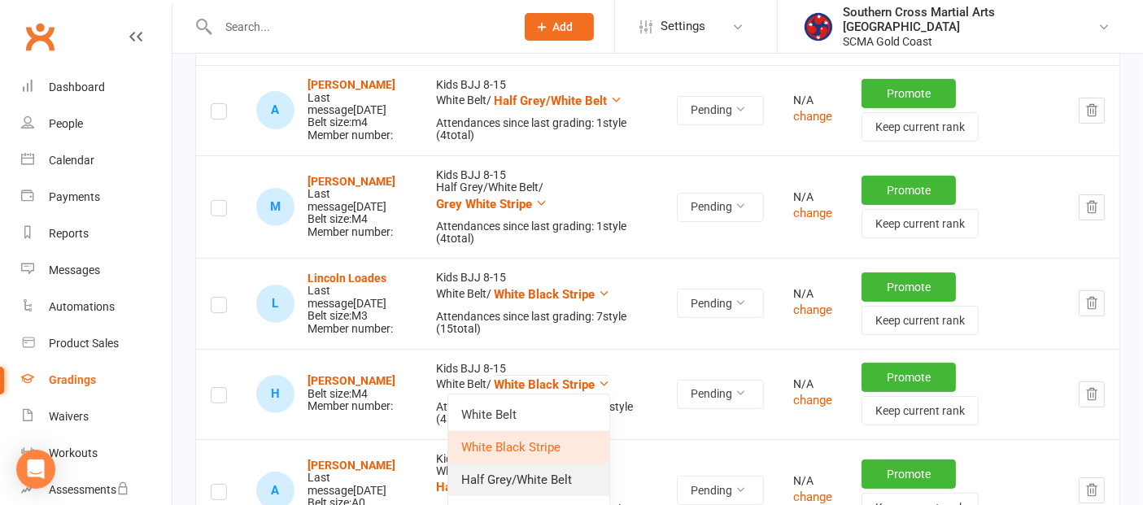
click at [556, 470] on link "Half Grey/White Belt" at bounding box center [528, 480] width 161 height 33
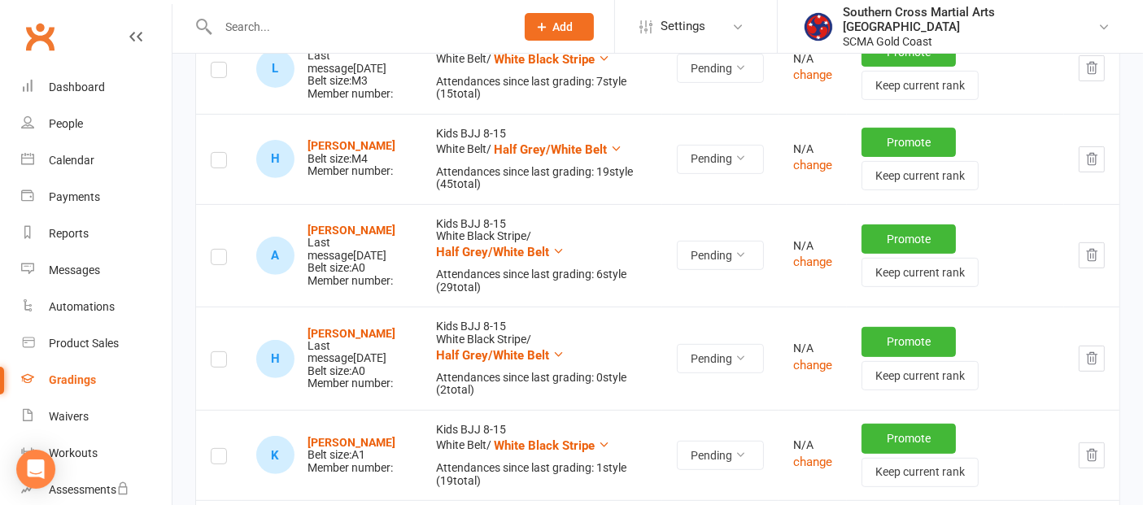
scroll to position [723, 0]
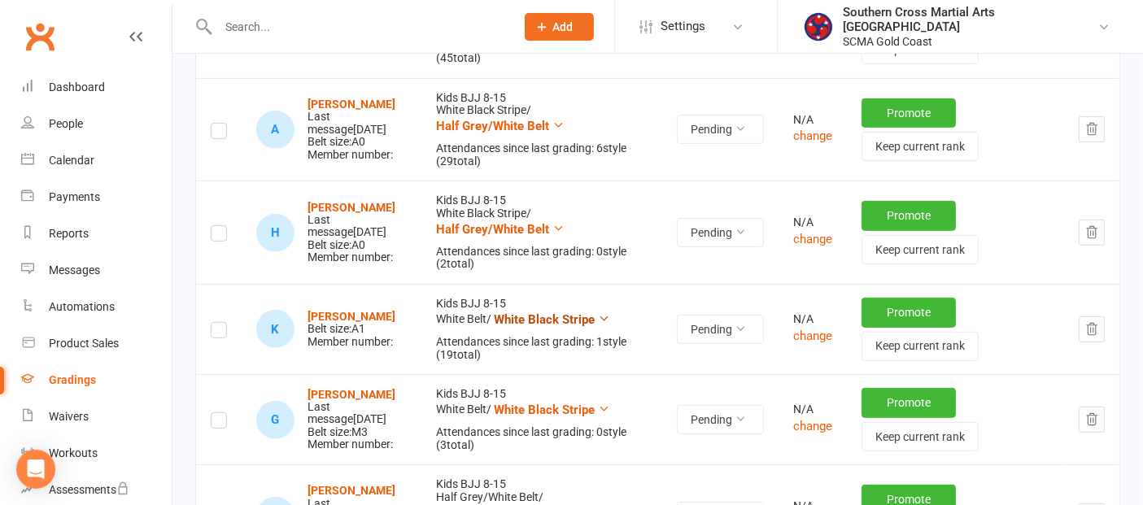
click at [595, 315] on span "White Black Stripe" at bounding box center [544, 319] width 101 height 15
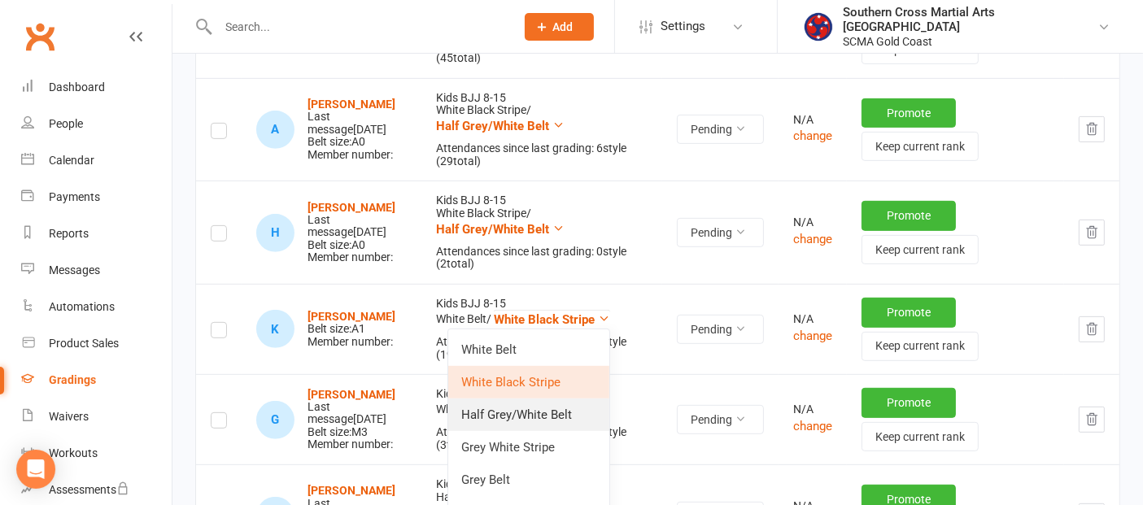
click at [570, 400] on link "Half Grey/White Belt" at bounding box center [528, 415] width 161 height 33
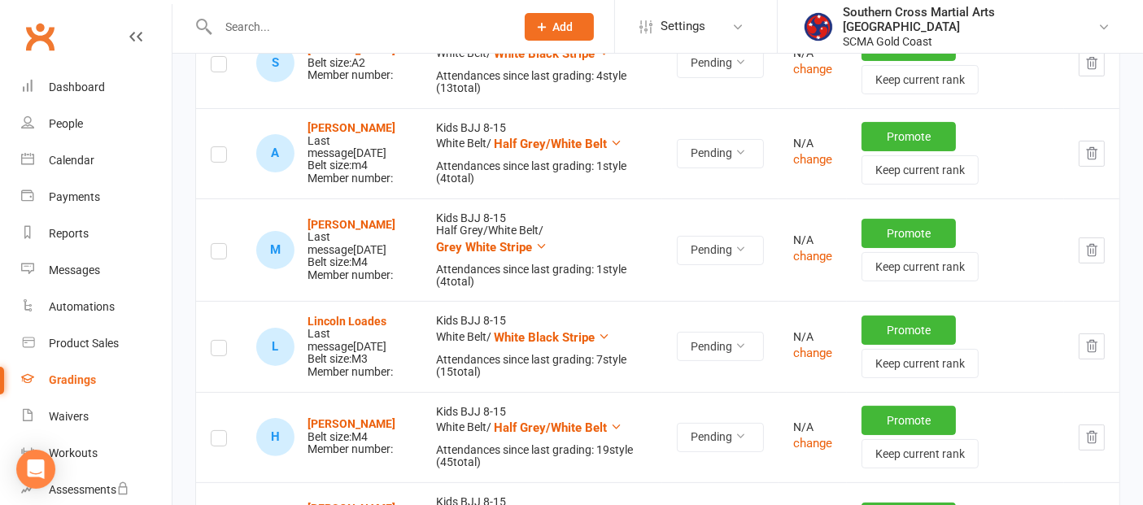
scroll to position [210, 0]
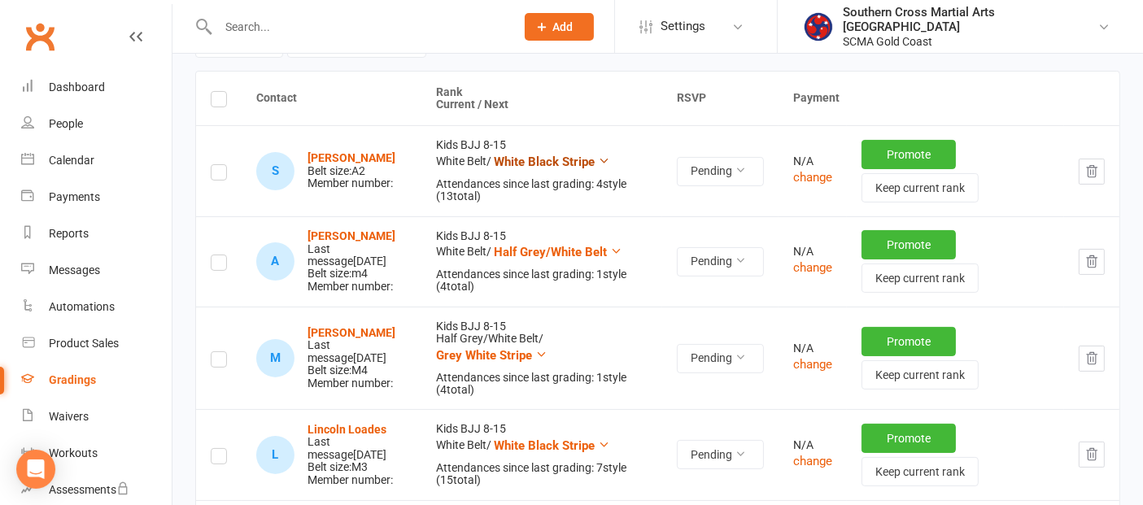
click at [595, 158] on span "White Black Stripe" at bounding box center [544, 162] width 101 height 15
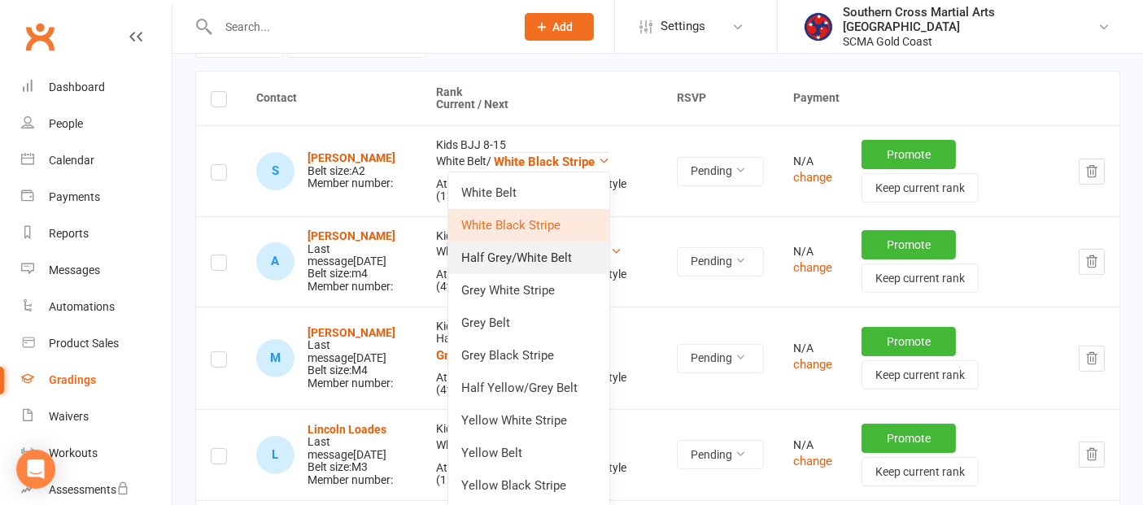
click at [544, 250] on link "Half Grey/White Belt" at bounding box center [528, 258] width 161 height 33
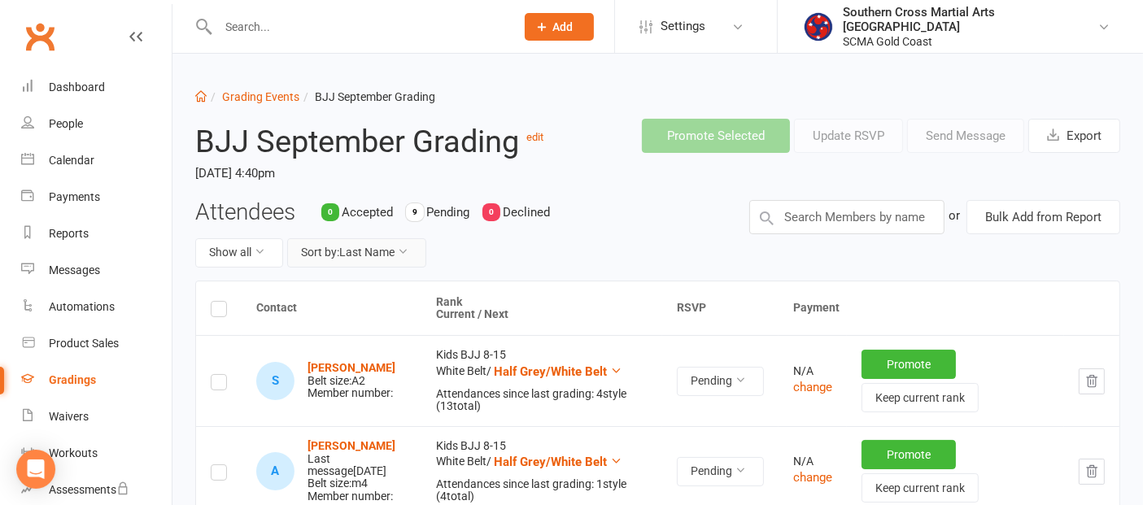
scroll to position [0, 0]
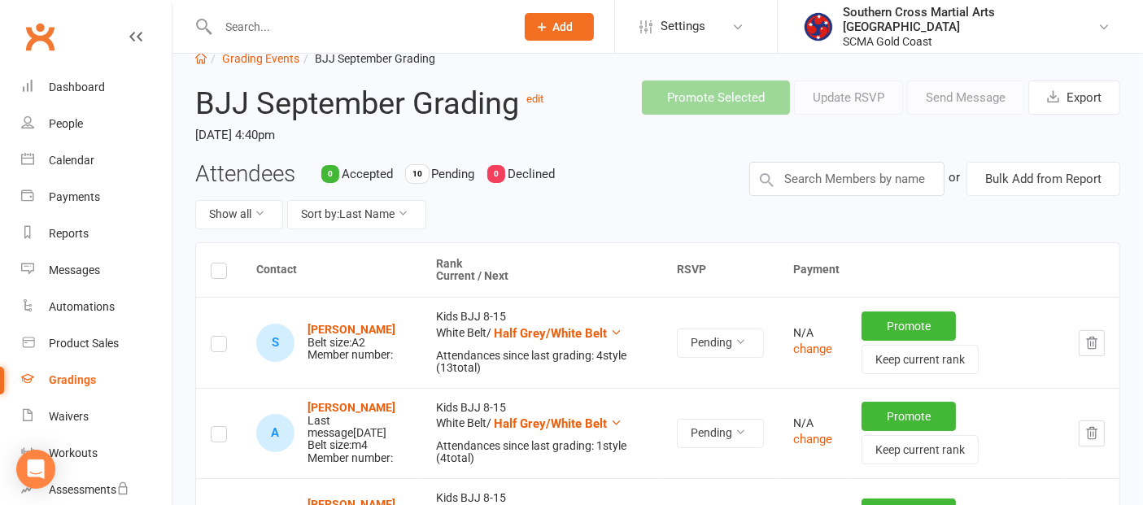
scroll to position [29, 0]
